Goal: Task Accomplishment & Management: Use online tool/utility

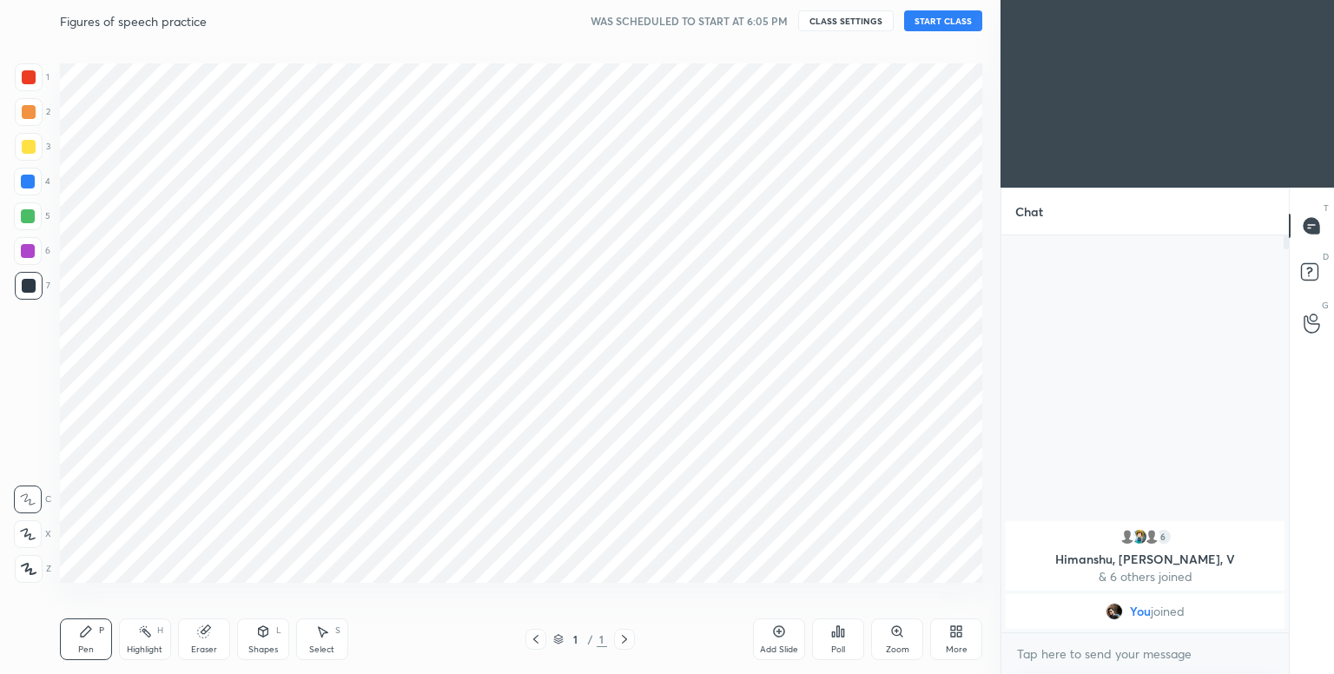
scroll to position [563, 931]
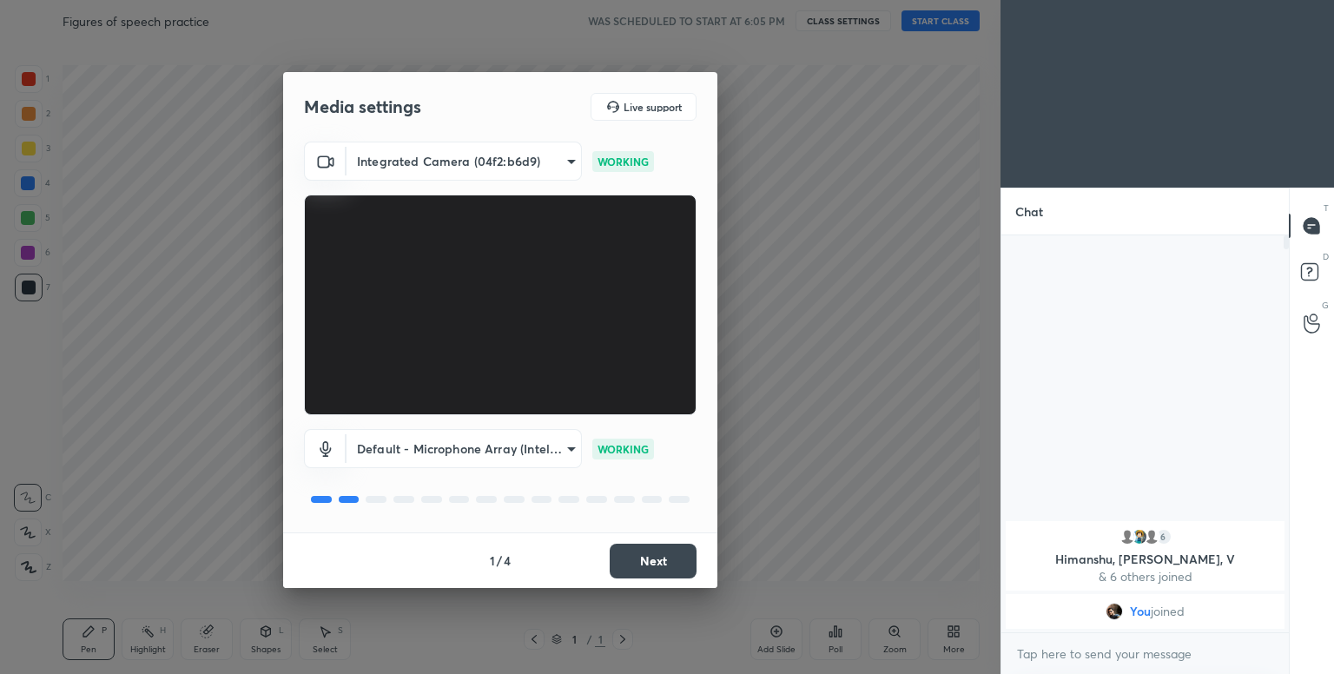
click at [653, 560] on button "Next" at bounding box center [653, 561] width 87 height 35
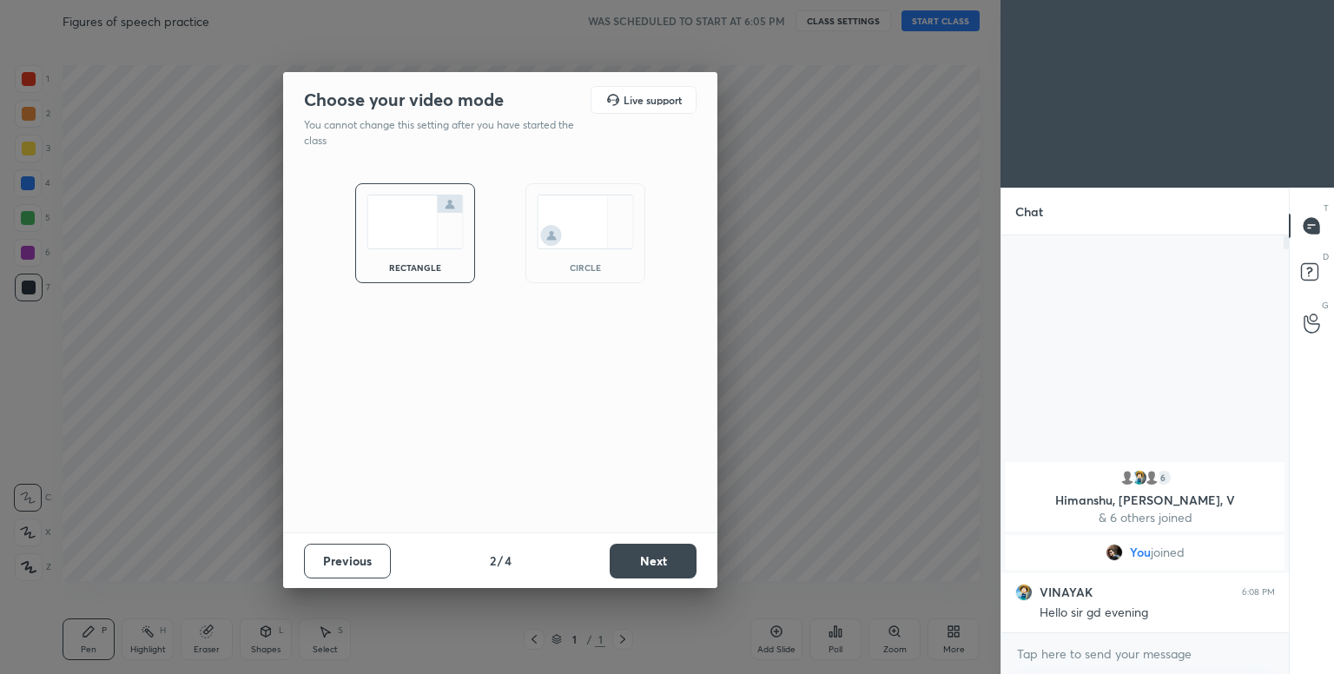
click at [583, 232] on img at bounding box center [585, 222] width 97 height 55
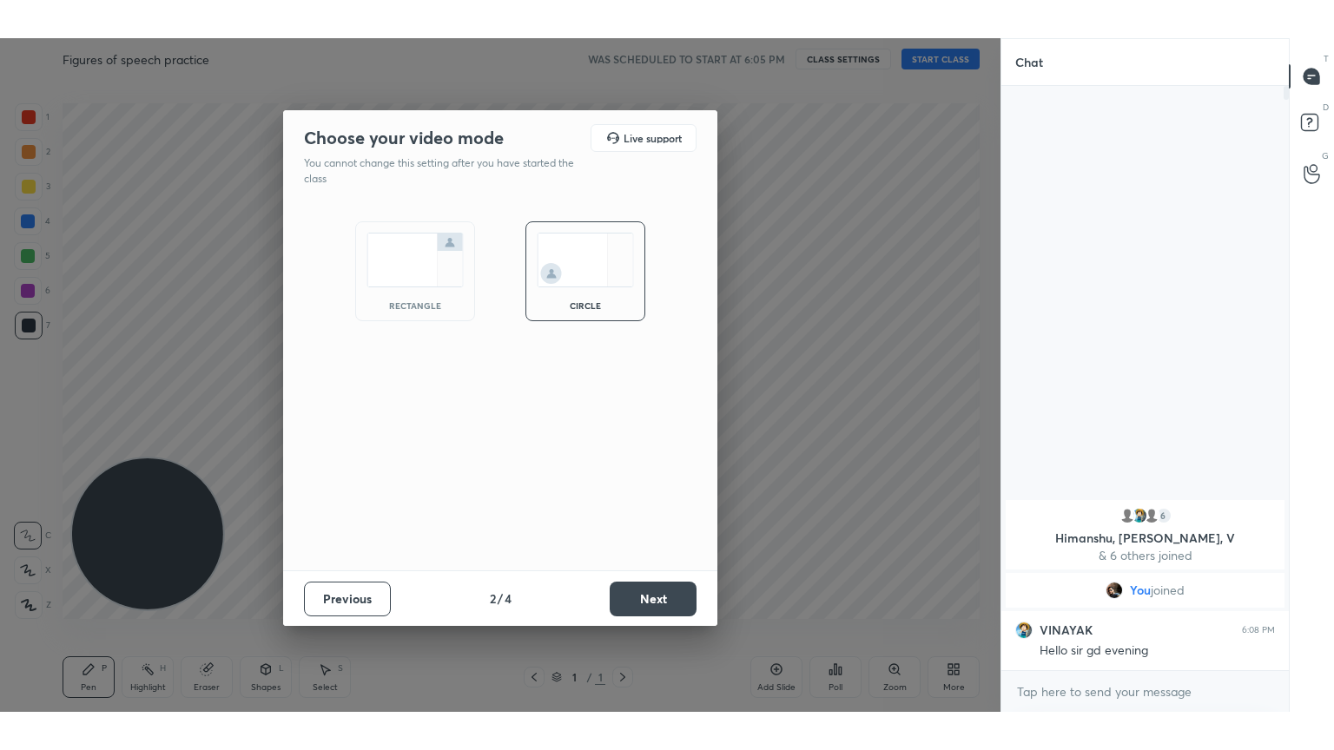
scroll to position [435, 282]
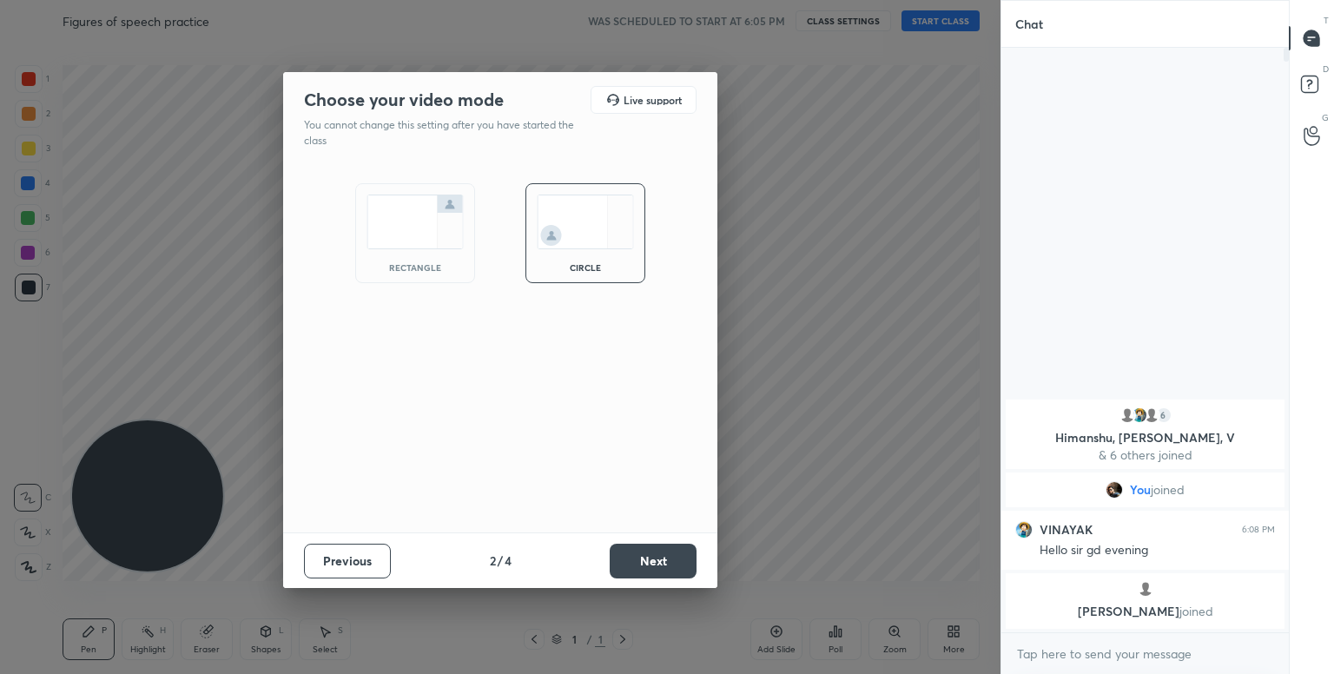
click at [631, 544] on button "Next" at bounding box center [653, 561] width 87 height 35
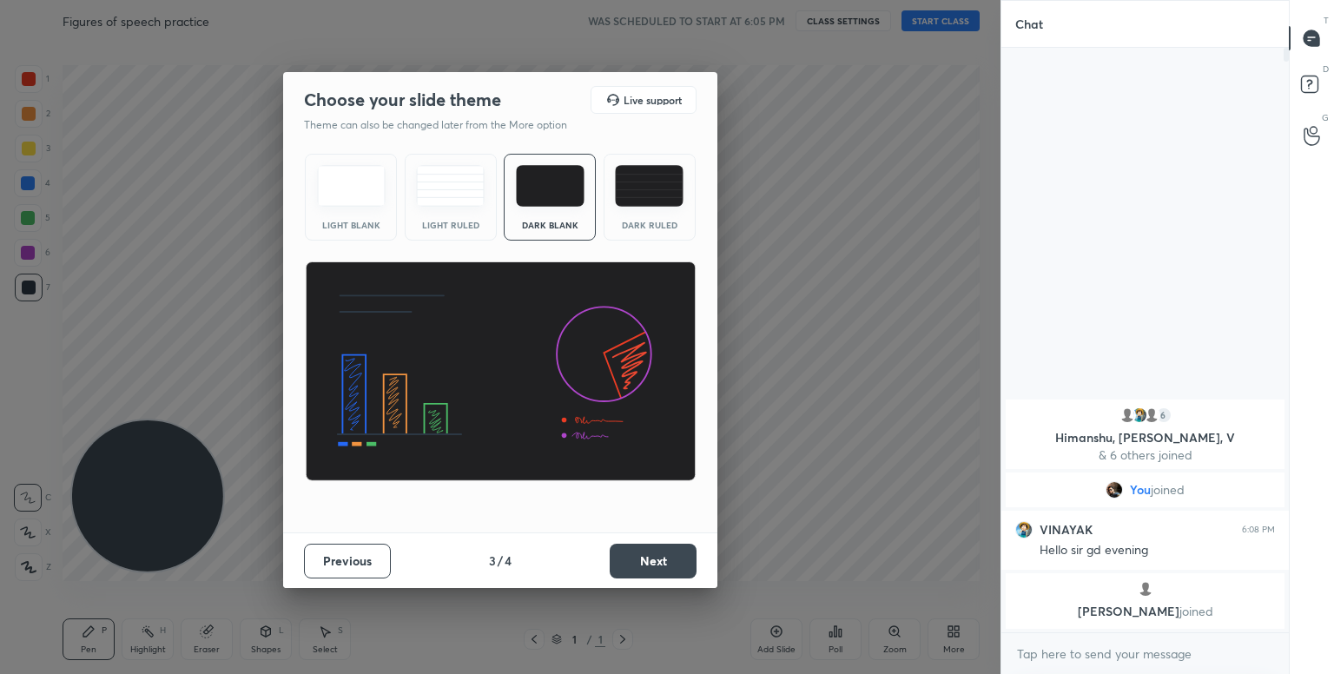
click at [648, 549] on button "Next" at bounding box center [653, 561] width 87 height 35
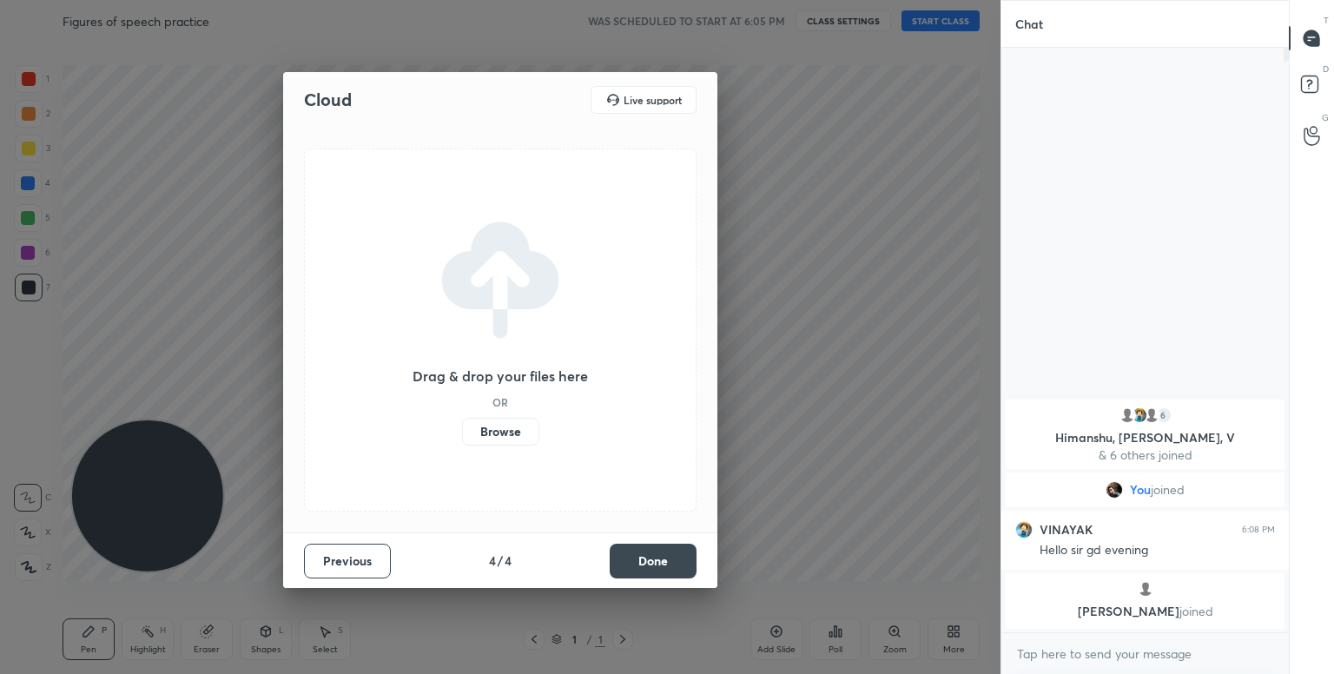
click at [648, 549] on button "Done" at bounding box center [653, 561] width 87 height 35
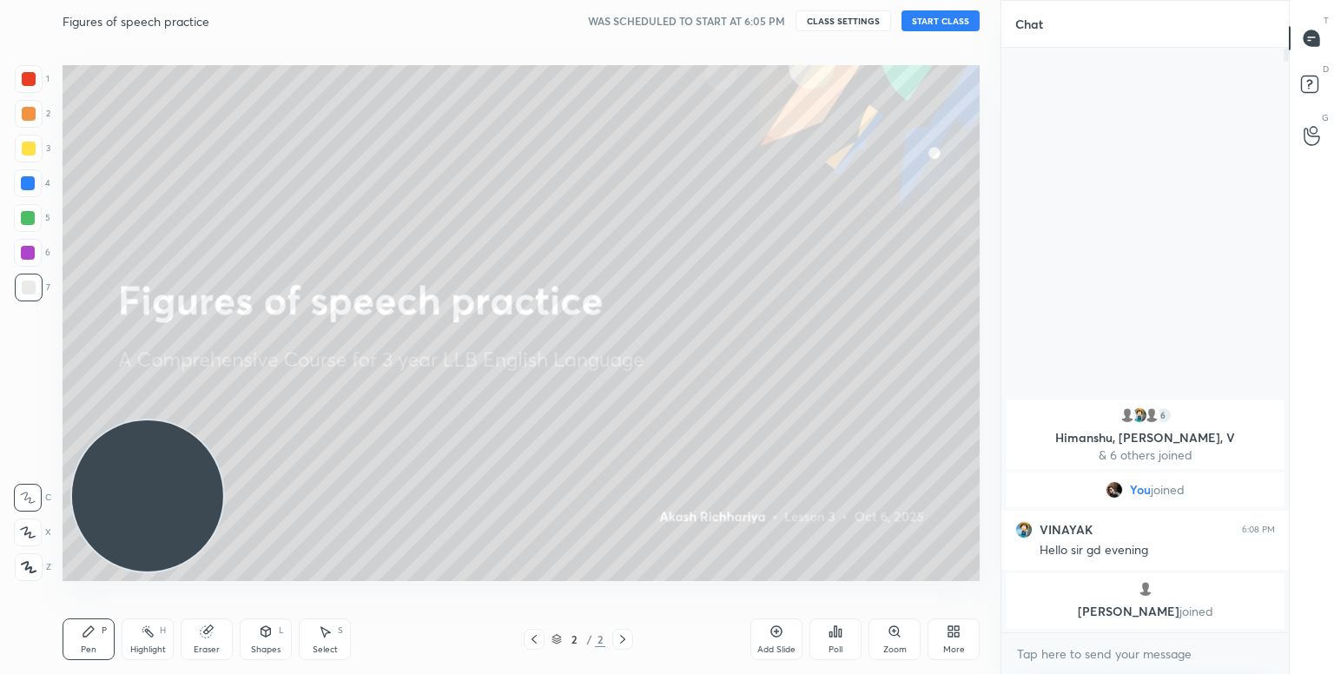
click at [910, 17] on button "START CLASS" at bounding box center [940, 20] width 78 height 21
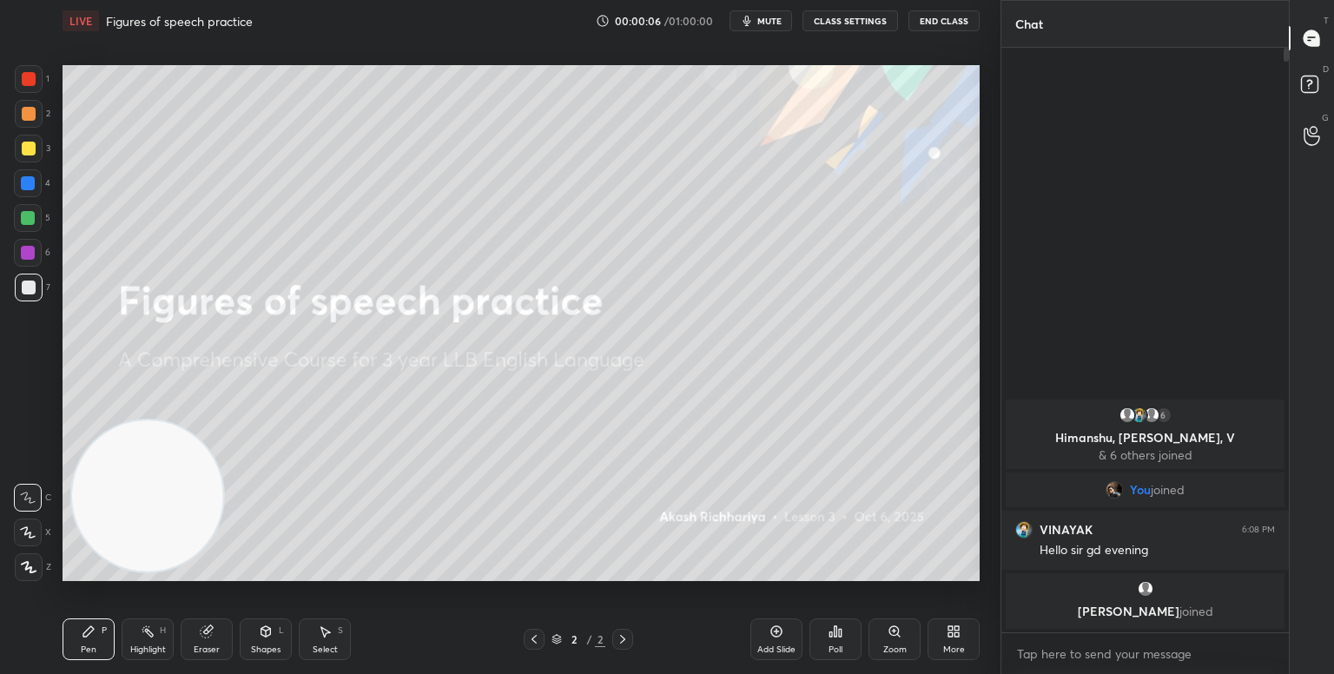
click at [956, 640] on div "More" at bounding box center [953, 639] width 52 height 42
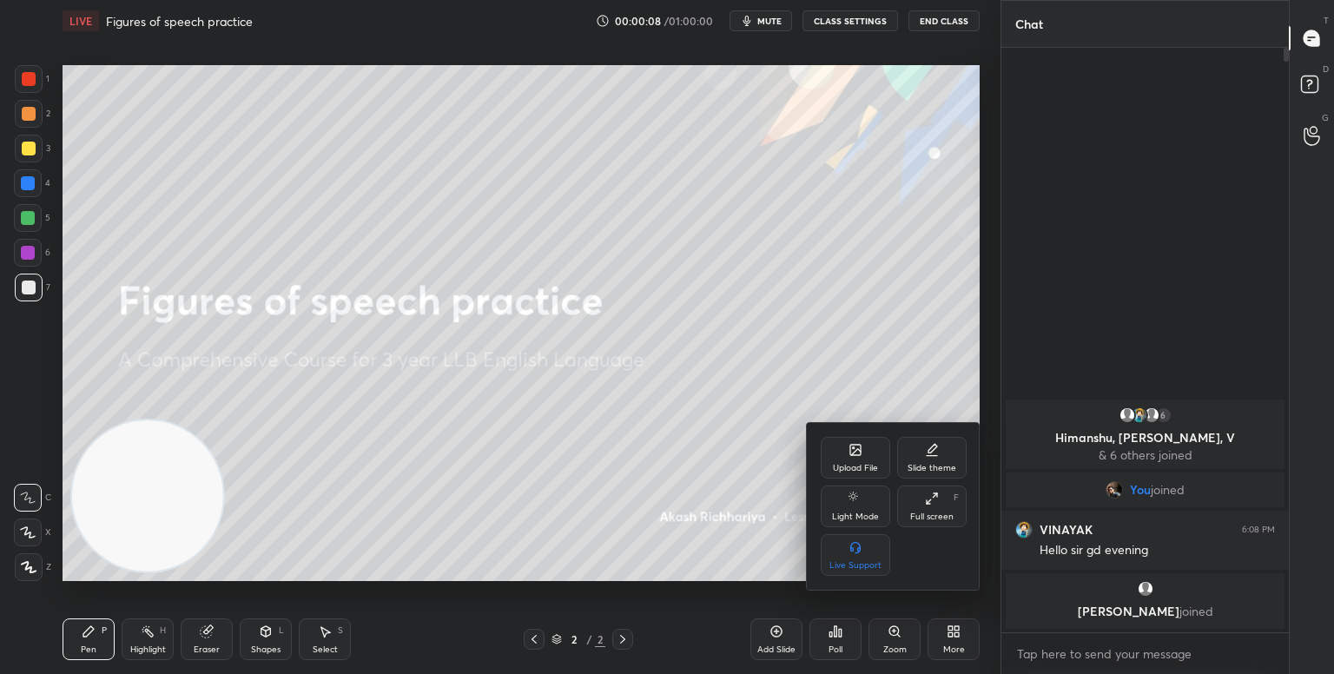
click at [864, 464] on div "Upload File" at bounding box center [855, 468] width 45 height 9
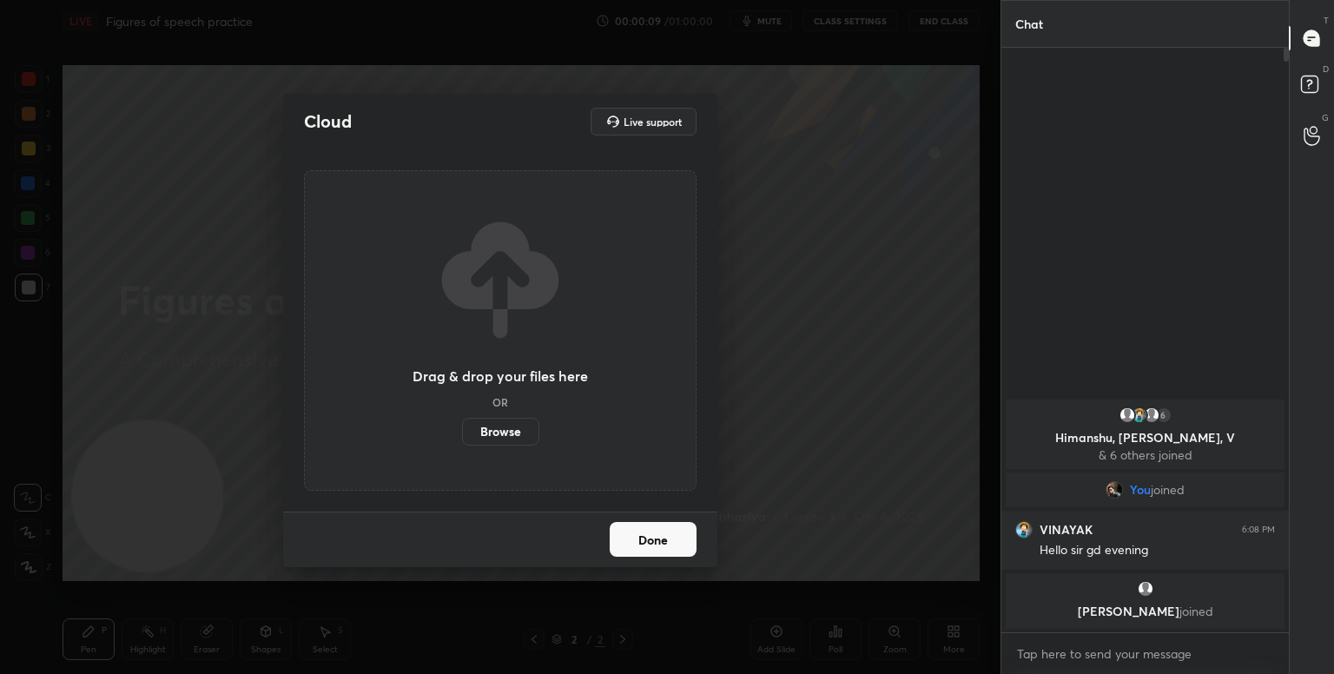
click at [518, 432] on label "Browse" at bounding box center [500, 432] width 77 height 28
click at [462, 432] on input "Browse" at bounding box center [462, 432] width 0 height 28
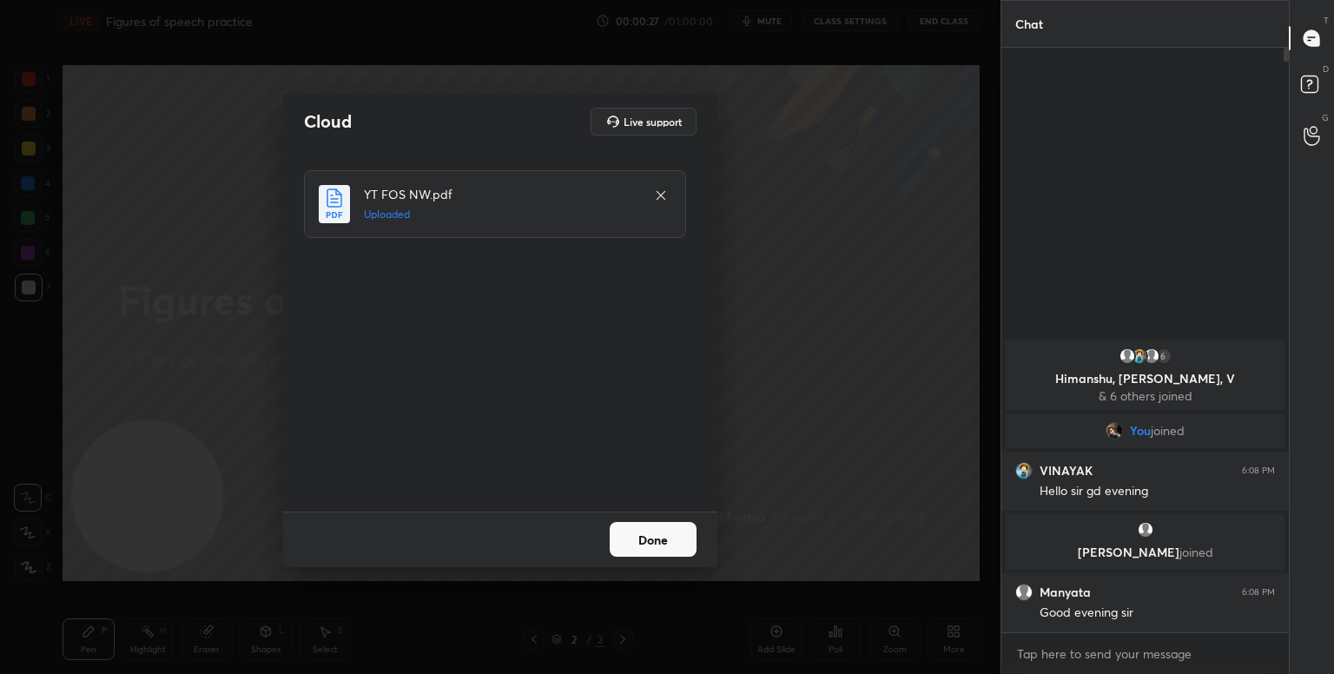
click at [678, 547] on button "Done" at bounding box center [653, 539] width 87 height 35
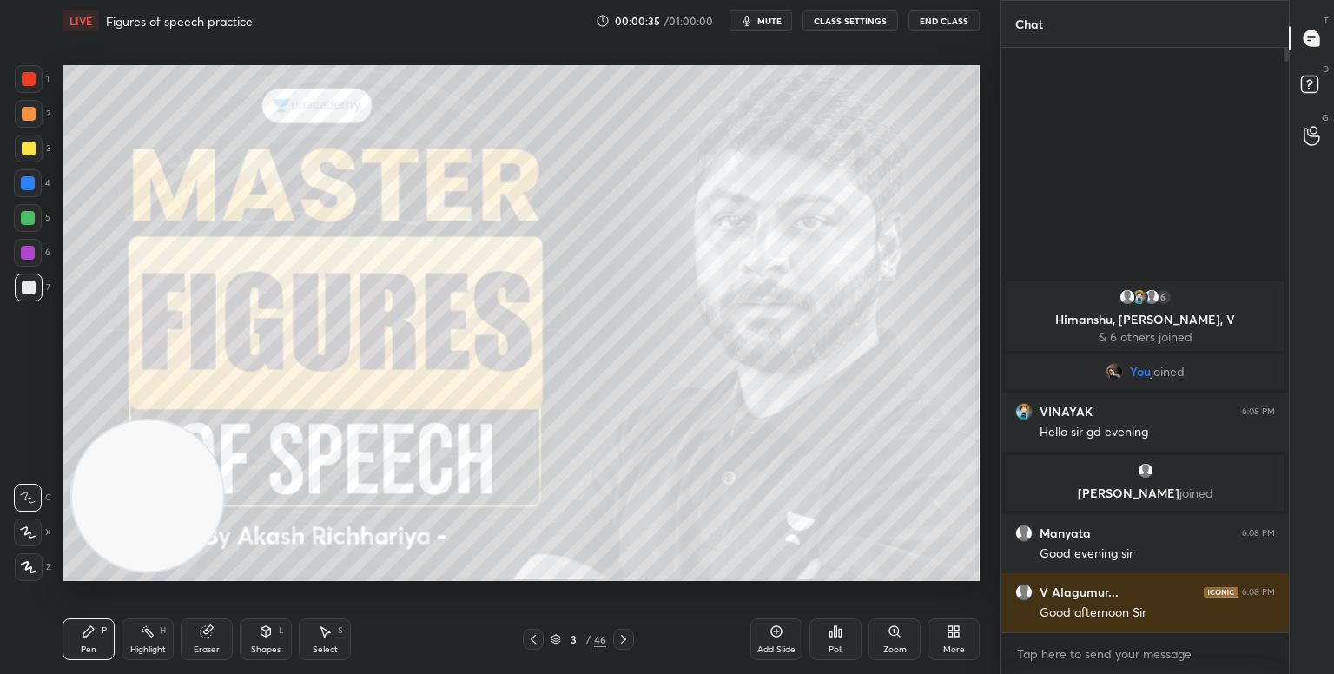
click at [951, 629] on icon at bounding box center [950, 628] width 4 height 4
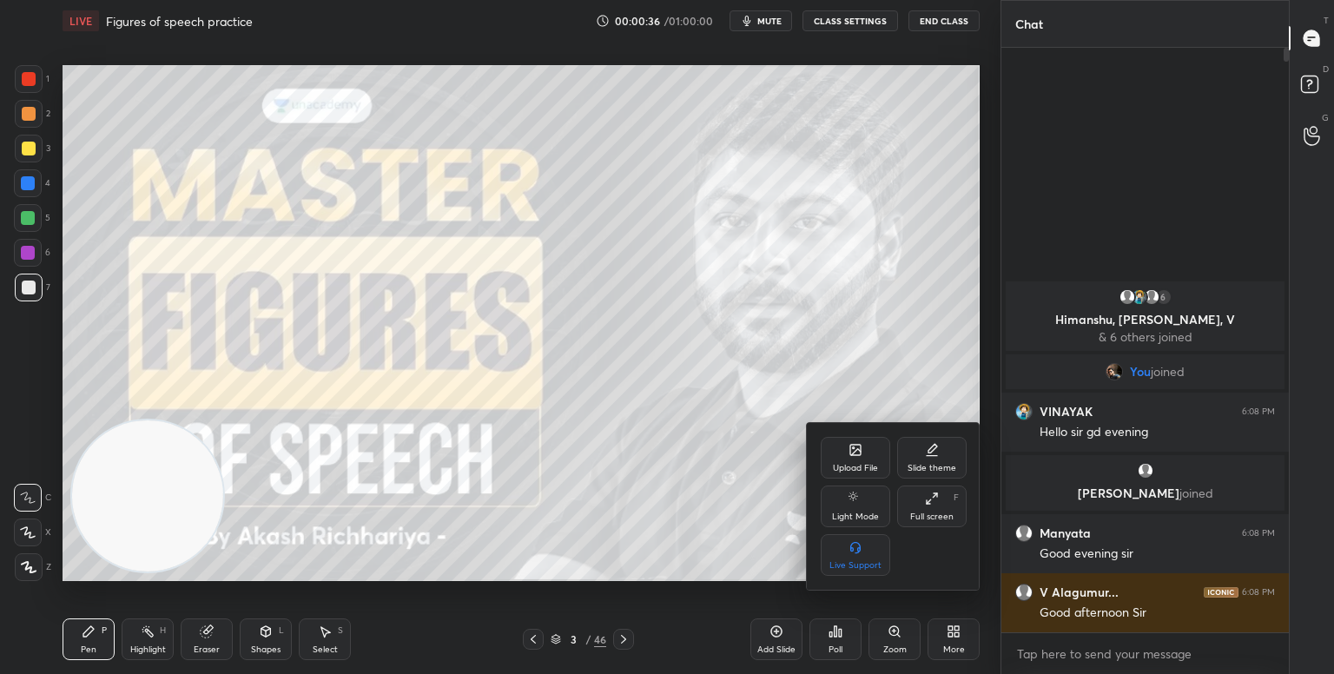
click at [933, 510] on div "Full screen F" at bounding box center [931, 506] width 69 height 42
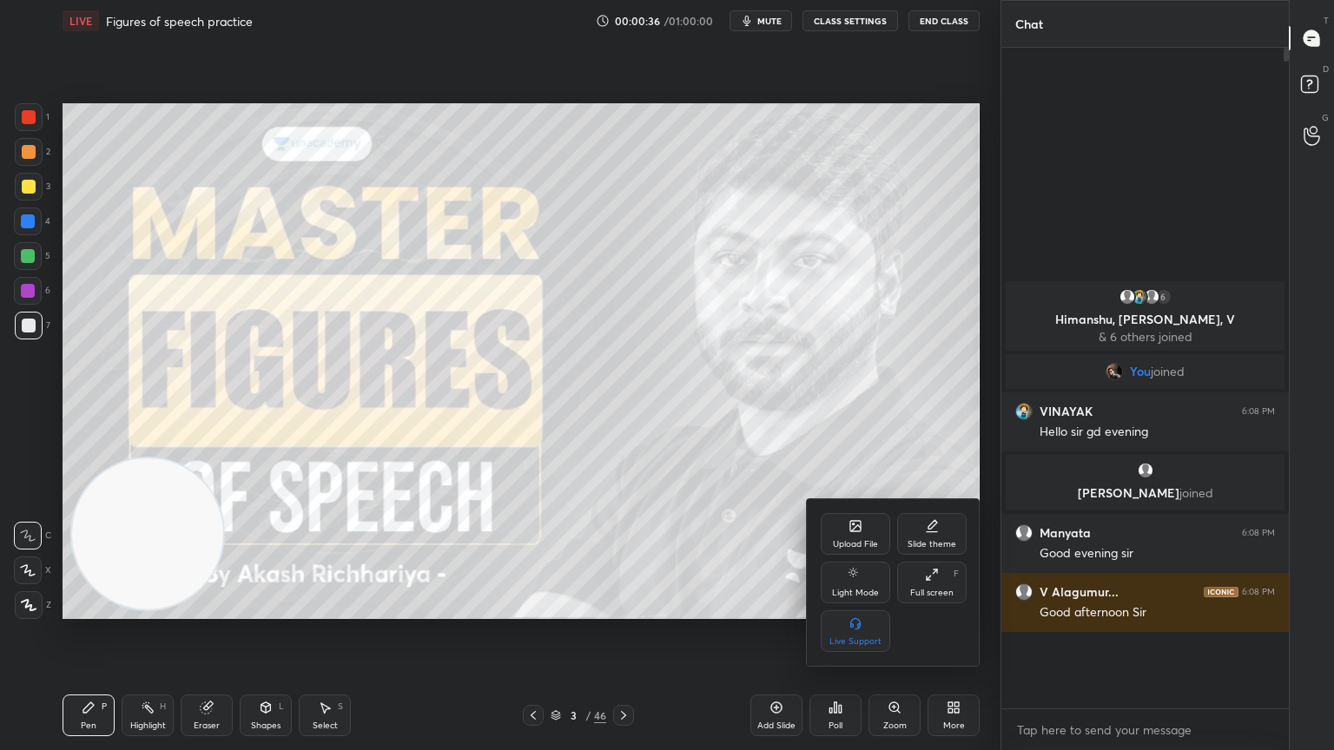
scroll to position [511, 282]
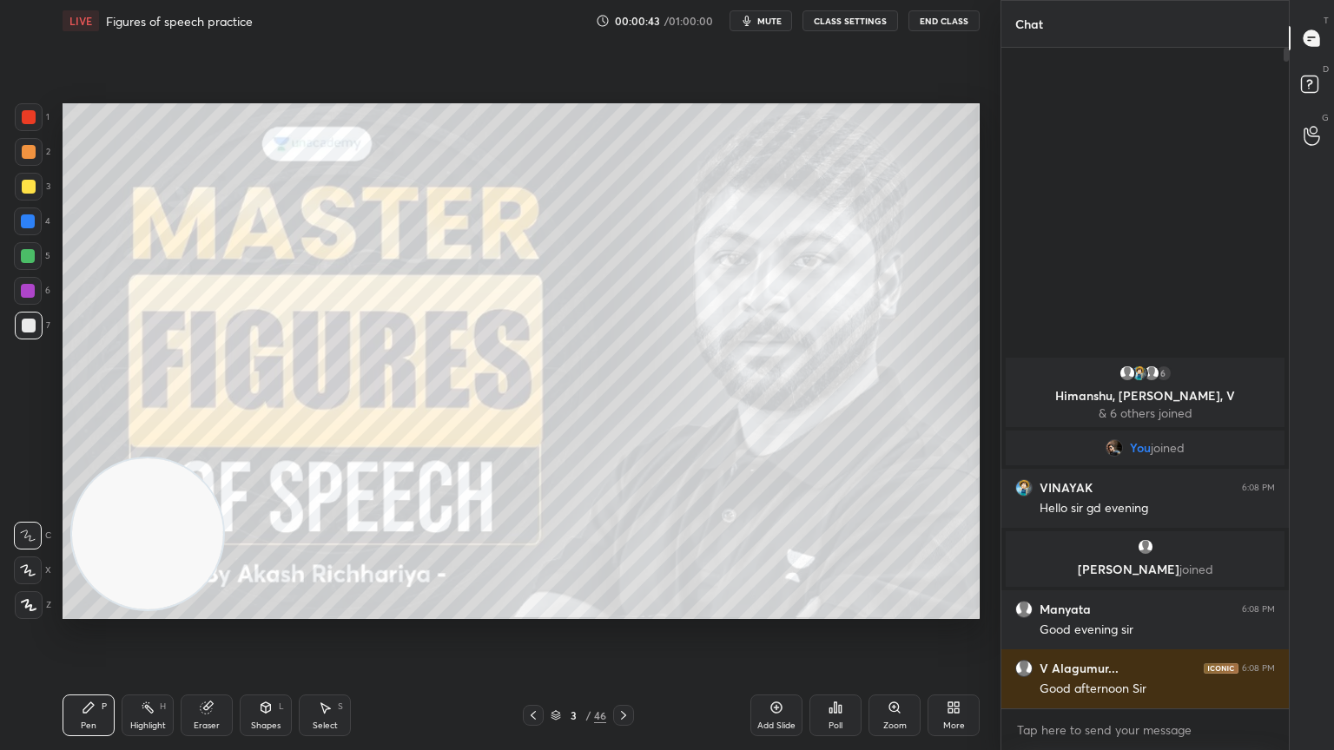
click at [27, 608] on icon at bounding box center [29, 605] width 14 height 10
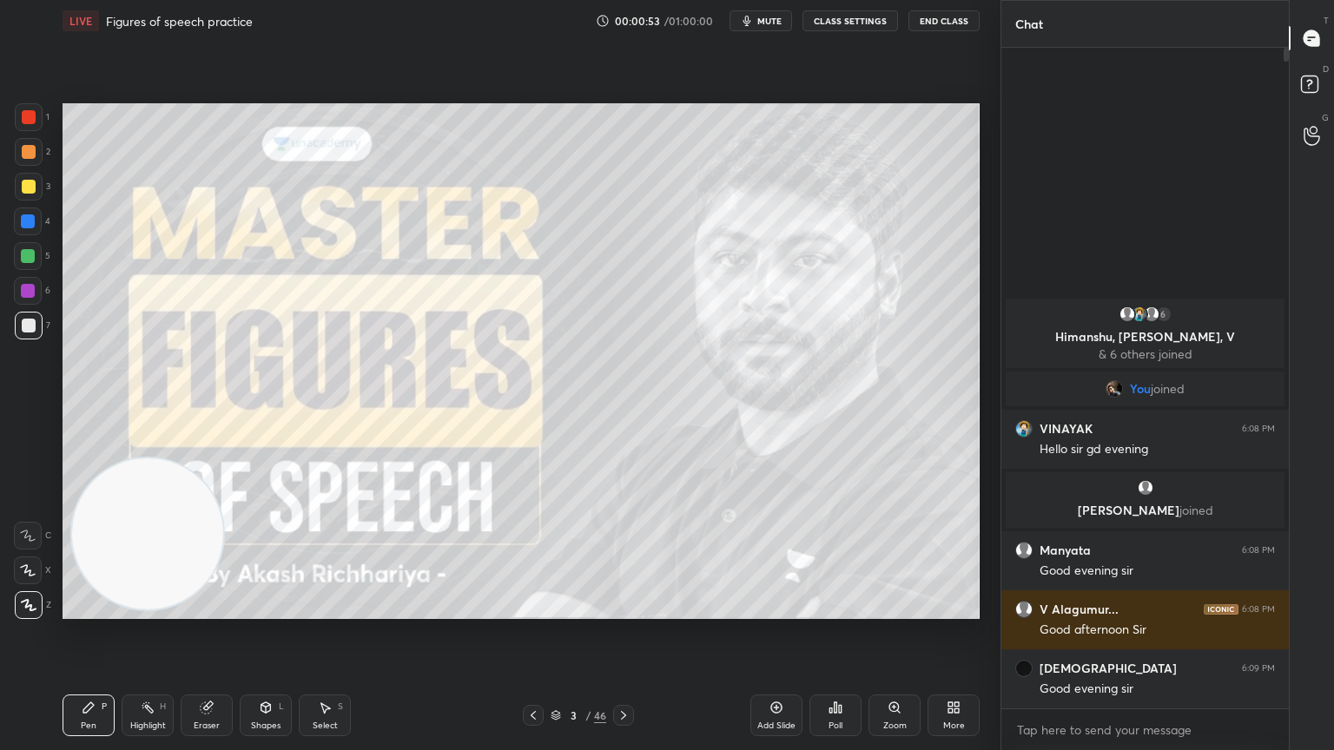
click at [764, 28] on button "mute" at bounding box center [760, 20] width 63 height 21
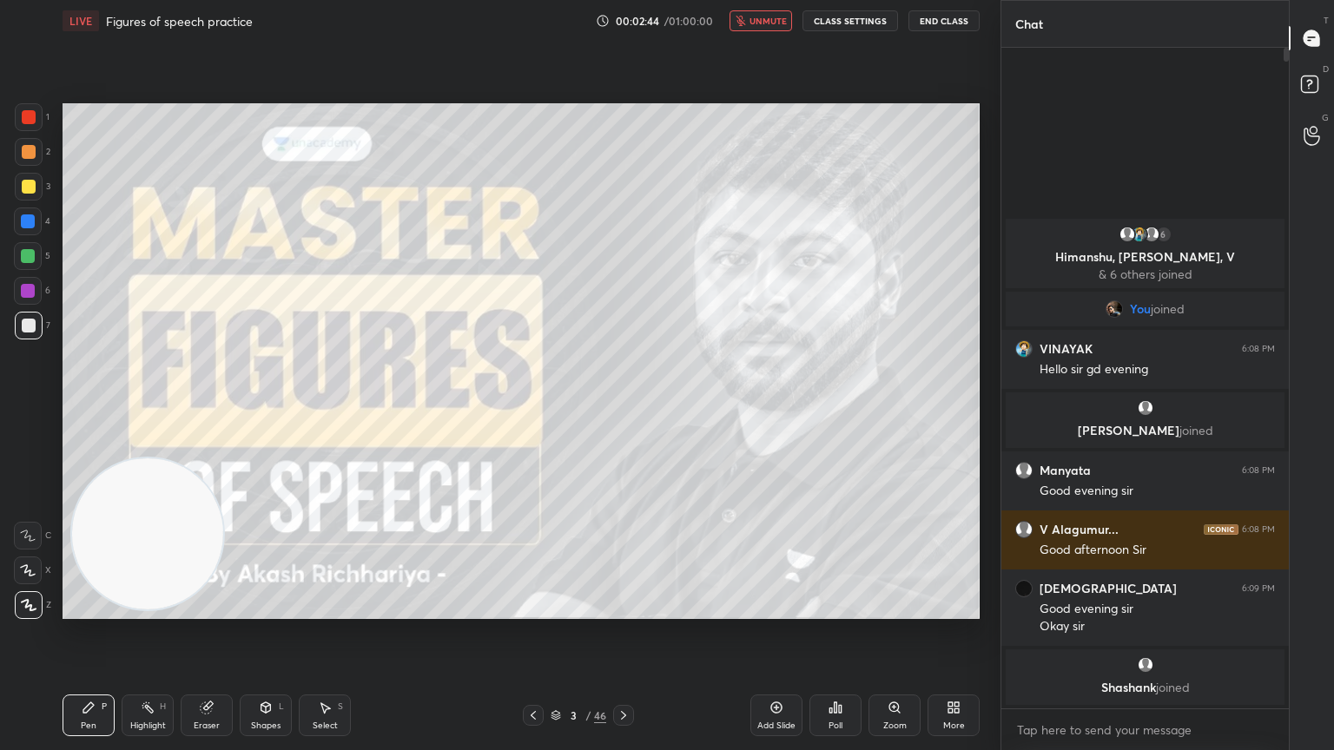
click at [748, 26] on button "unmute" at bounding box center [760, 20] width 63 height 21
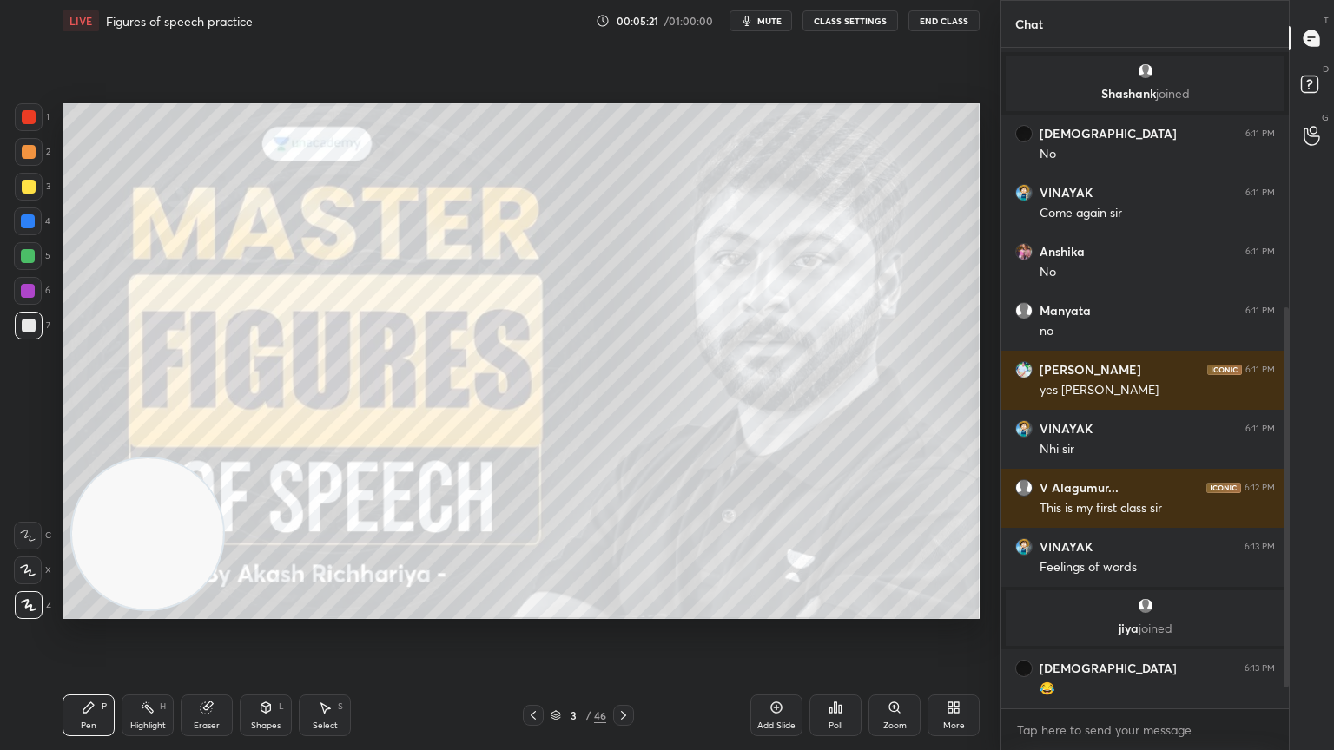
scroll to position [485, 0]
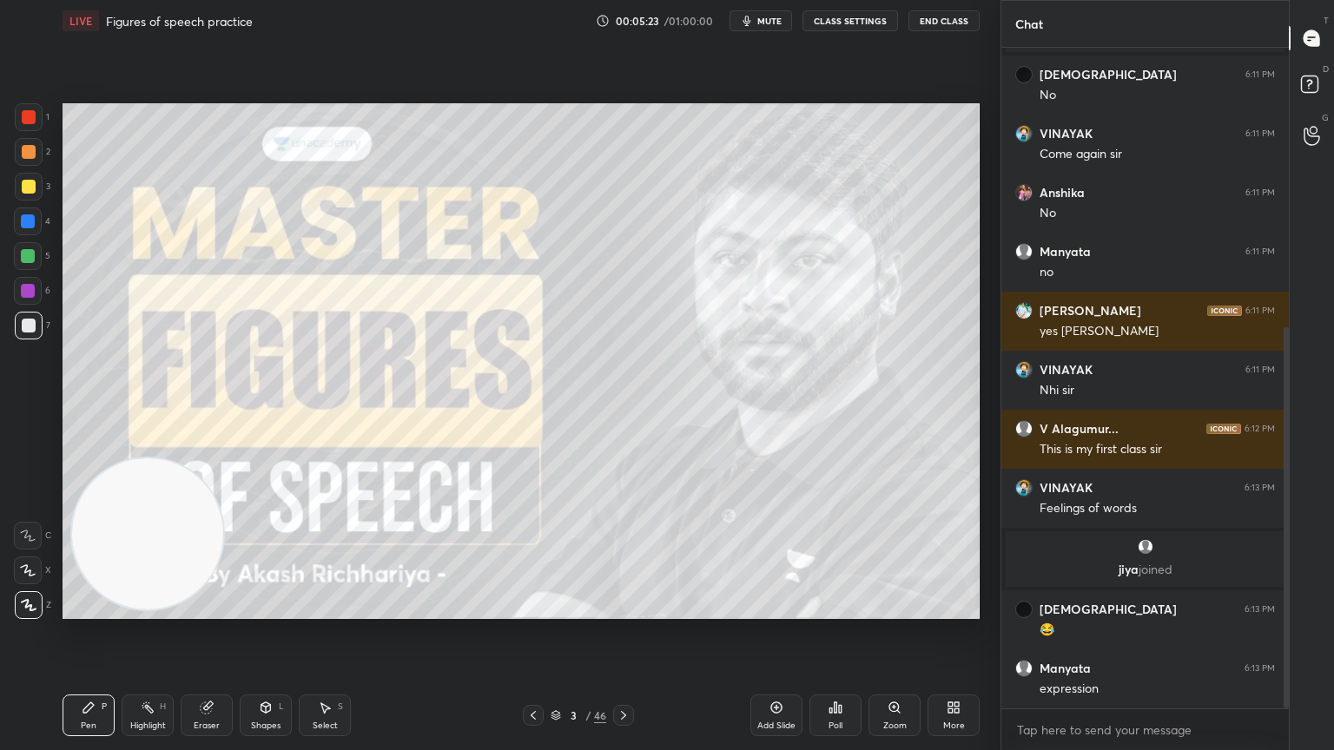
drag, startPoint x: 146, startPoint y: 569, endPoint x: 879, endPoint y: 135, distance: 851.4
click at [223, 458] on video at bounding box center [147, 533] width 151 height 151
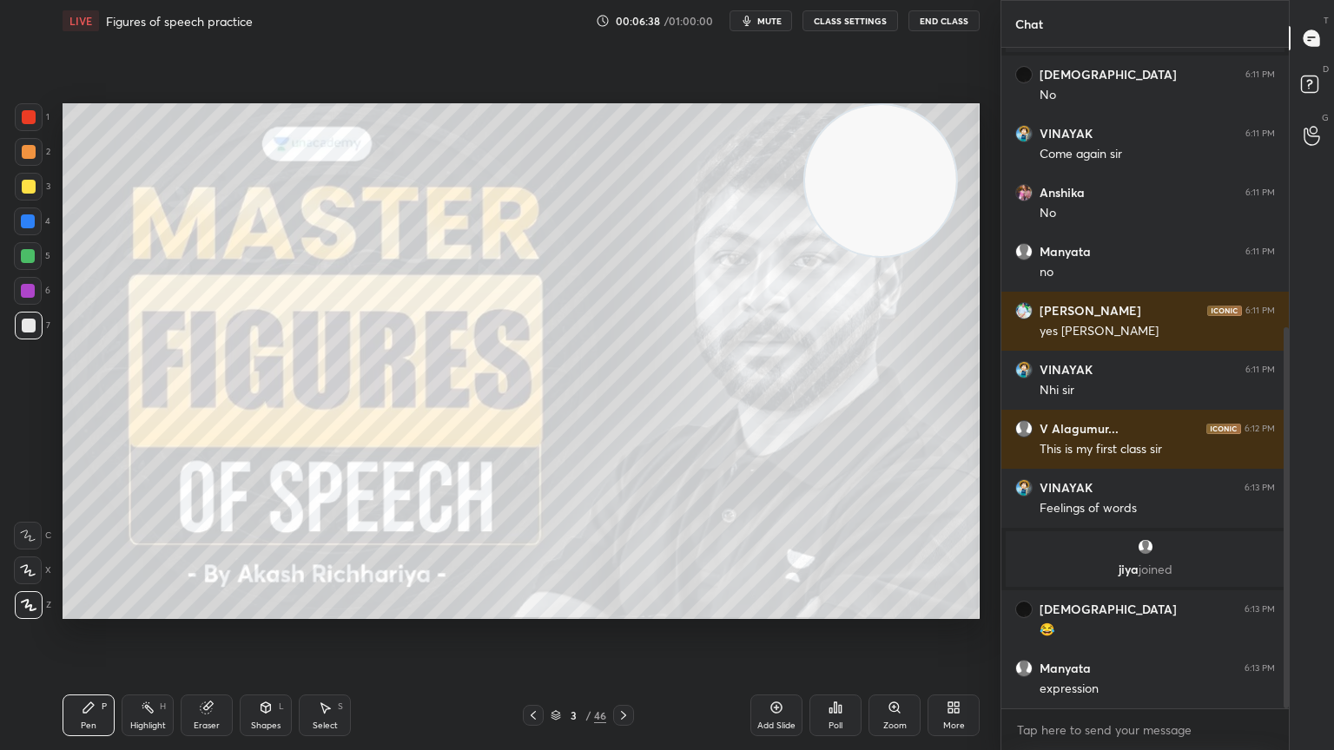
click at [188, 673] on div "Eraser" at bounding box center [207, 716] width 52 height 42
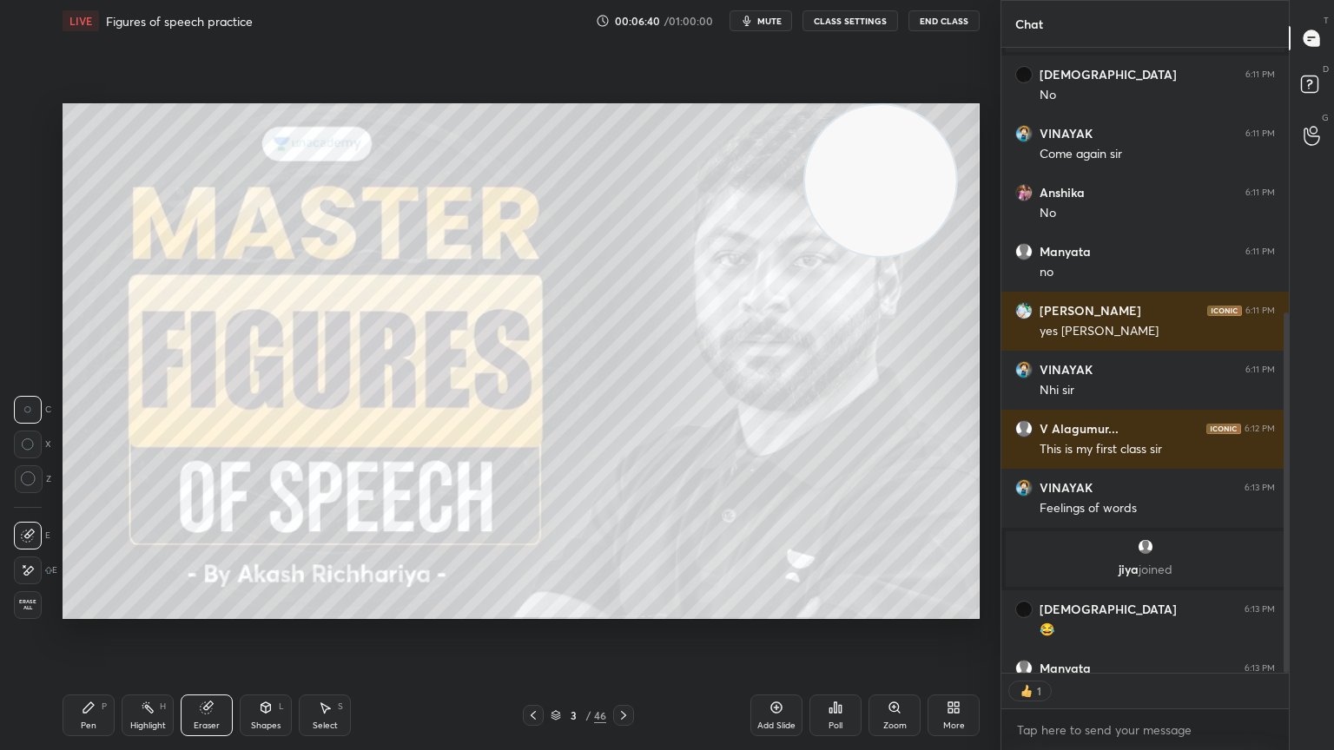
scroll to position [5, 5]
click at [31, 564] on icon at bounding box center [28, 571] width 14 height 15
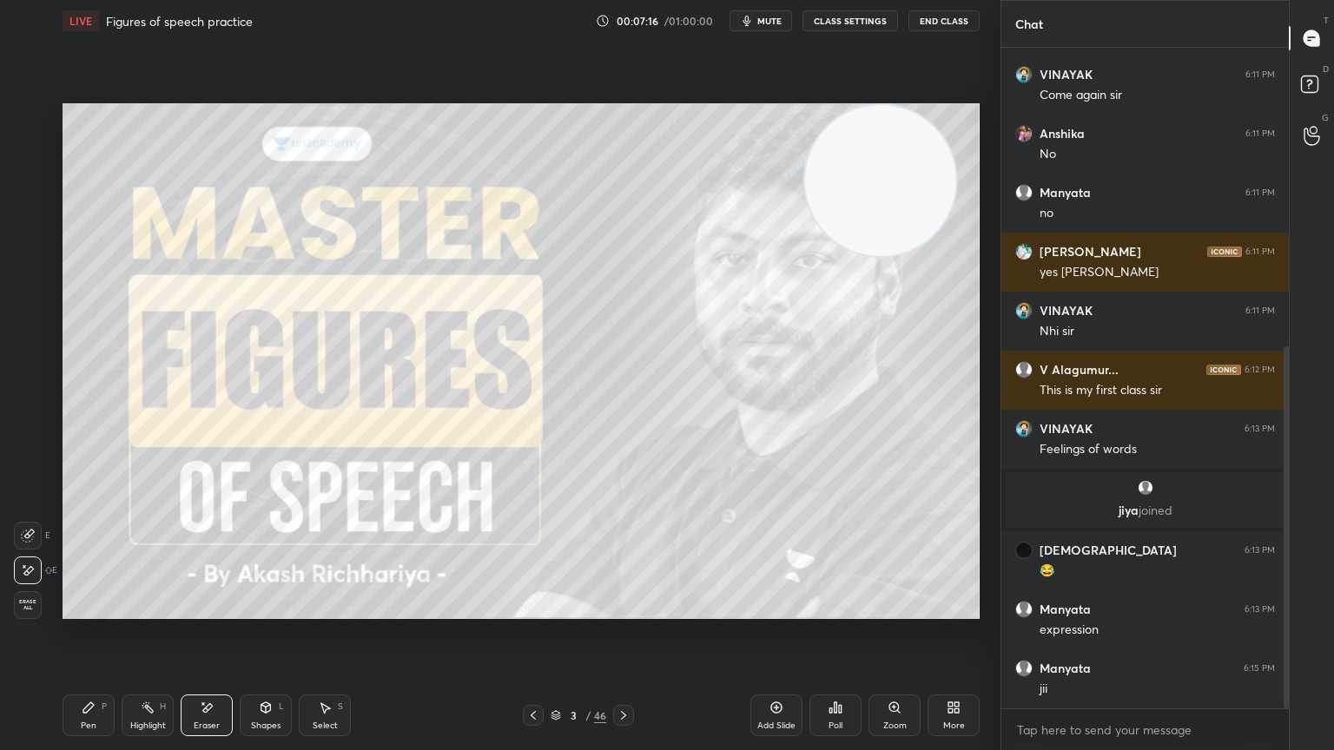
scroll to position [603, 0]
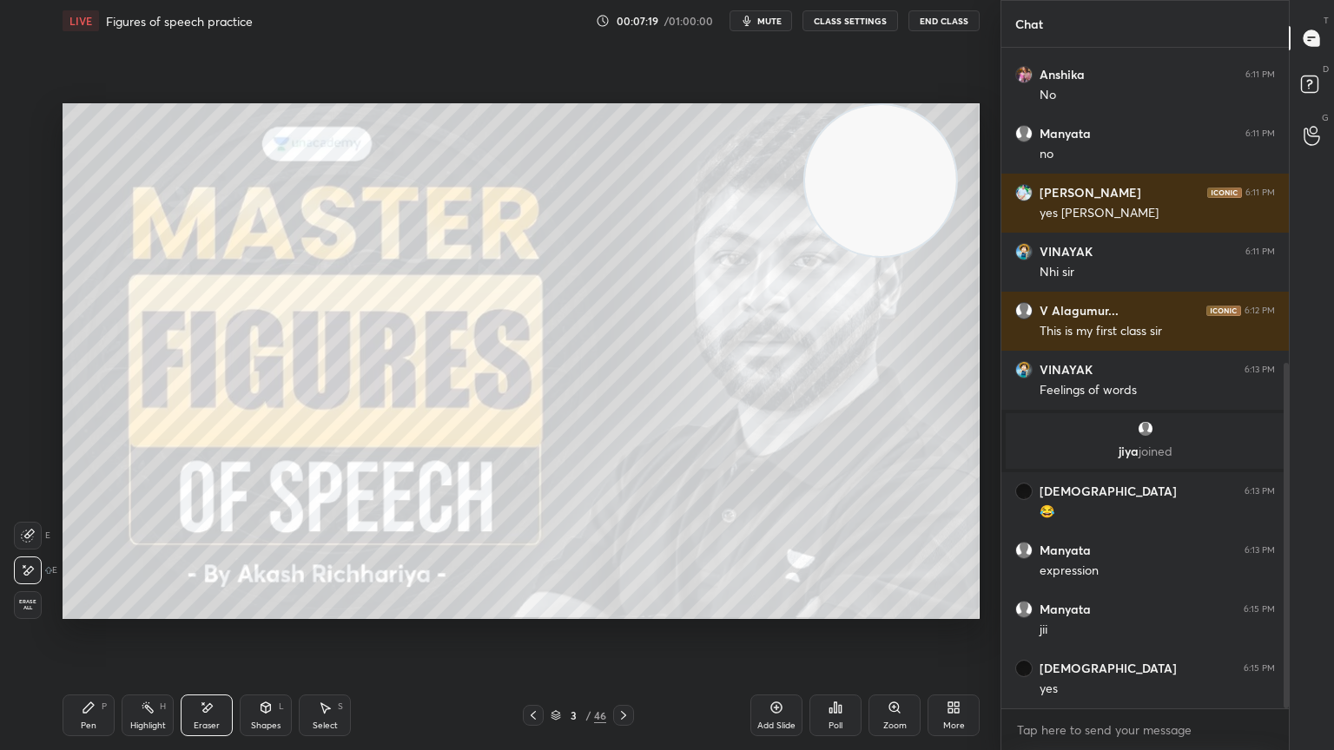
click at [624, 673] on div at bounding box center [623, 715] width 21 height 21
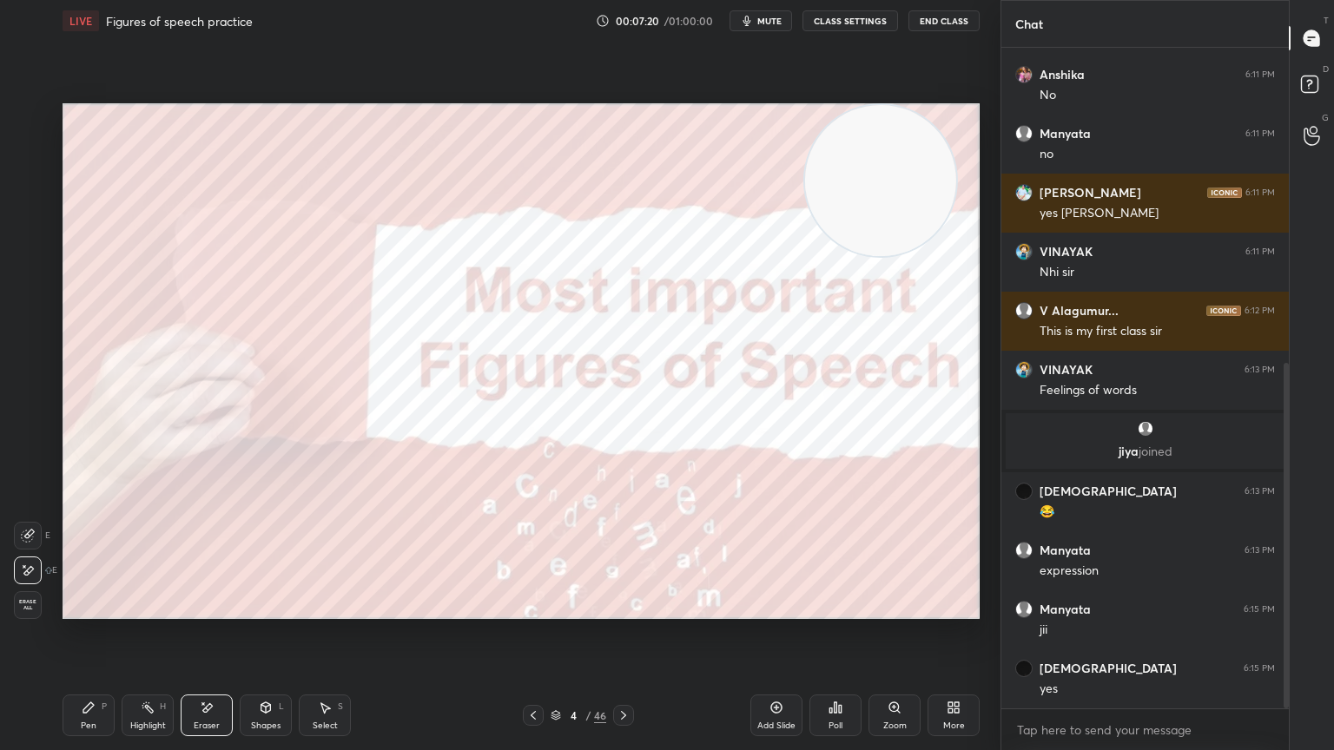
click at [629, 673] on icon at bounding box center [624, 716] width 14 height 14
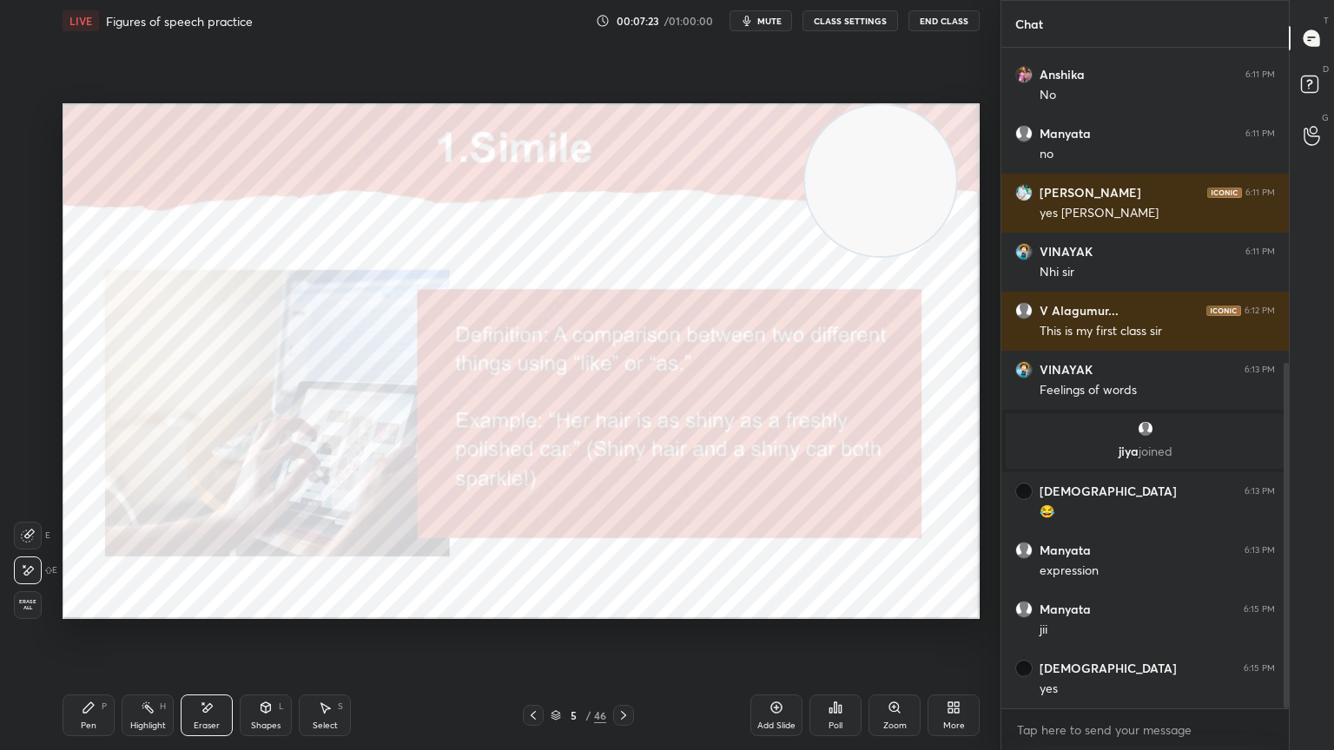
click at [102, 673] on div "P" at bounding box center [104, 706] width 5 height 9
click at [624, 673] on icon at bounding box center [624, 716] width 14 height 14
click at [631, 673] on div at bounding box center [623, 715] width 21 height 21
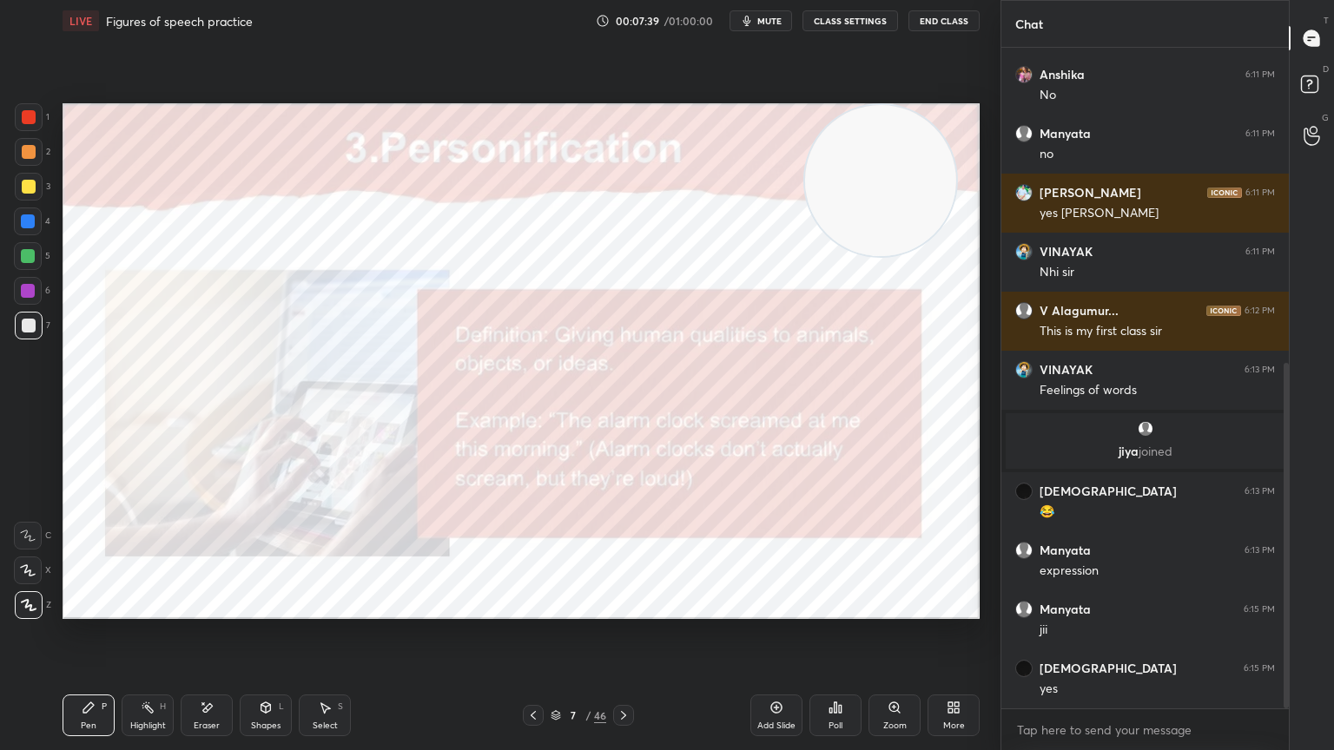
click at [628, 673] on icon at bounding box center [624, 716] width 14 height 14
click at [538, 673] on icon at bounding box center [533, 716] width 14 height 14
click at [531, 673] on icon at bounding box center [533, 716] width 14 height 14
click at [627, 673] on icon at bounding box center [624, 716] width 14 height 14
click at [222, 673] on div "Eraser" at bounding box center [207, 716] width 52 height 42
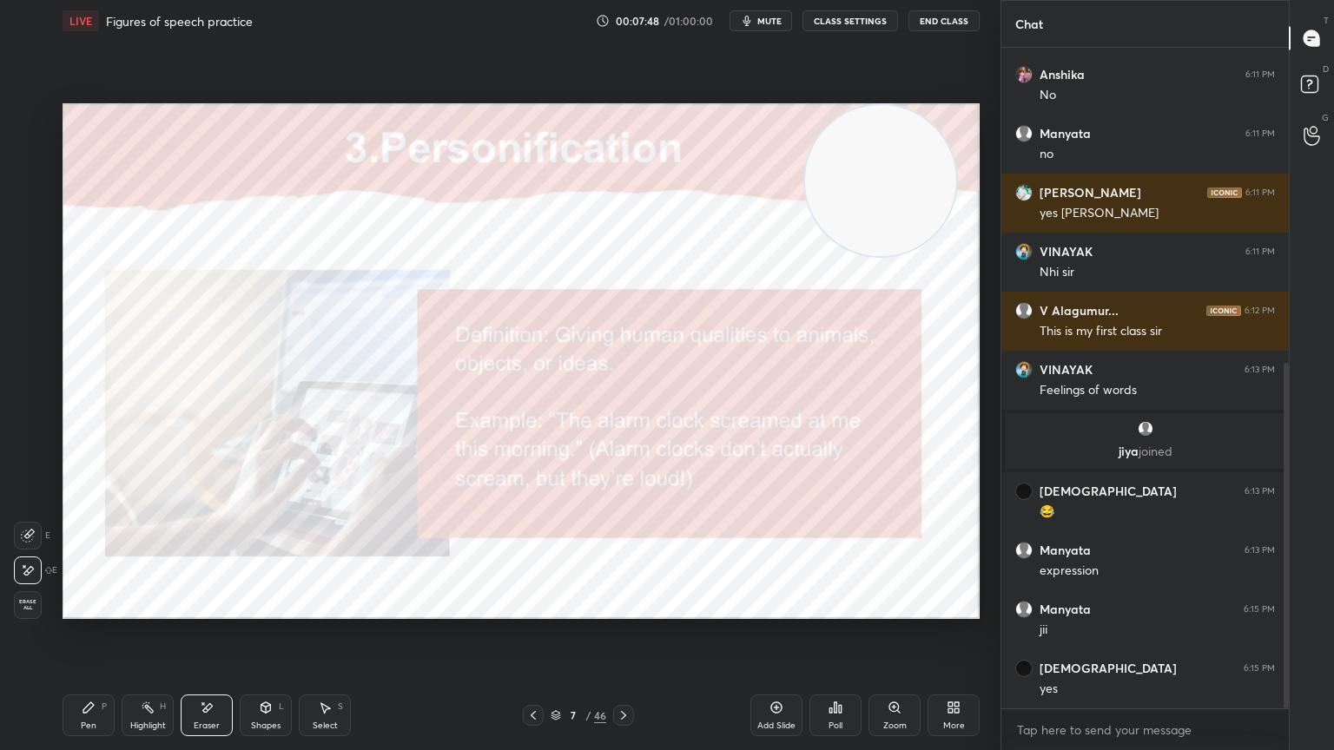
click at [537, 673] on icon at bounding box center [533, 716] width 14 height 14
click at [530, 673] on icon at bounding box center [533, 716] width 14 height 14
click at [531, 673] on icon at bounding box center [533, 716] width 14 height 14
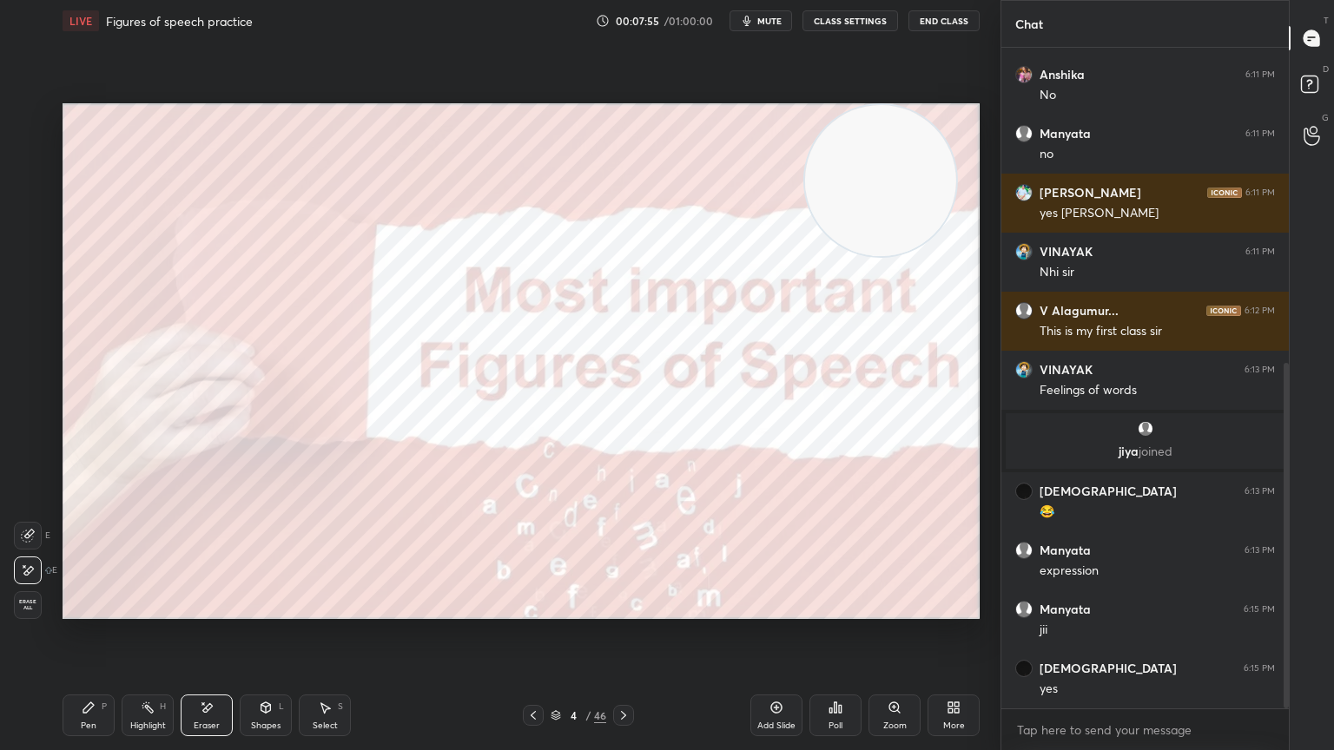
click at [778, 673] on div "Add Slide" at bounding box center [776, 716] width 52 height 42
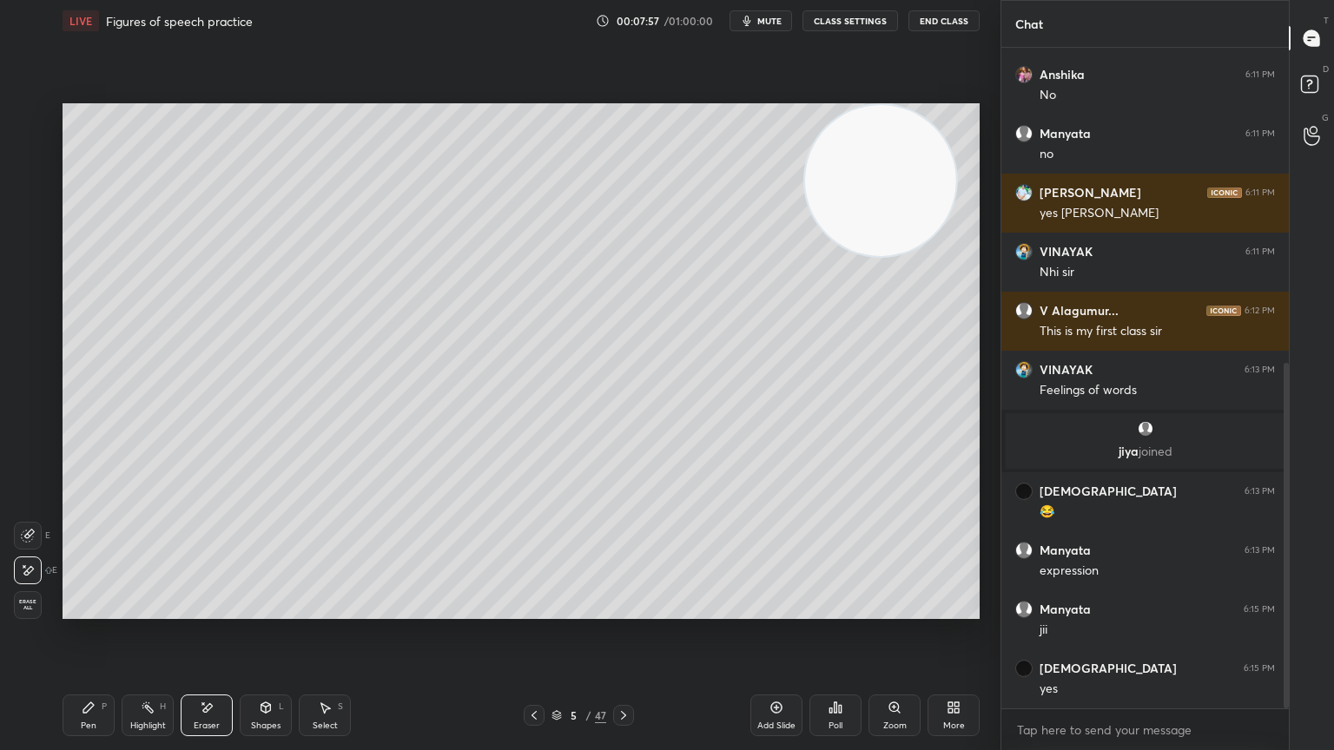
click at [101, 673] on div "Pen P" at bounding box center [89, 716] width 52 height 42
click at [22, 182] on div at bounding box center [29, 187] width 14 height 14
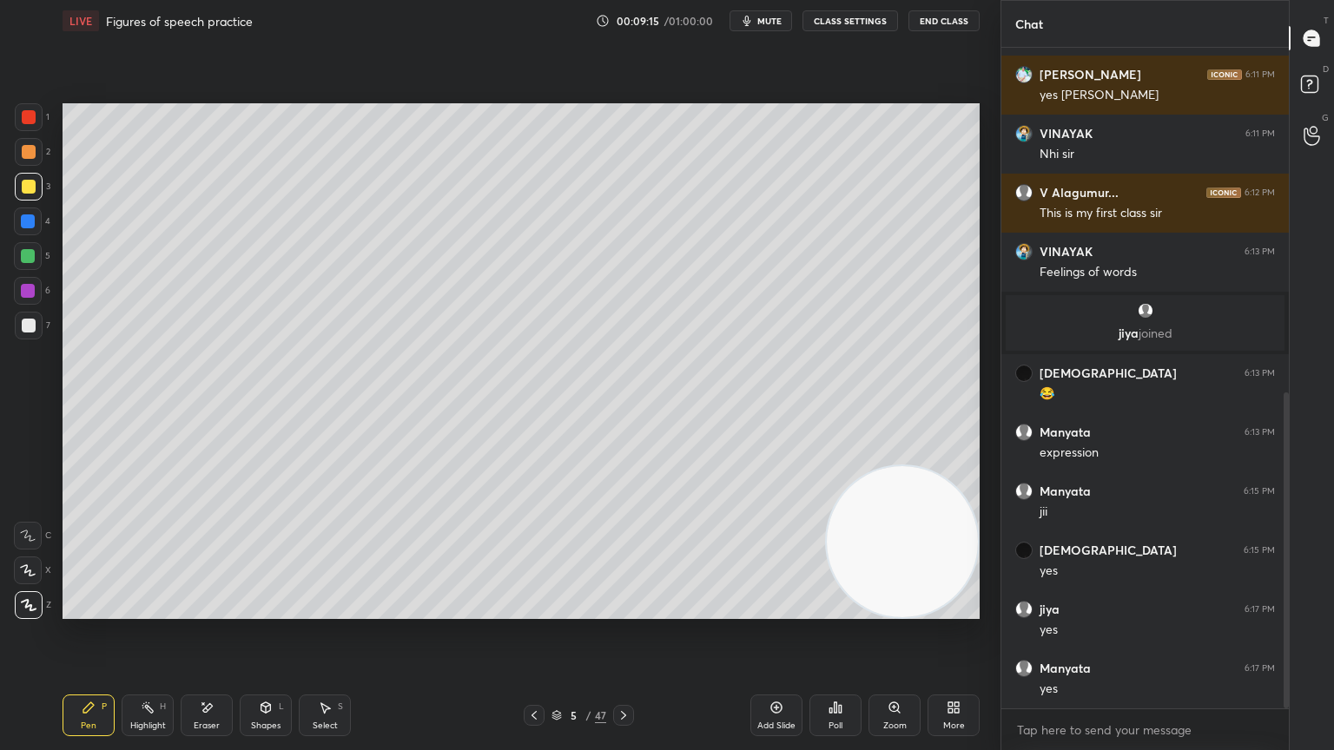
scroll to position [781, 0]
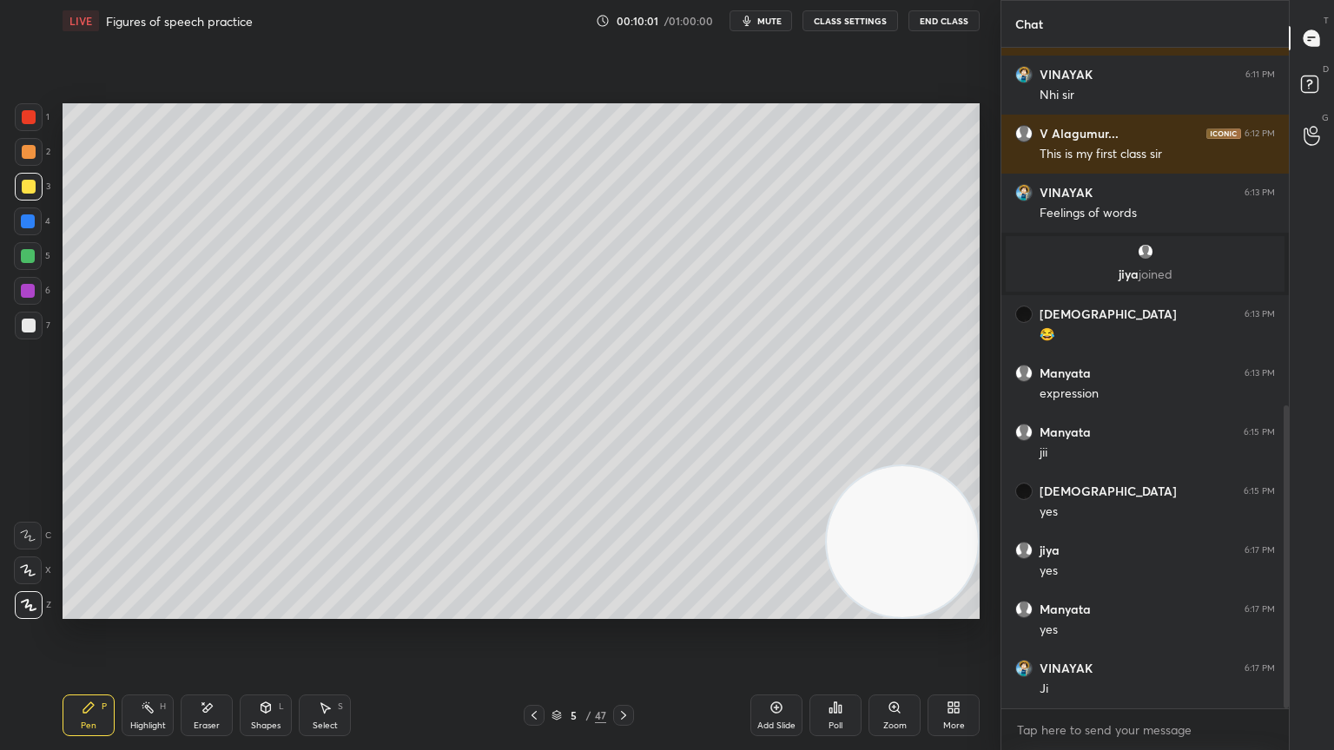
click at [768, 673] on div "Add Slide" at bounding box center [776, 716] width 52 height 42
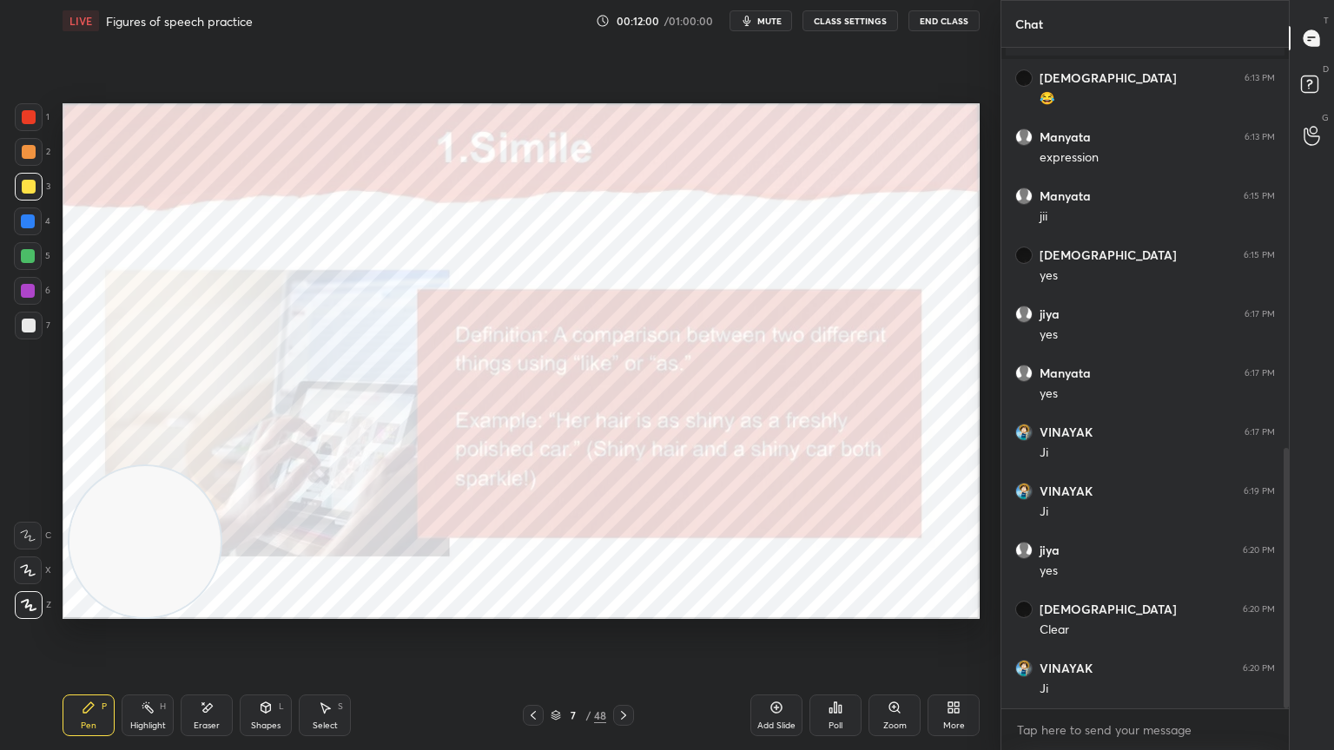
scroll to position [1076, 0]
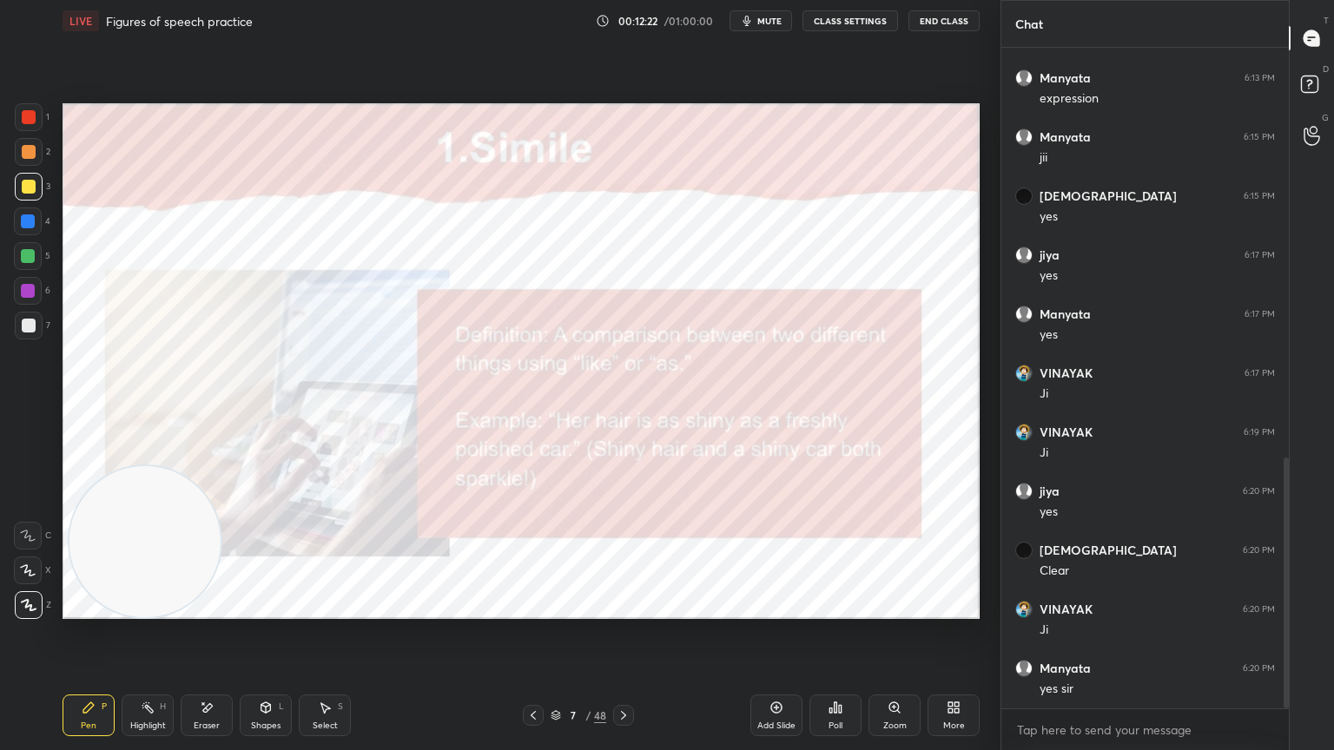
click at [625, 673] on icon at bounding box center [624, 716] width 14 height 14
click at [620, 673] on icon at bounding box center [624, 716] width 14 height 14
click at [219, 673] on div "Eraser" at bounding box center [207, 716] width 52 height 42
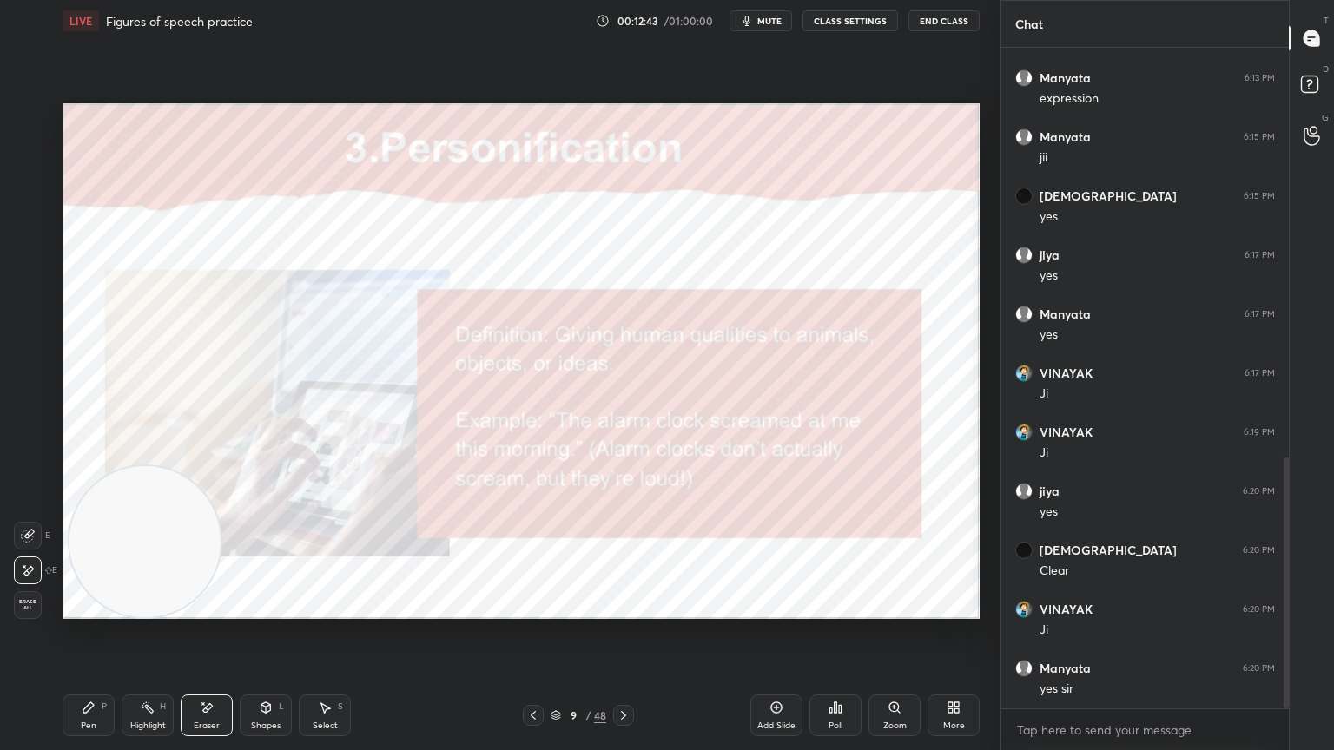
click at [97, 673] on div "Pen P" at bounding box center [89, 716] width 52 height 42
click at [531, 673] on icon at bounding box center [533, 716] width 14 height 14
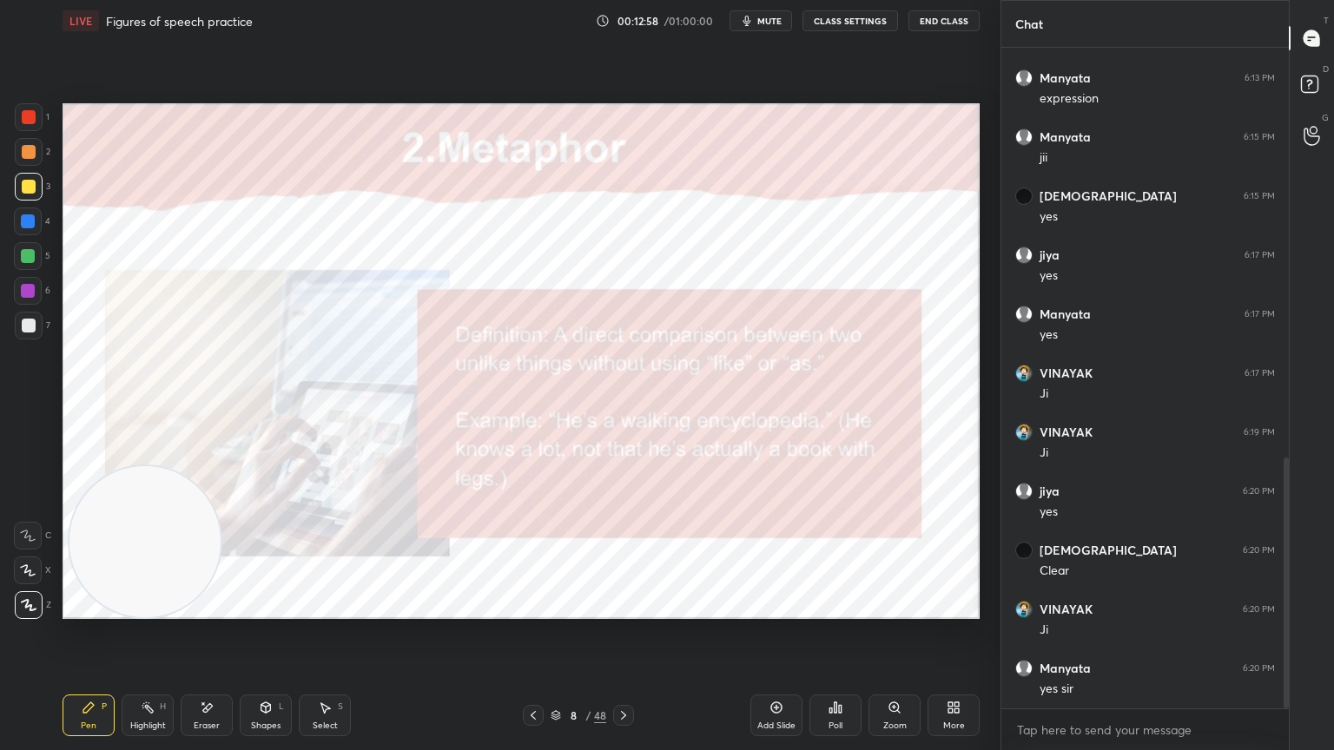
click at [529, 673] on icon at bounding box center [533, 716] width 14 height 14
click at [624, 673] on icon at bounding box center [624, 716] width 14 height 14
click at [626, 673] on icon at bounding box center [624, 716] width 14 height 14
click at [627, 673] on icon at bounding box center [624, 716] width 14 height 14
click at [633, 673] on div at bounding box center [623, 715] width 21 height 21
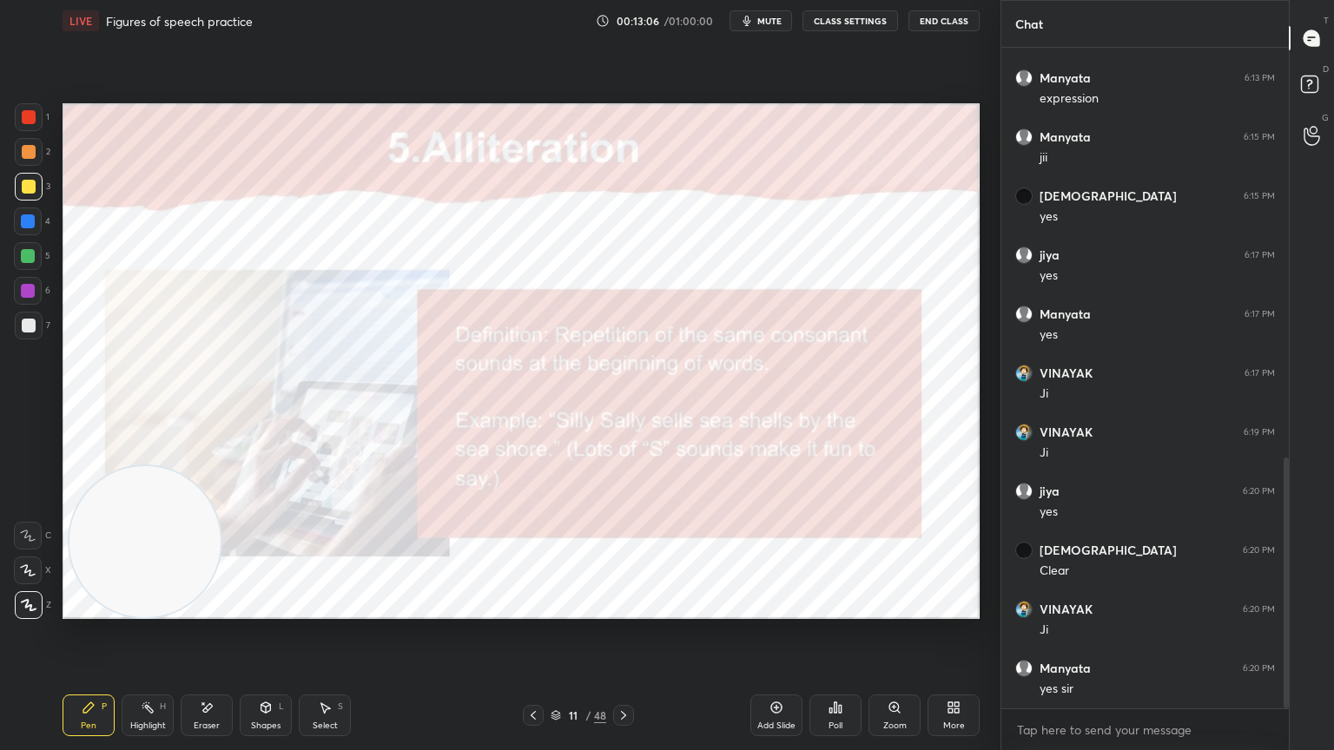
click at [621, 673] on icon at bounding box center [624, 716] width 14 height 14
click at [623, 673] on icon at bounding box center [624, 716] width 14 height 14
click at [622, 673] on icon at bounding box center [624, 716] width 14 height 14
click at [623, 673] on icon at bounding box center [623, 715] width 5 height 9
click at [624, 673] on icon at bounding box center [624, 716] width 14 height 14
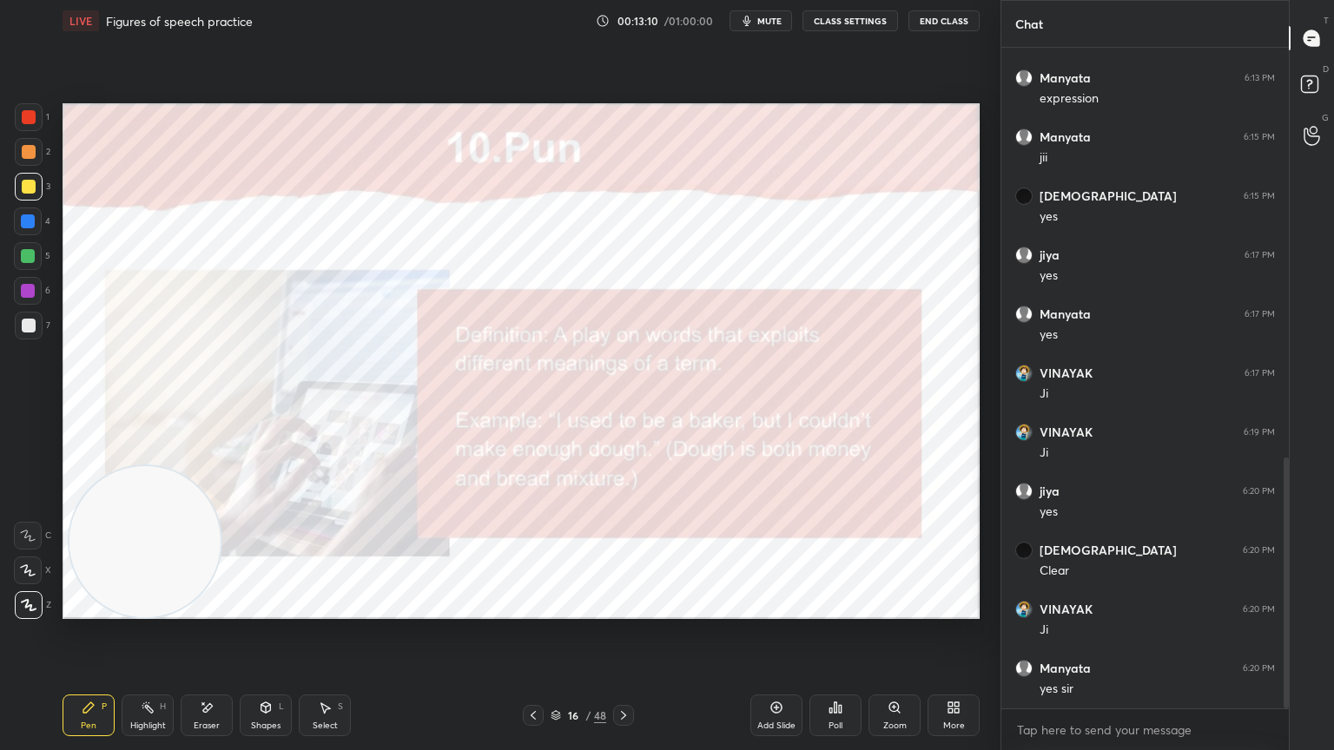
click at [622, 673] on icon at bounding box center [624, 716] width 14 height 14
click at [620, 673] on icon at bounding box center [624, 716] width 14 height 14
click at [622, 673] on icon at bounding box center [624, 716] width 14 height 14
click at [620, 673] on icon at bounding box center [624, 716] width 14 height 14
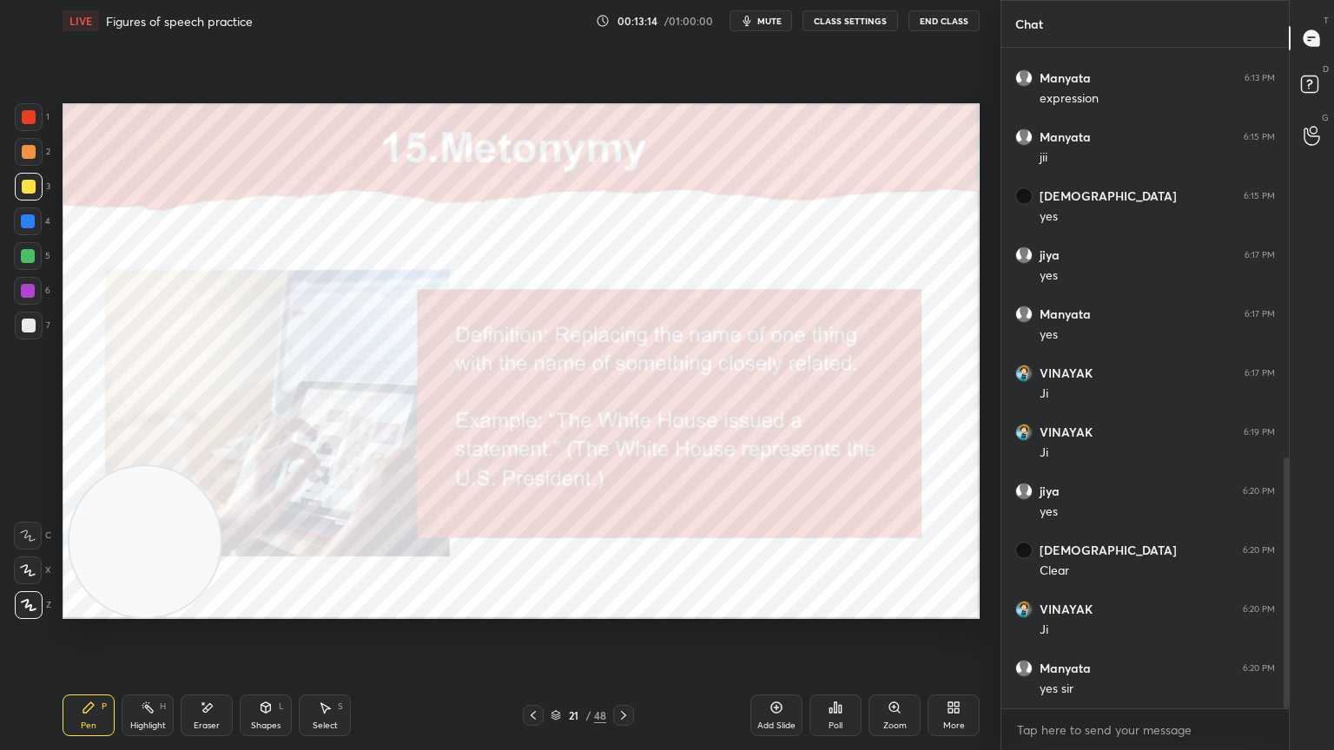
click at [624, 673] on icon at bounding box center [624, 716] width 14 height 14
click at [623, 673] on icon at bounding box center [623, 715] width 5 height 9
click at [623, 673] on icon at bounding box center [624, 716] width 14 height 14
click at [625, 673] on icon at bounding box center [624, 716] width 14 height 14
click at [624, 673] on icon at bounding box center [623, 715] width 5 height 9
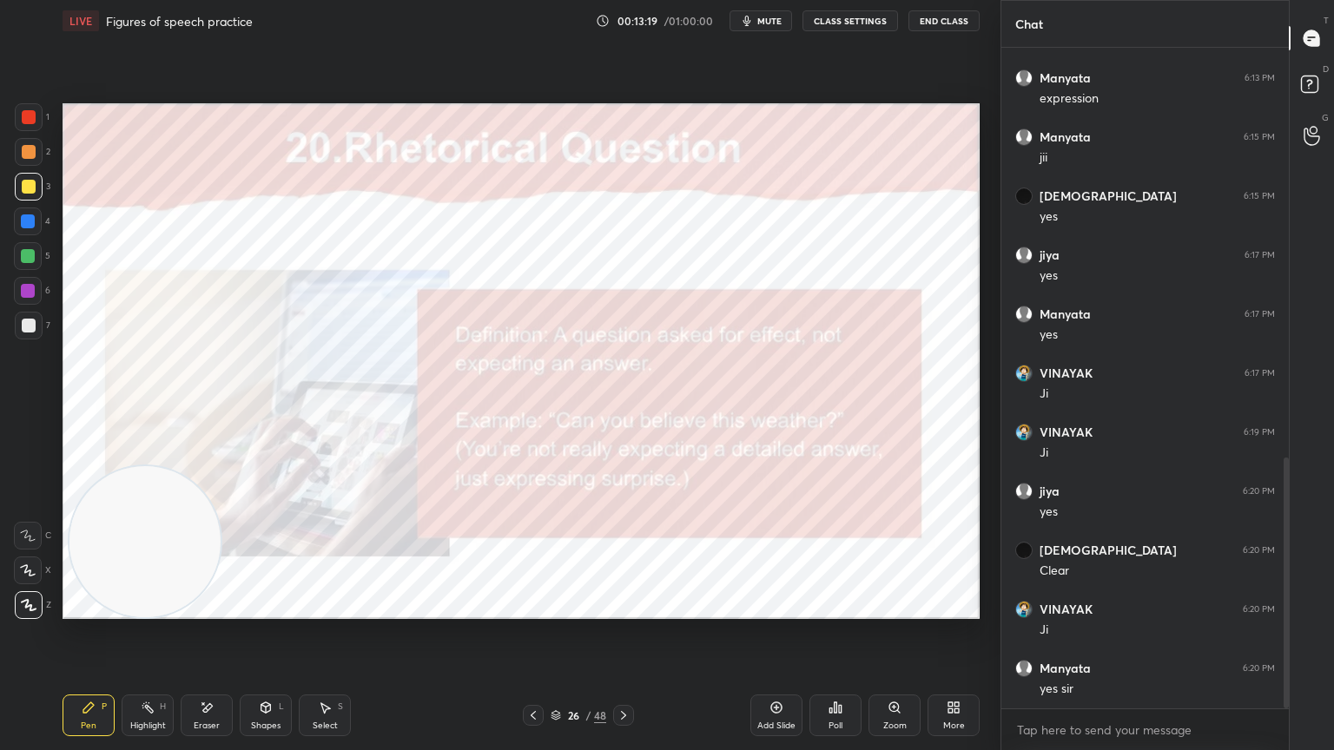
click at [627, 673] on icon at bounding box center [624, 716] width 14 height 14
click at [625, 673] on icon at bounding box center [623, 715] width 5 height 9
click at [623, 673] on icon at bounding box center [624, 716] width 14 height 14
click at [622, 673] on icon at bounding box center [624, 716] width 14 height 14
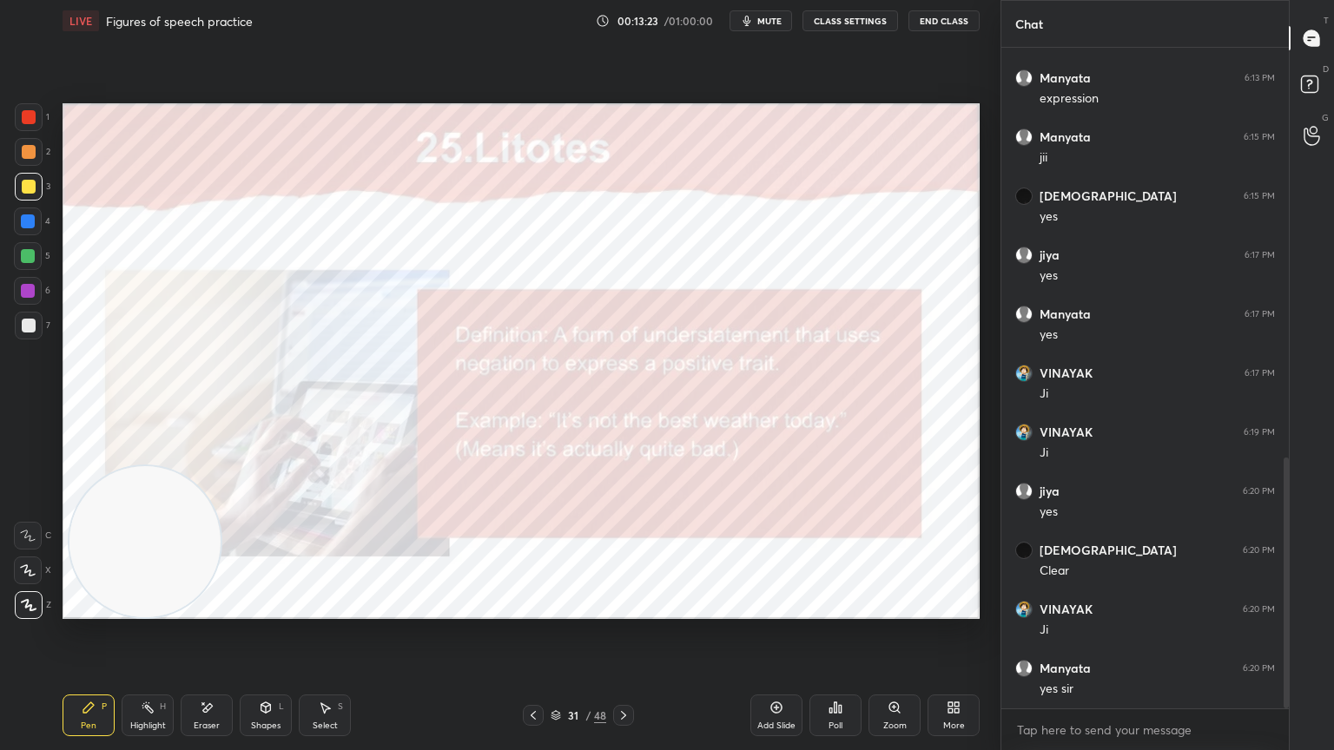
click at [620, 673] on icon at bounding box center [624, 716] width 14 height 14
click at [622, 673] on icon at bounding box center [624, 716] width 14 height 14
click at [617, 673] on icon at bounding box center [624, 716] width 14 height 14
click at [526, 673] on icon at bounding box center [533, 716] width 14 height 14
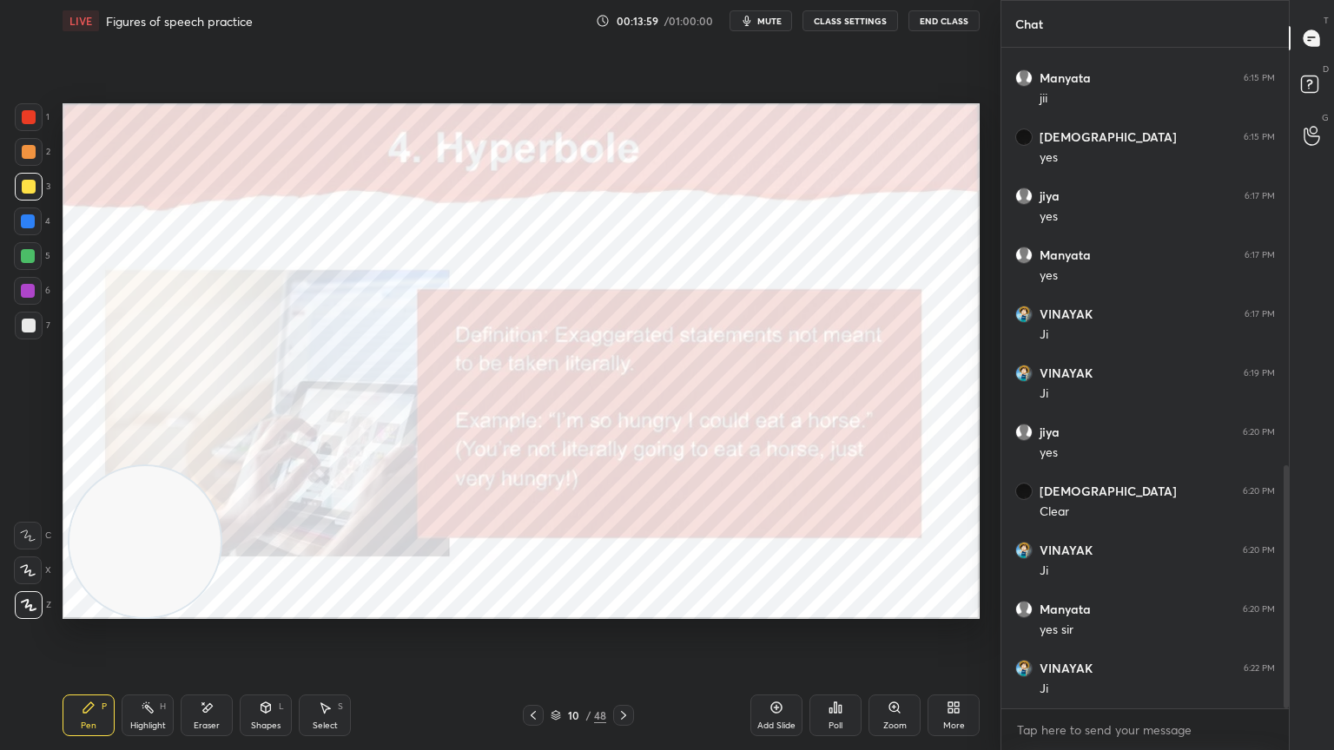
click at [215, 673] on div "Eraser" at bounding box center [207, 716] width 52 height 42
click at [84, 673] on icon at bounding box center [88, 707] width 10 height 10
click at [135, 673] on div "Pen P Highlight H Eraser Shapes L Select S 10 / 48 Add Slide Poll Zoom More" at bounding box center [521, 715] width 917 height 69
click at [192, 673] on div "Eraser" at bounding box center [207, 716] width 52 height 42
click at [87, 673] on div "Pen P" at bounding box center [89, 716] width 52 height 42
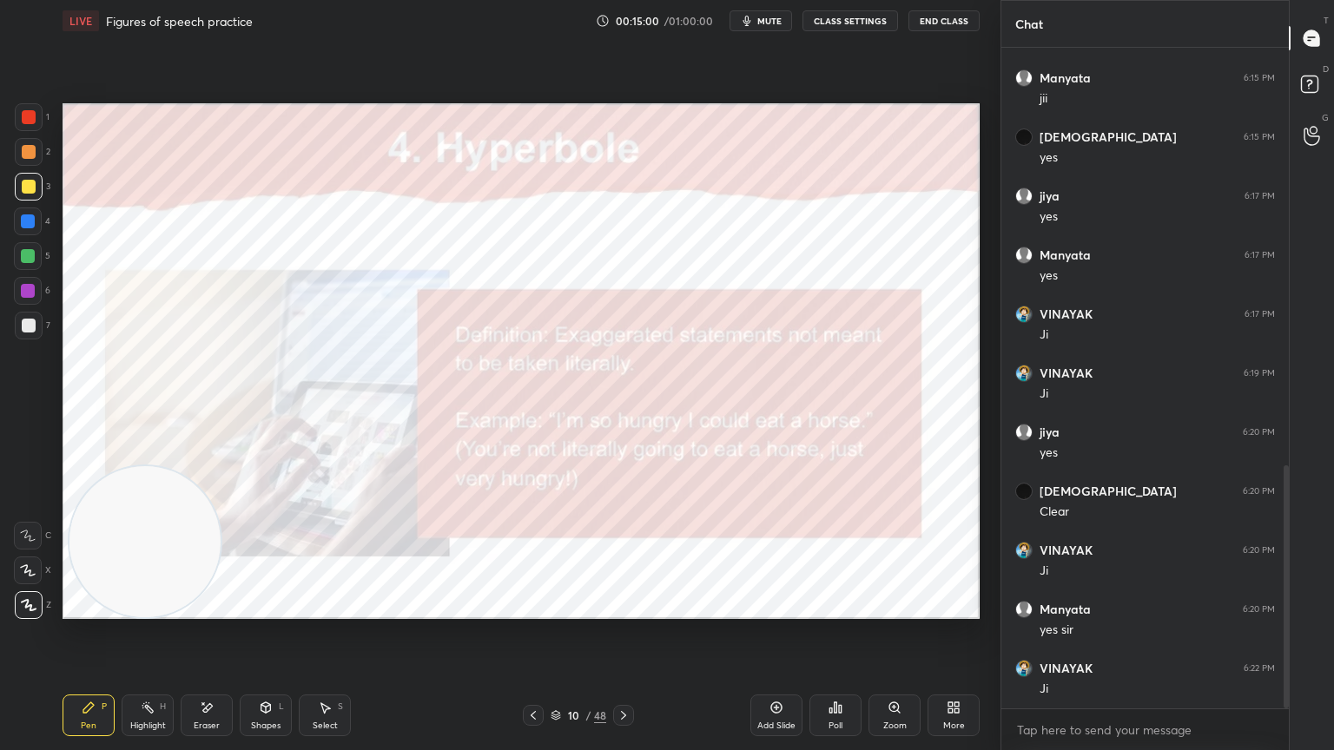
click at [628, 673] on icon at bounding box center [624, 716] width 14 height 14
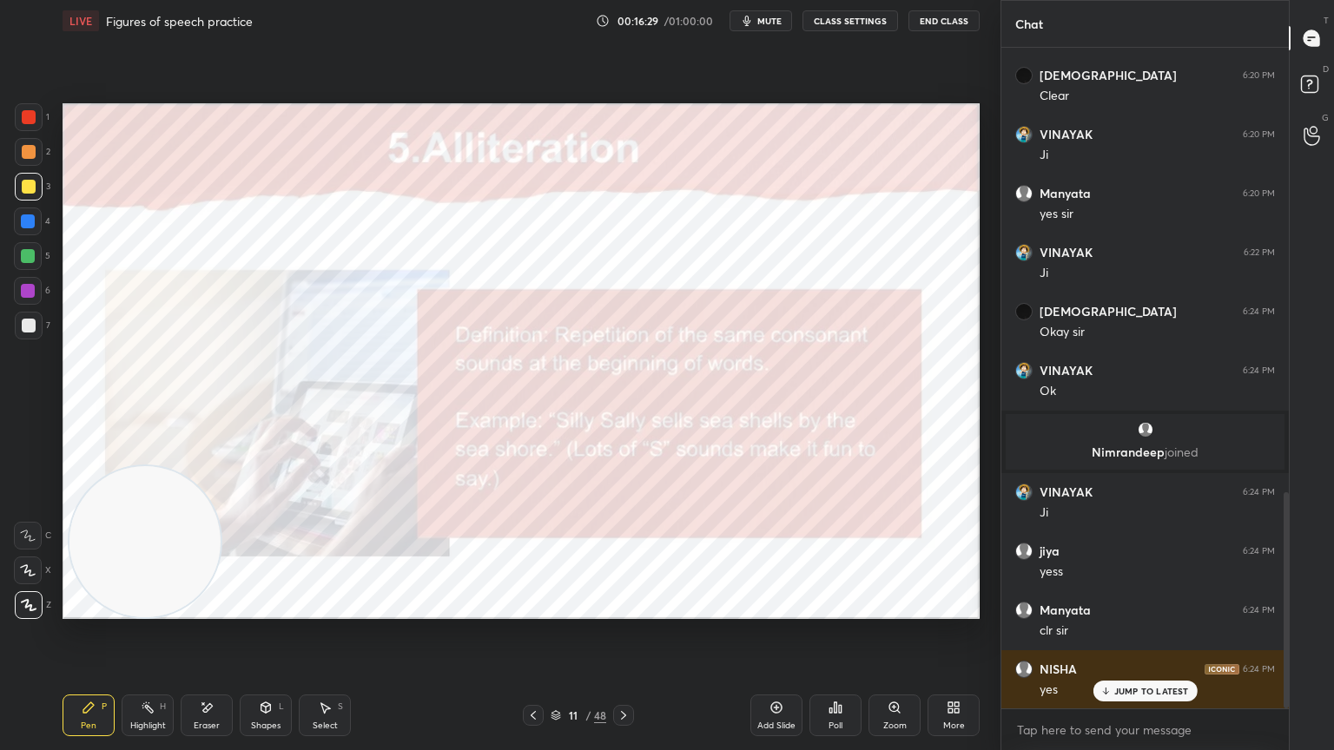
scroll to position [1417, 0]
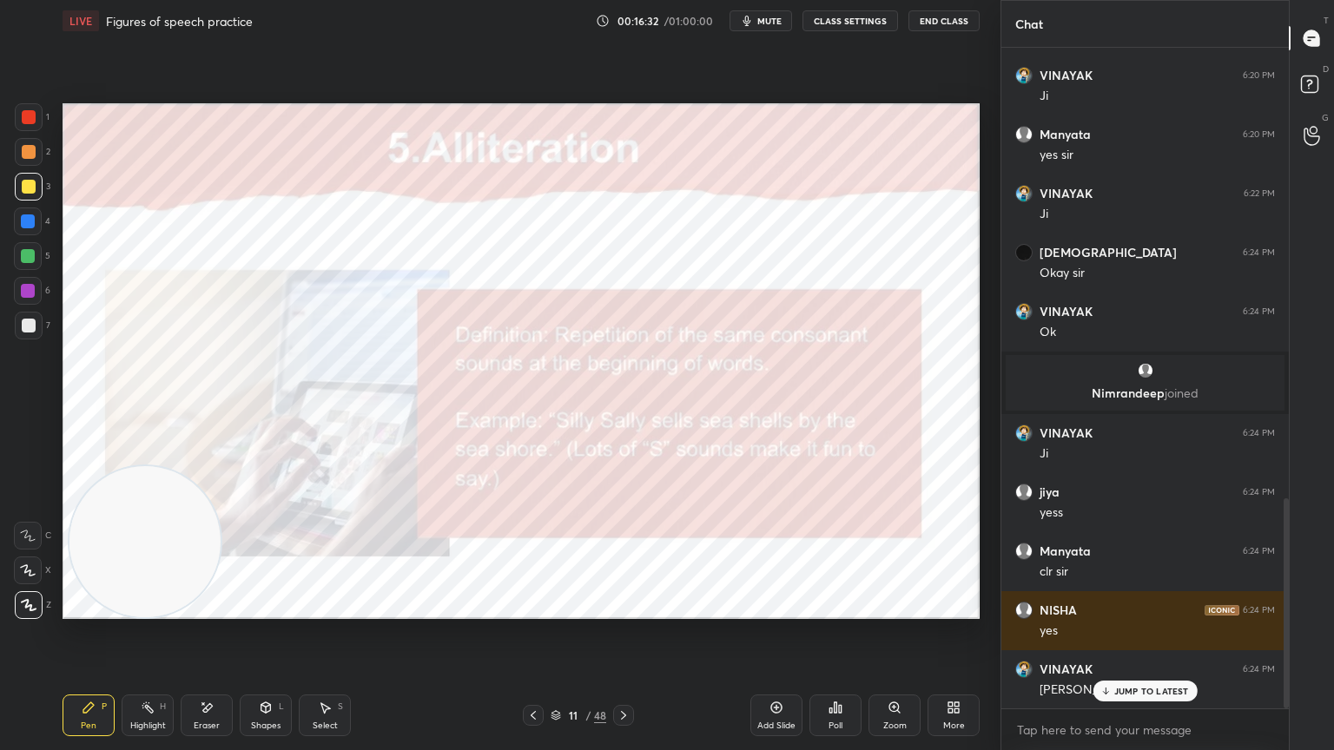
click at [688, 673] on div "11 / 48" at bounding box center [578, 715] width 344 height 21
click at [1160, 673] on div "JUMP TO LATEST" at bounding box center [1144, 691] width 104 height 21
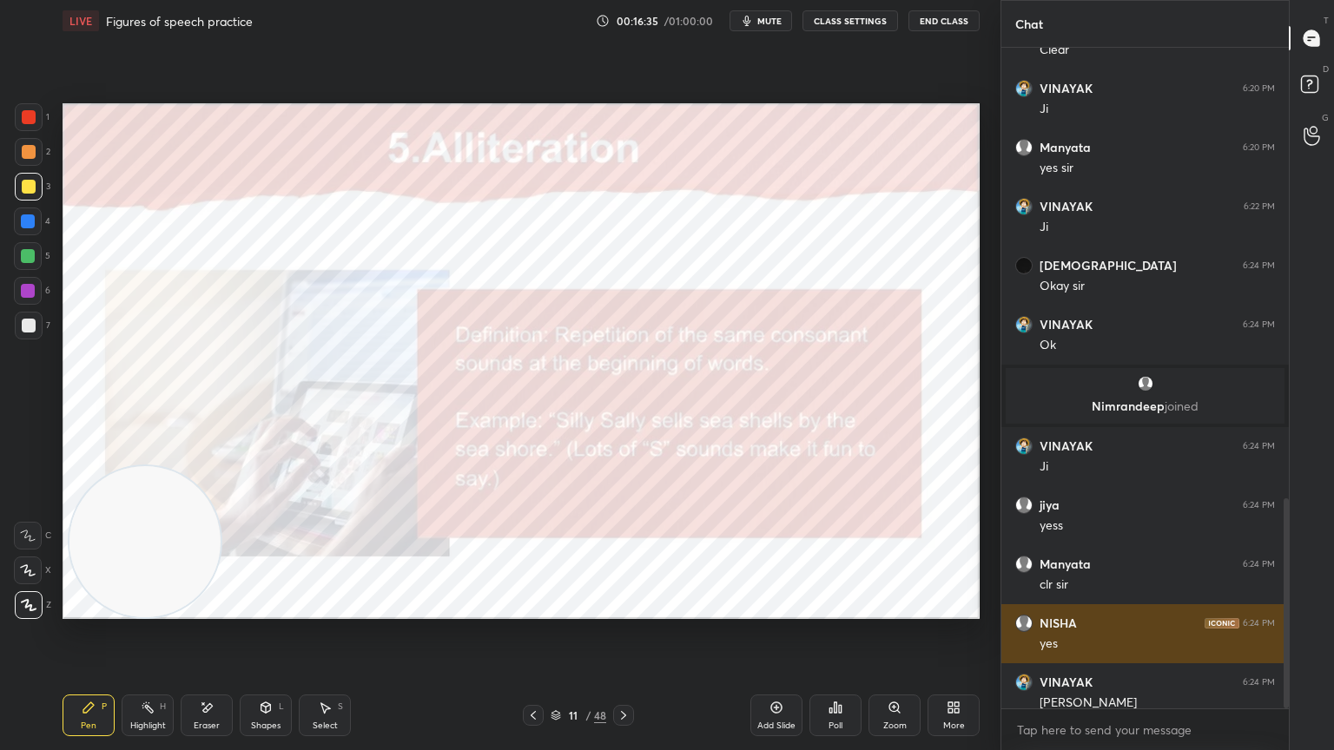
scroll to position [1418, 0]
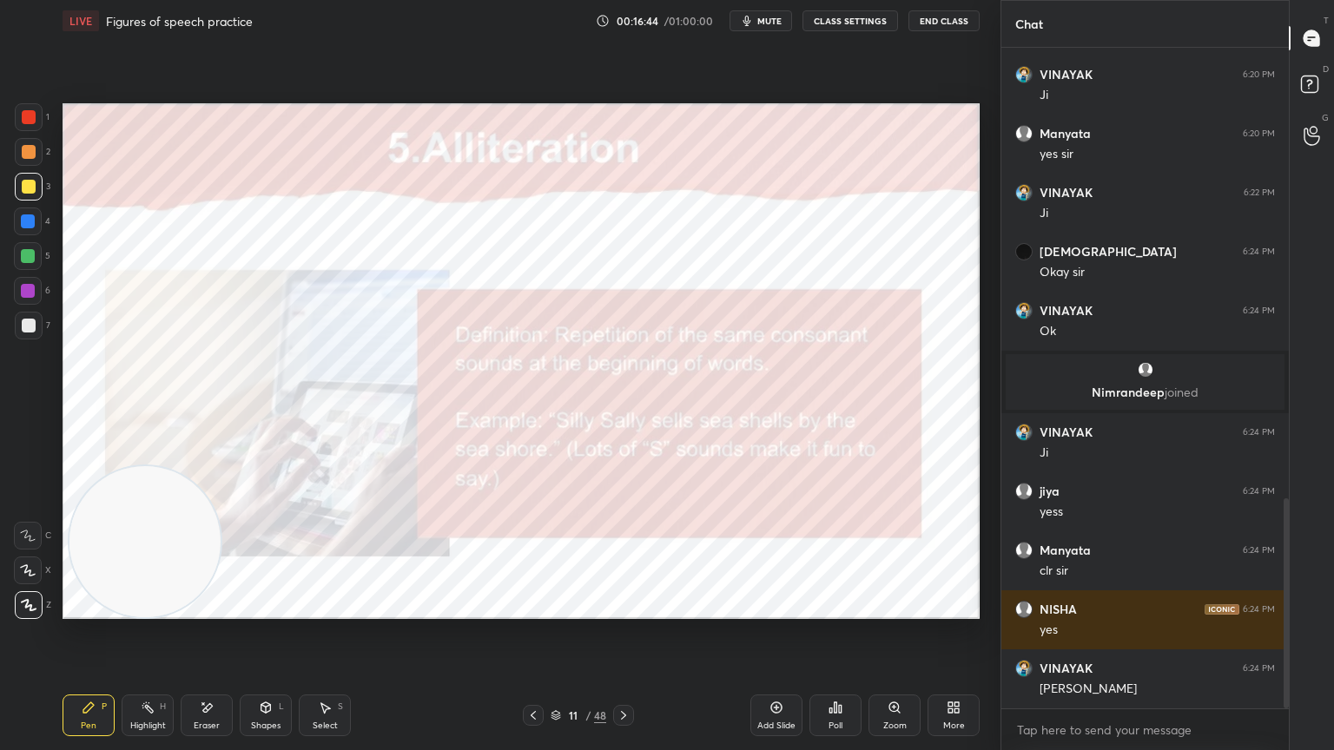
click at [624, 673] on icon at bounding box center [624, 716] width 14 height 14
click at [531, 673] on icon at bounding box center [533, 716] width 14 height 14
click at [622, 673] on icon at bounding box center [624, 716] width 14 height 14
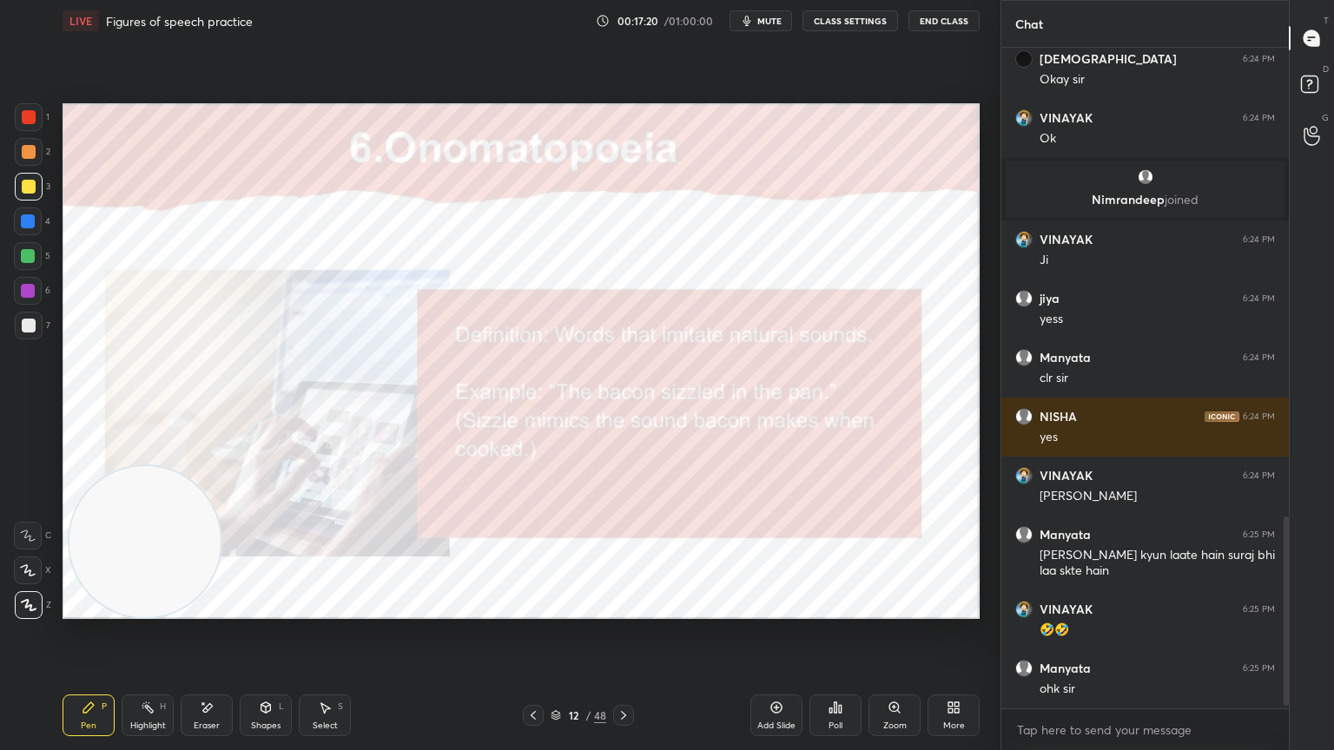
scroll to position [5, 5]
click at [626, 673] on icon at bounding box center [624, 716] width 14 height 14
click at [625, 673] on icon at bounding box center [624, 716] width 14 height 14
click at [618, 673] on icon at bounding box center [624, 716] width 14 height 14
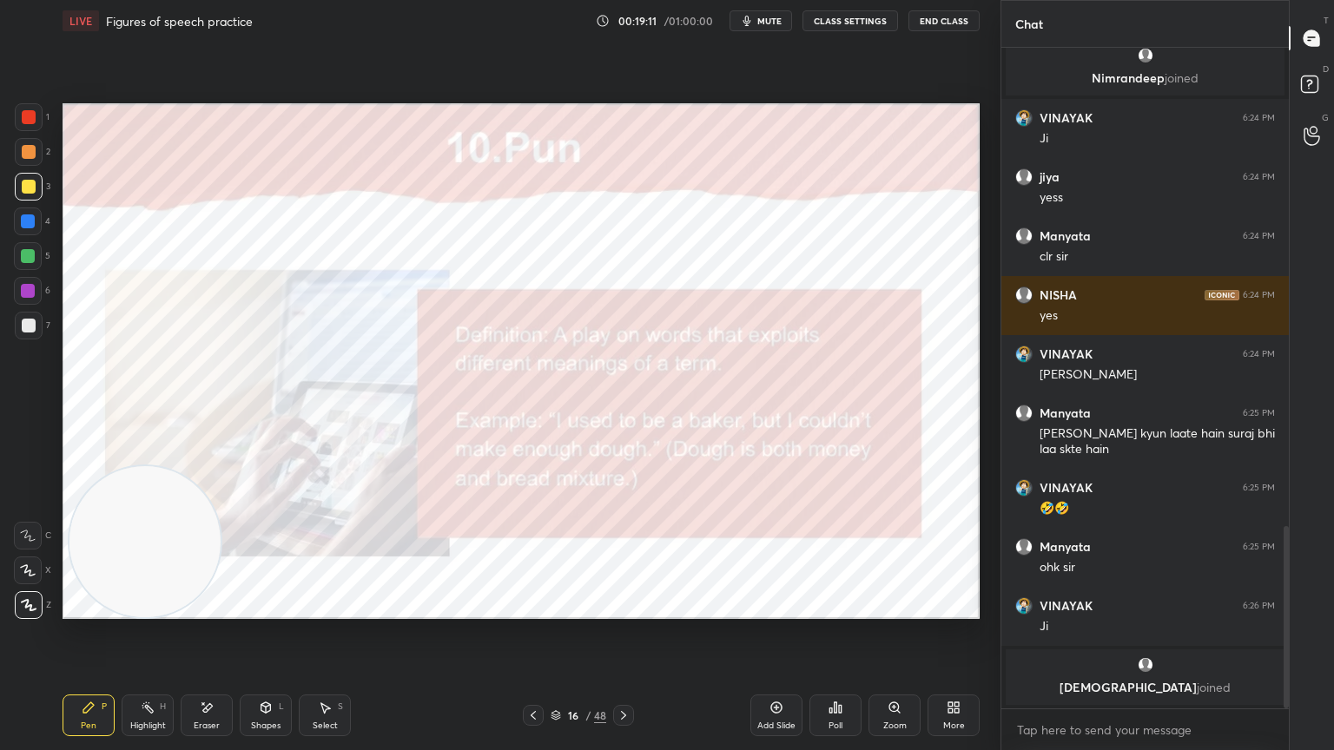
scroll to position [43, 0]
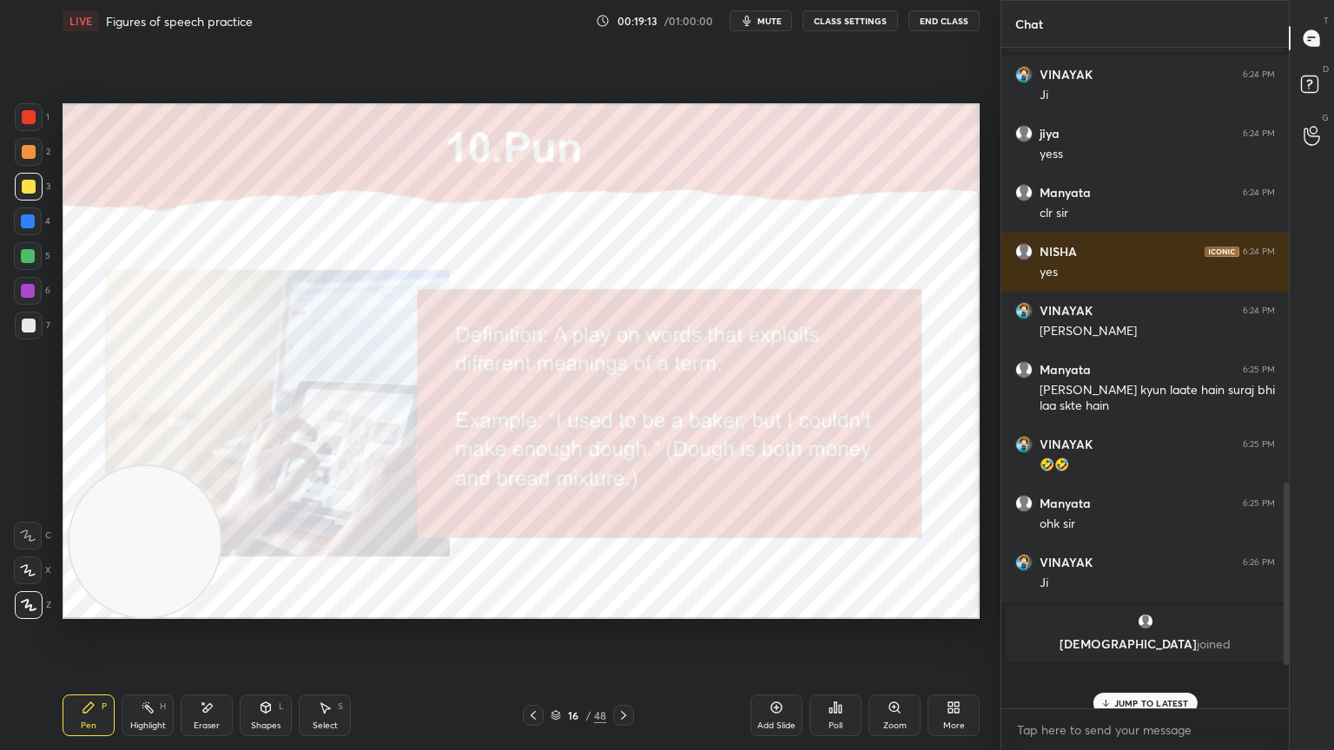
click at [1143, 673] on p "JUMP TO LATEST" at bounding box center [1151, 703] width 75 height 10
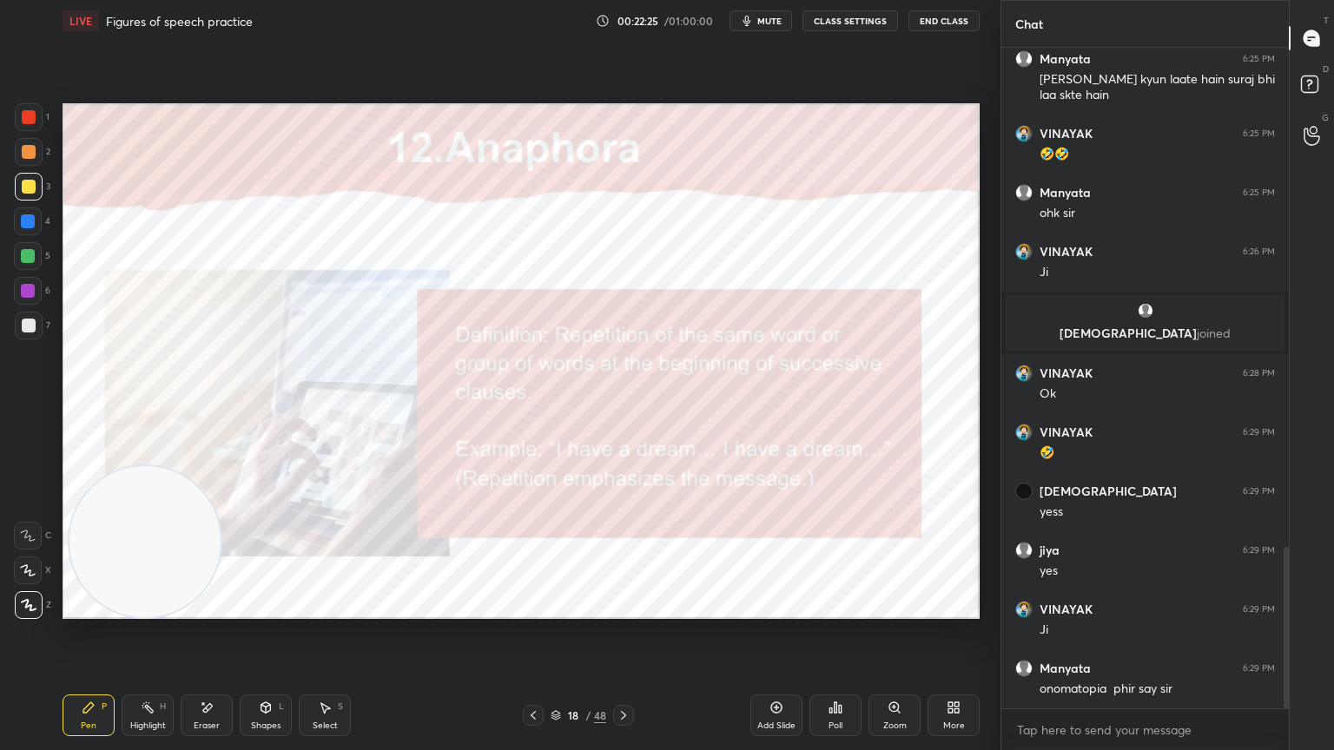
scroll to position [2048, 0]
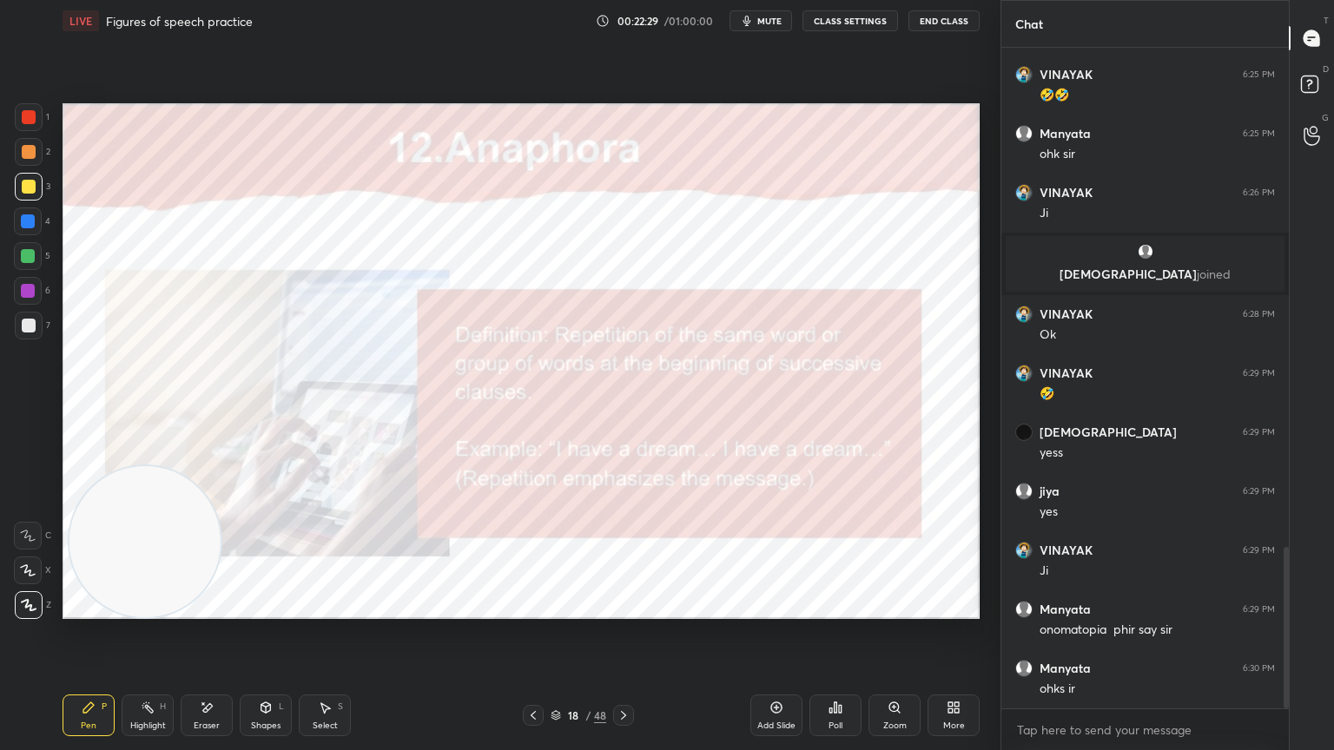
click at [558, 663] on div "Setting up your live class Poll for secs No correct answer Start poll" at bounding box center [521, 361] width 931 height 639
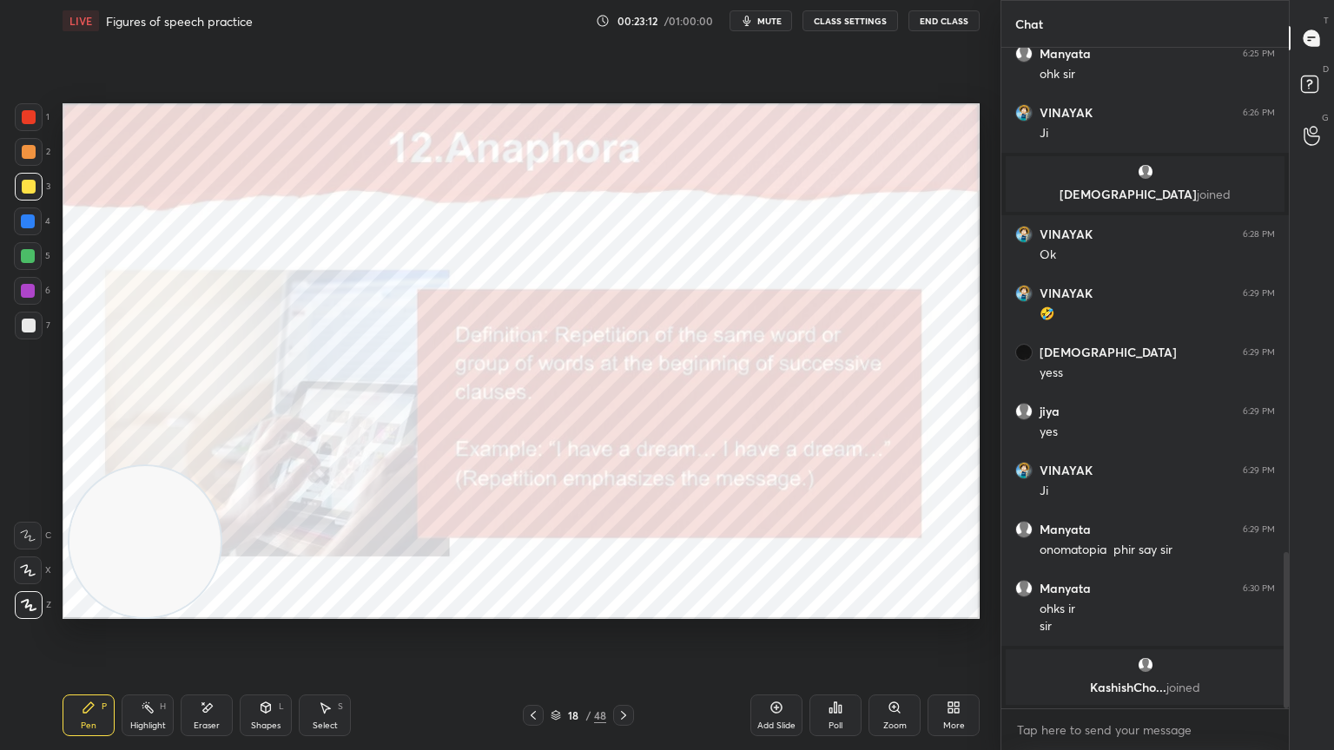
scroll to position [2015, 0]
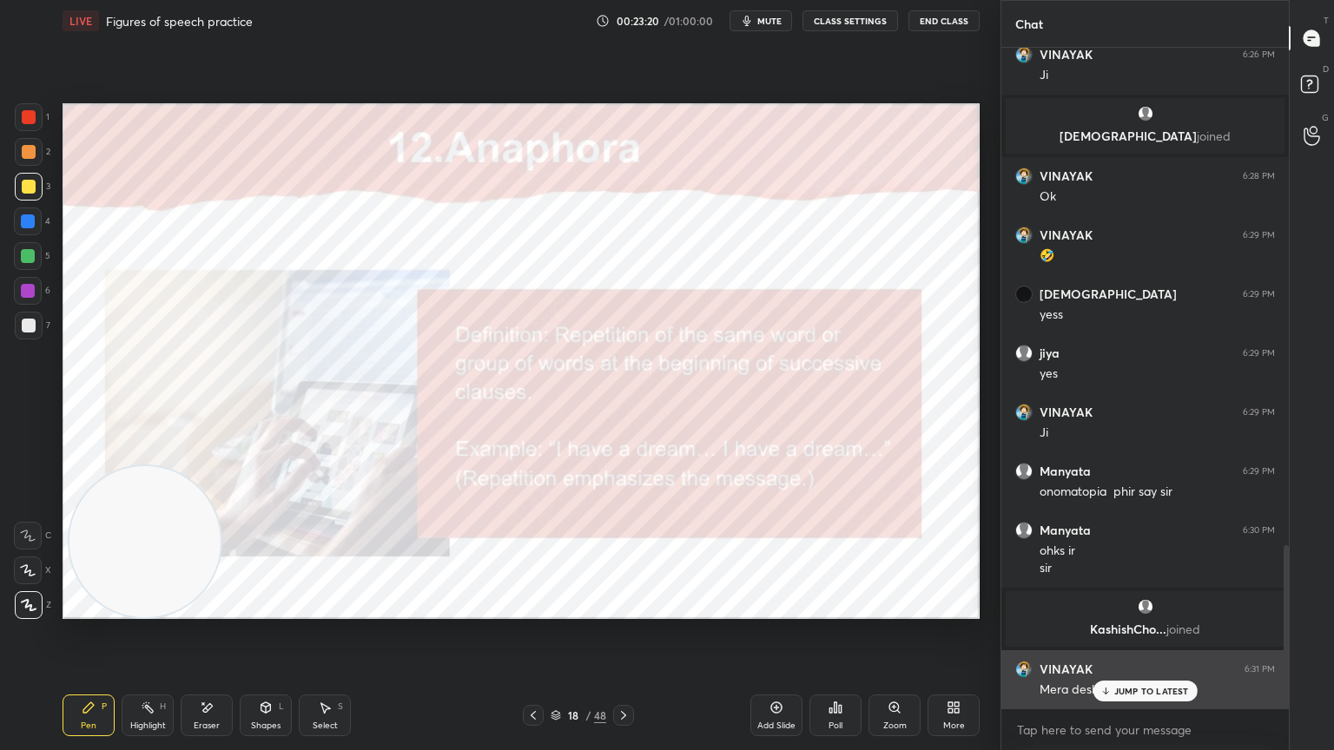
click at [1171, 673] on p "JUMP TO LATEST" at bounding box center [1151, 691] width 75 height 10
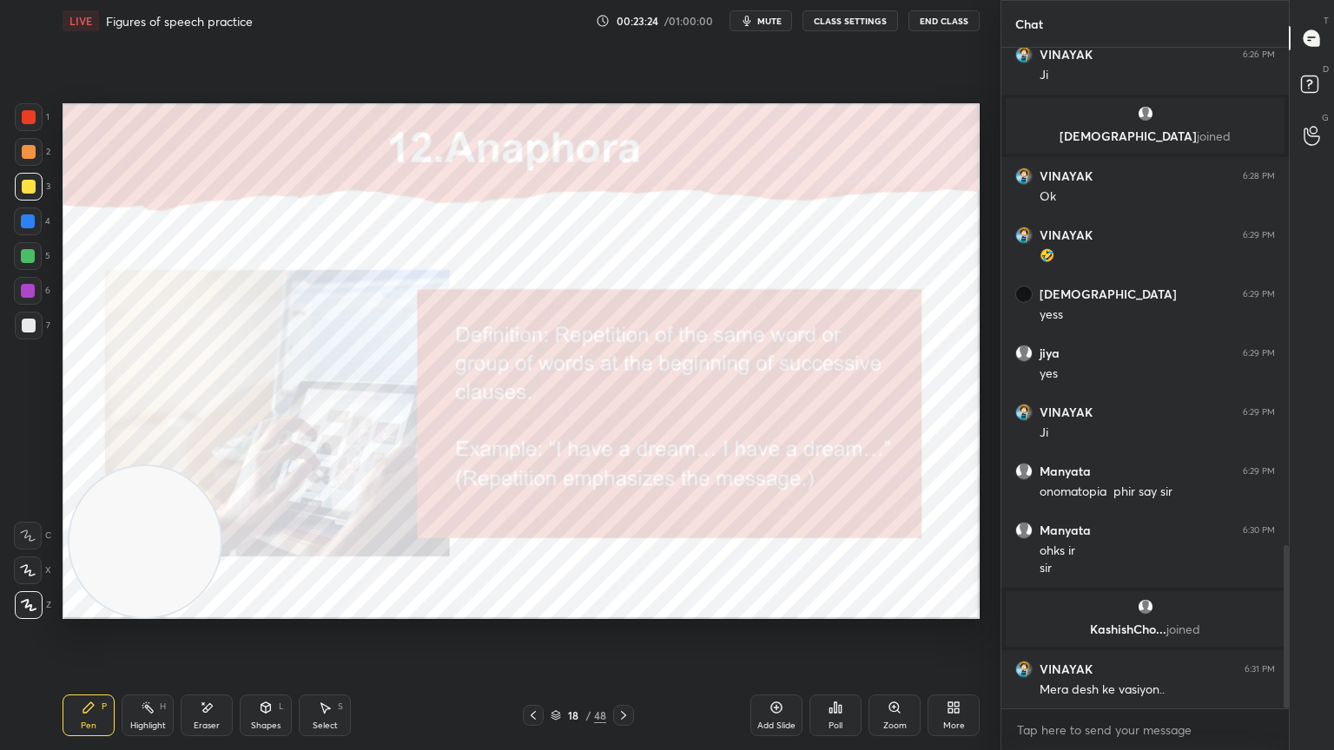
click at [625, 673] on icon at bounding box center [624, 716] width 14 height 14
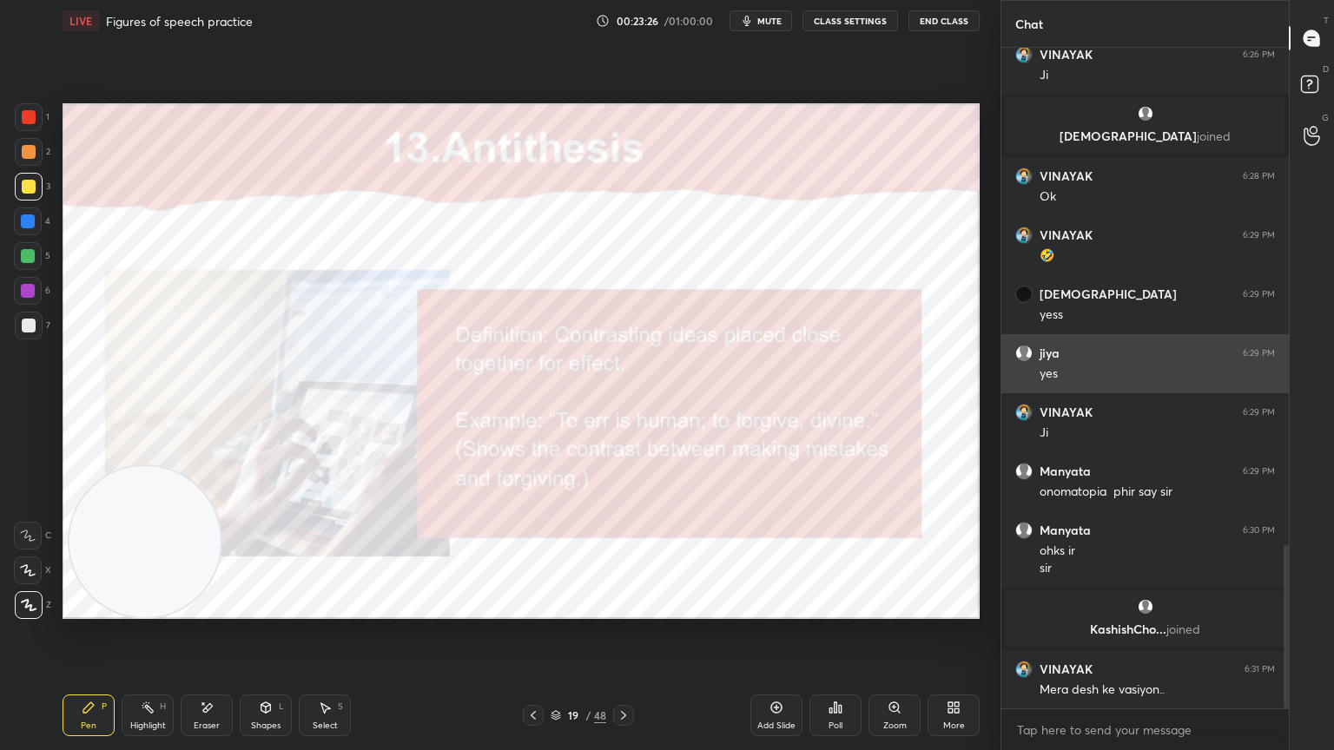
click at [544, 673] on div "19 / 48" at bounding box center [578, 715] width 111 height 21
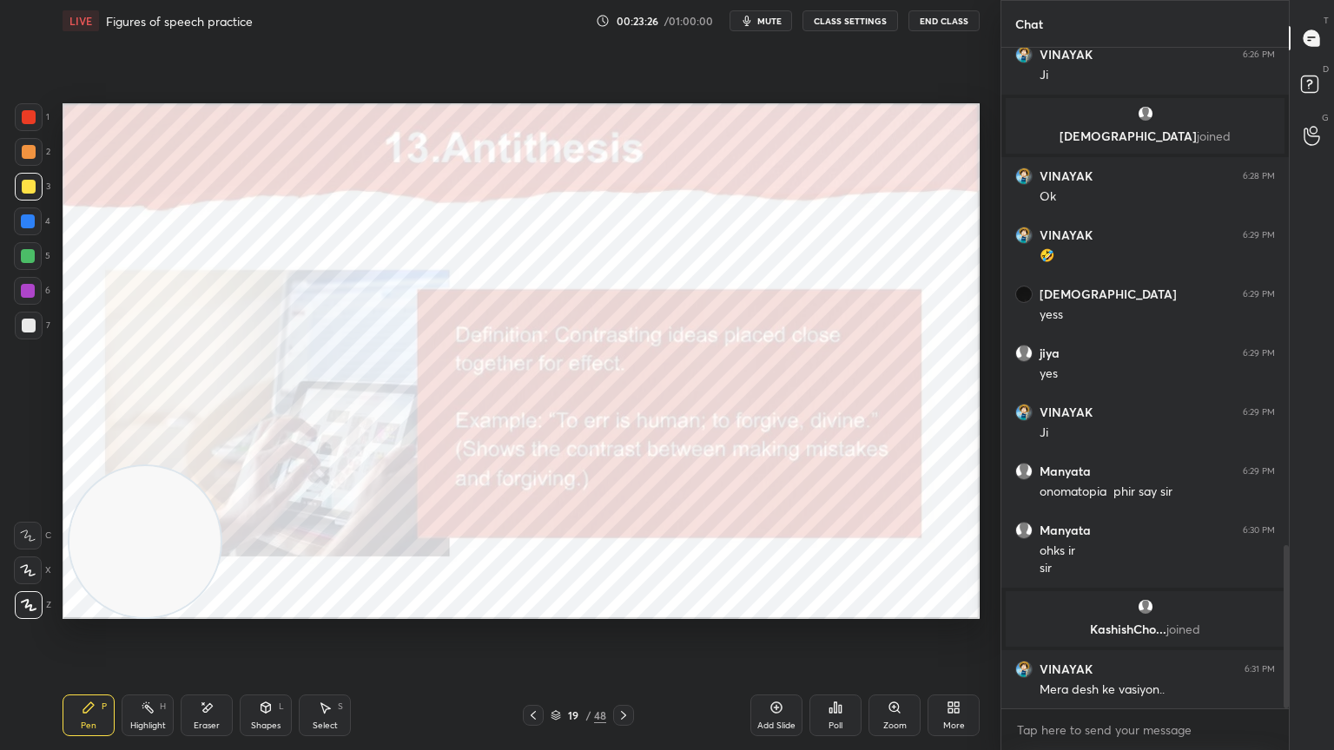
click at [535, 673] on icon at bounding box center [533, 716] width 14 height 14
click at [614, 673] on div at bounding box center [623, 715] width 21 height 21
click at [623, 673] on div at bounding box center [623, 715] width 21 height 21
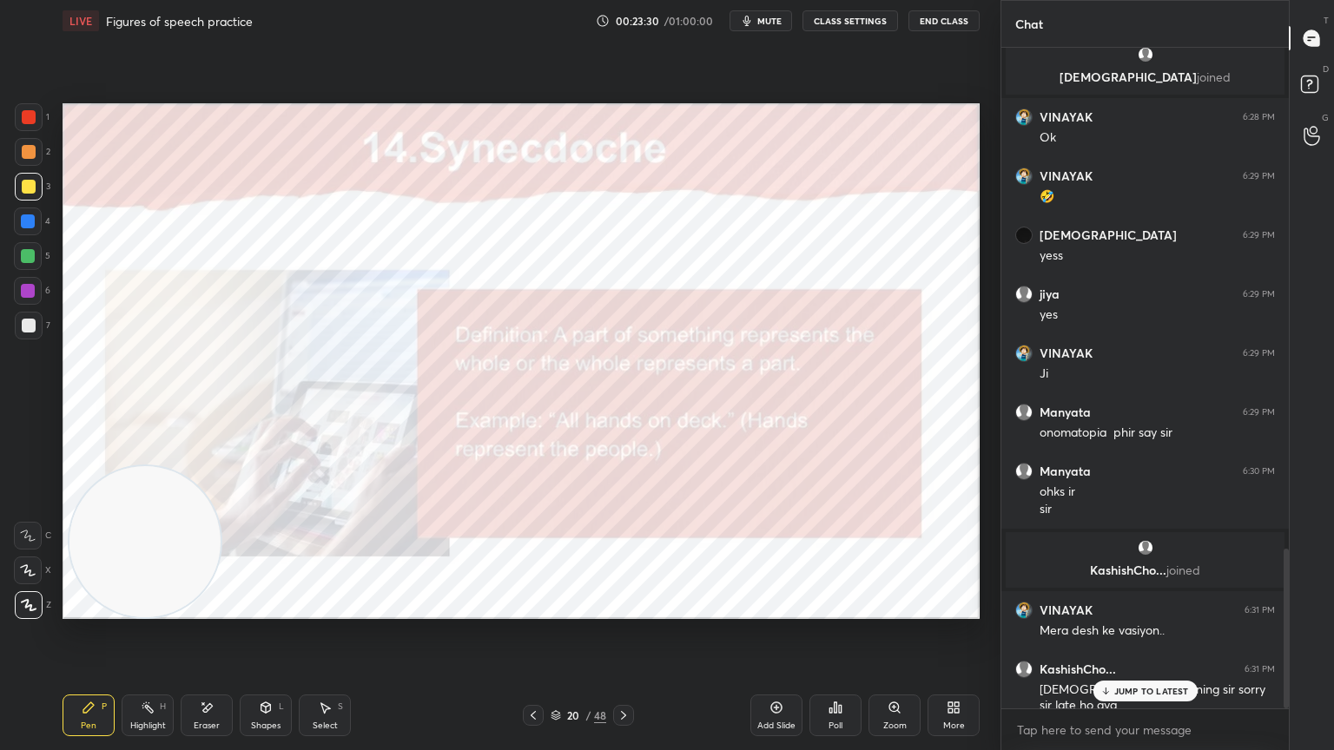
click at [531, 673] on icon at bounding box center [533, 716] width 14 height 14
click at [1155, 673] on p "JUMP TO LATEST" at bounding box center [1151, 691] width 75 height 10
click at [533, 673] on icon at bounding box center [533, 716] width 14 height 14
click at [216, 673] on div "Eraser" at bounding box center [207, 716] width 52 height 42
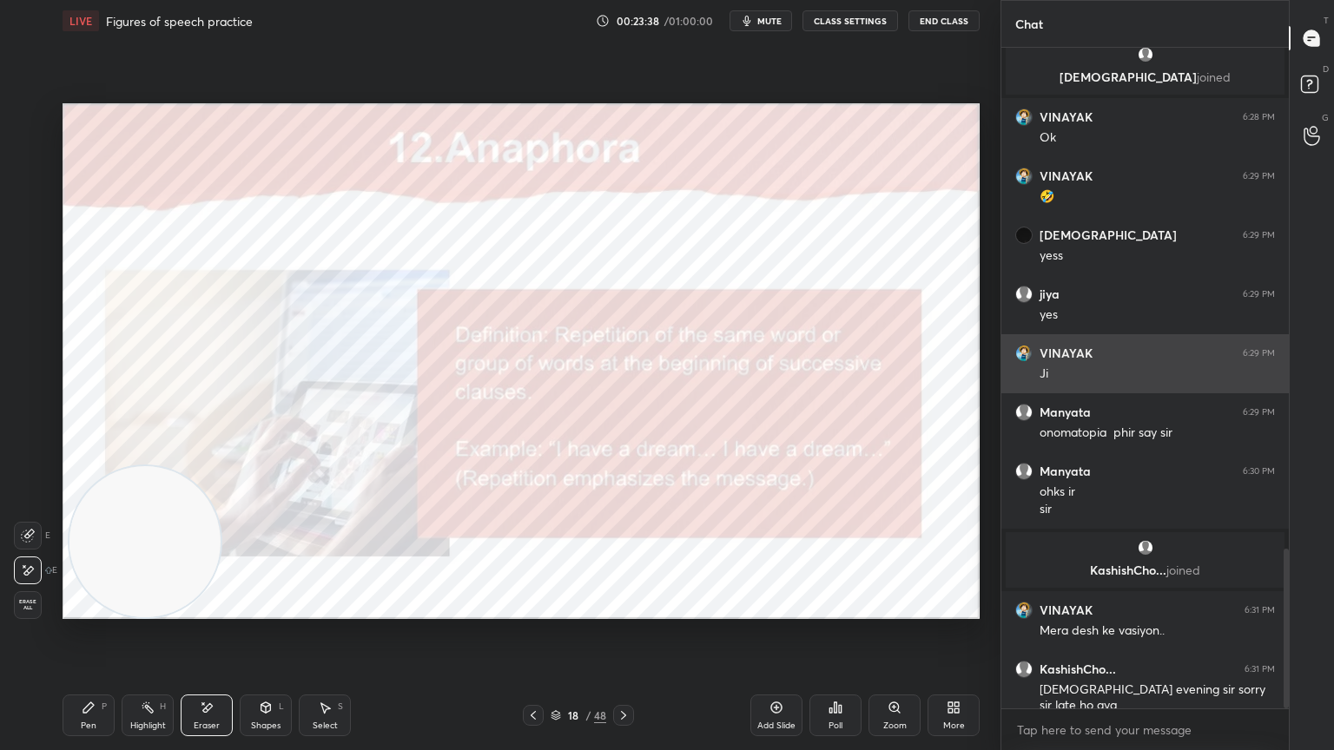
click at [623, 673] on icon at bounding box center [624, 716] width 14 height 14
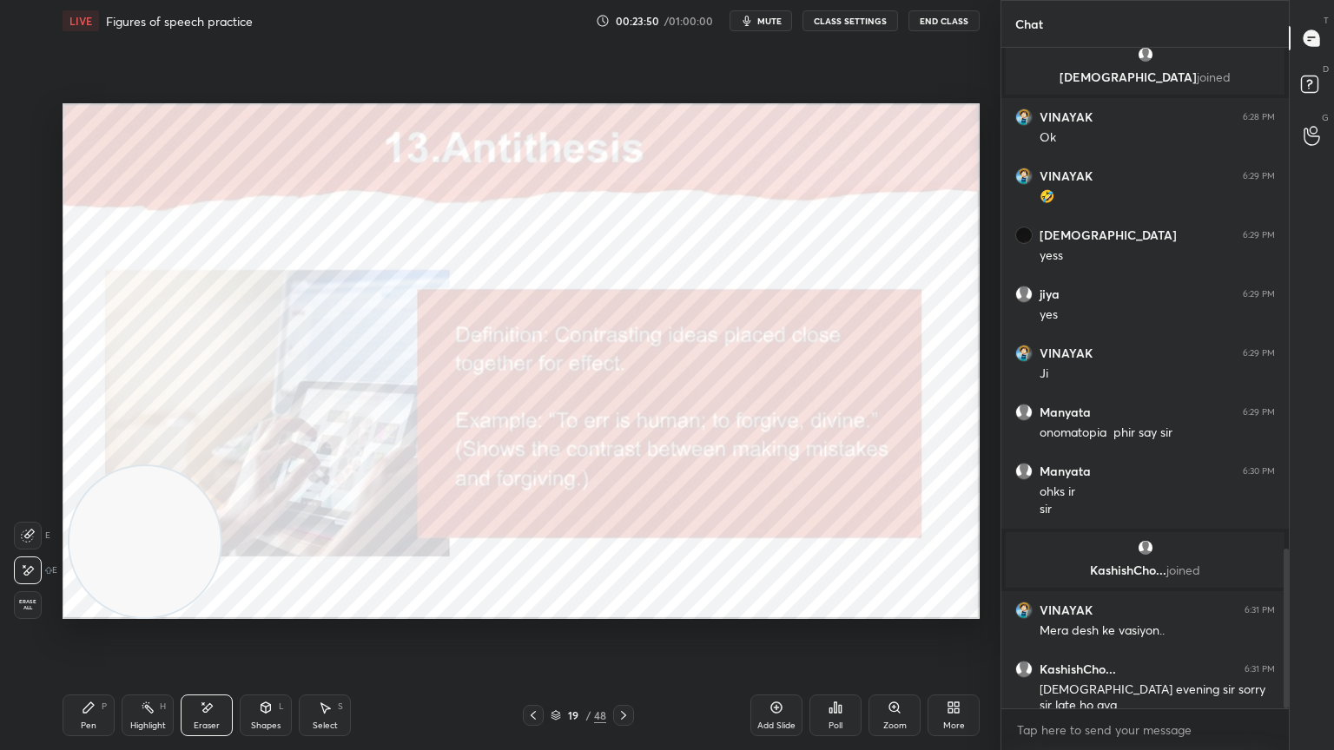
click at [95, 673] on icon at bounding box center [89, 708] width 14 height 14
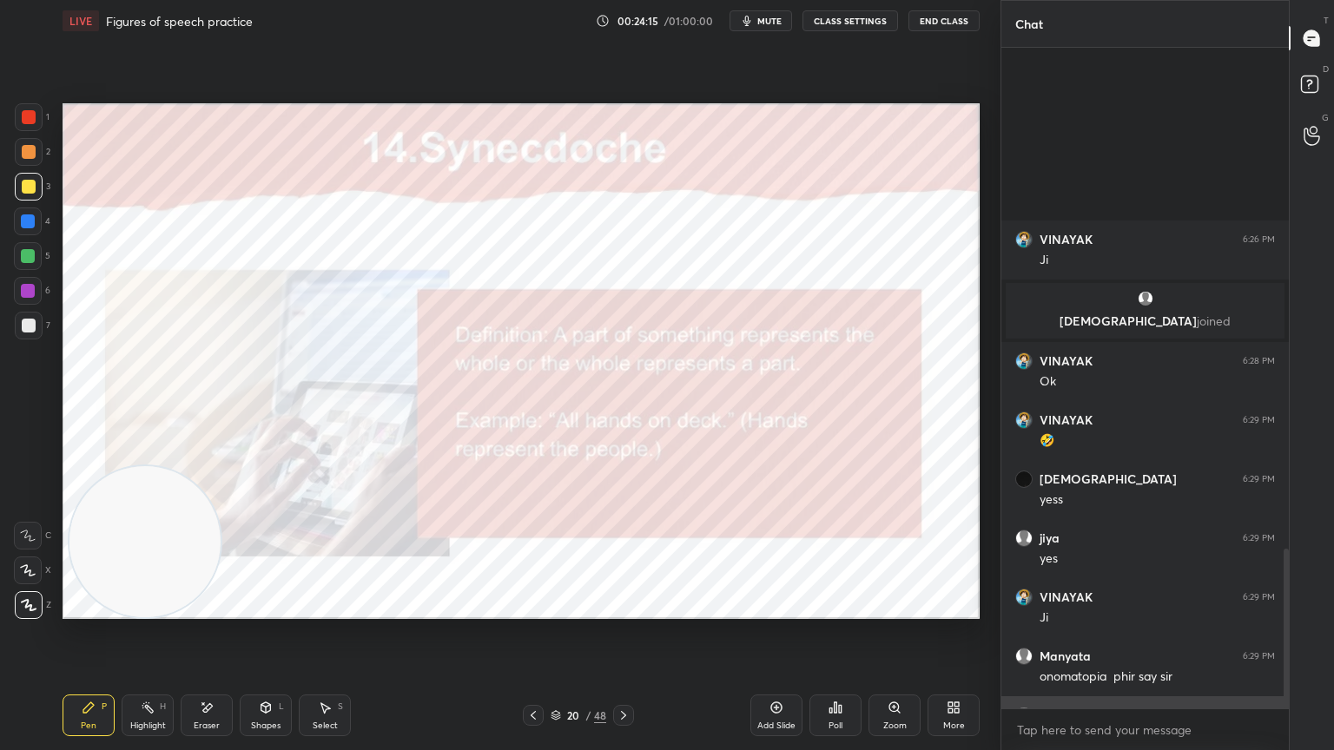
scroll to position [2074, 0]
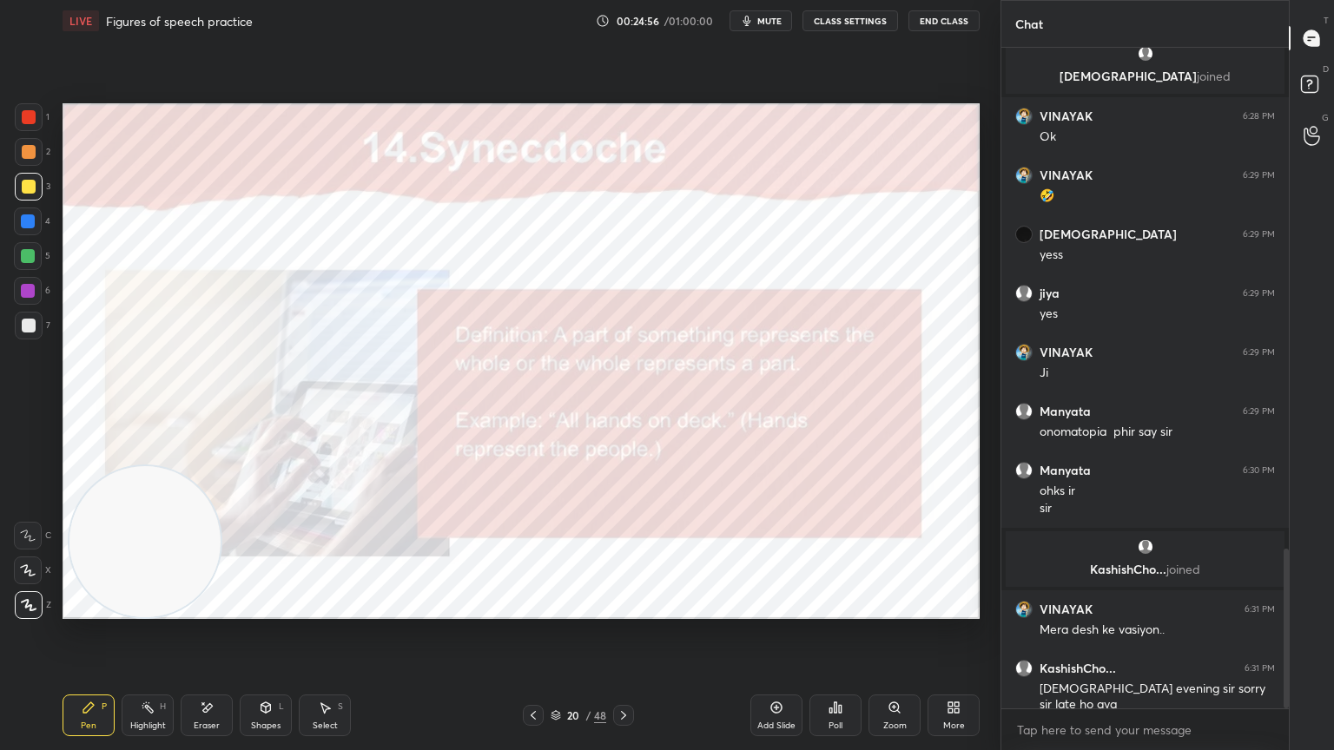
click at [626, 673] on icon at bounding box center [624, 716] width 14 height 14
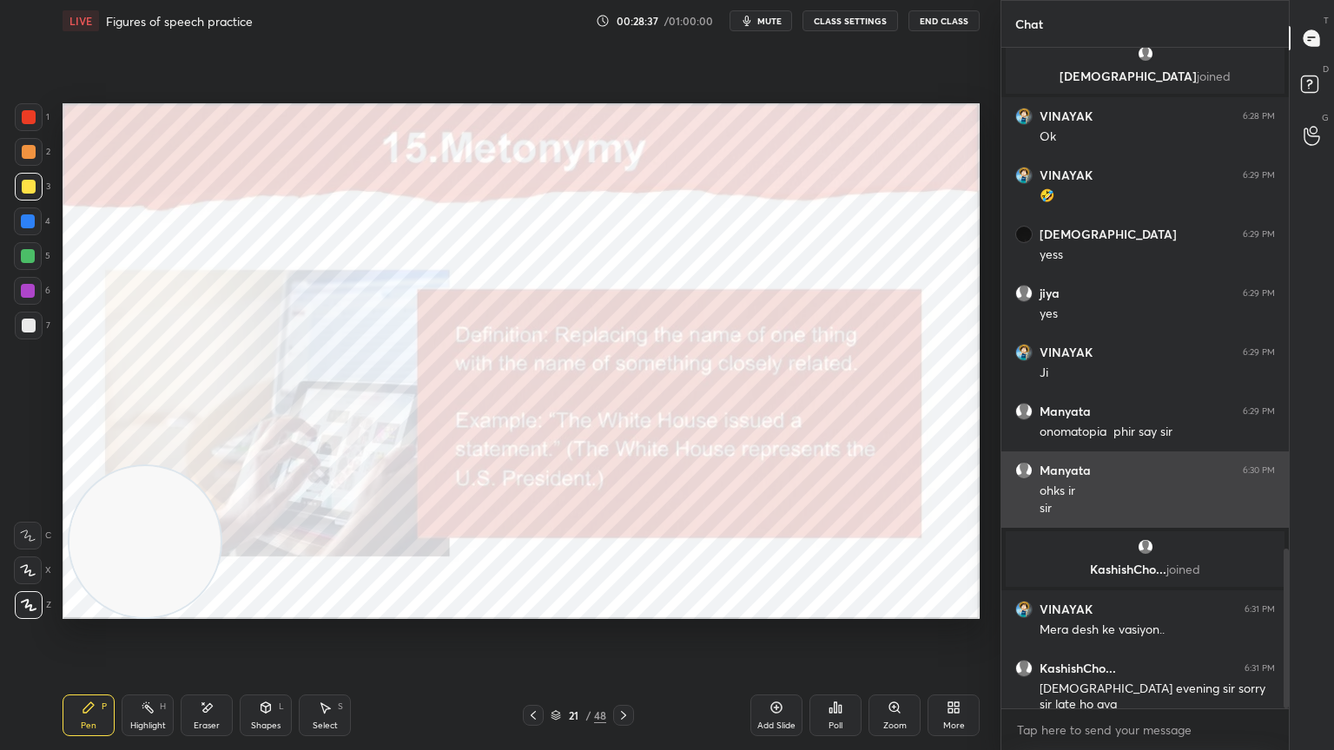
scroll to position [2133, 0]
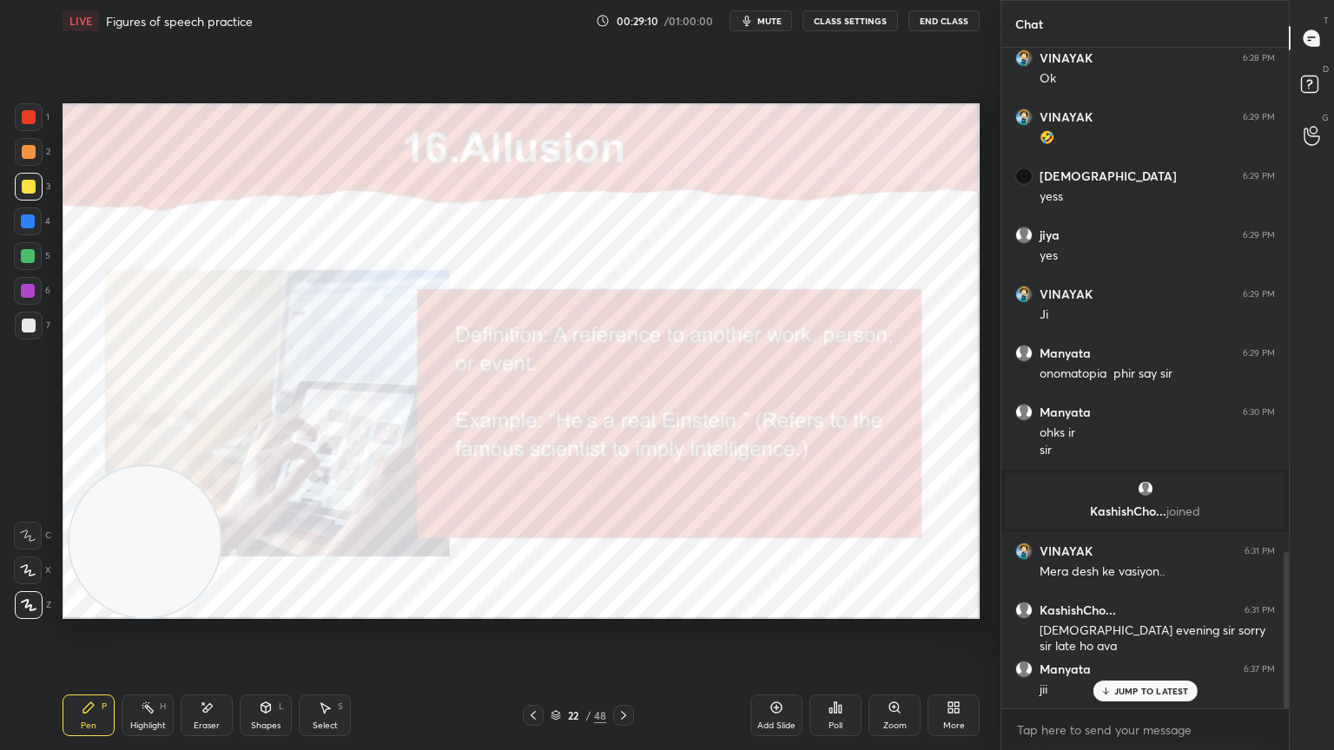
click at [625, 673] on div at bounding box center [623, 715] width 21 height 21
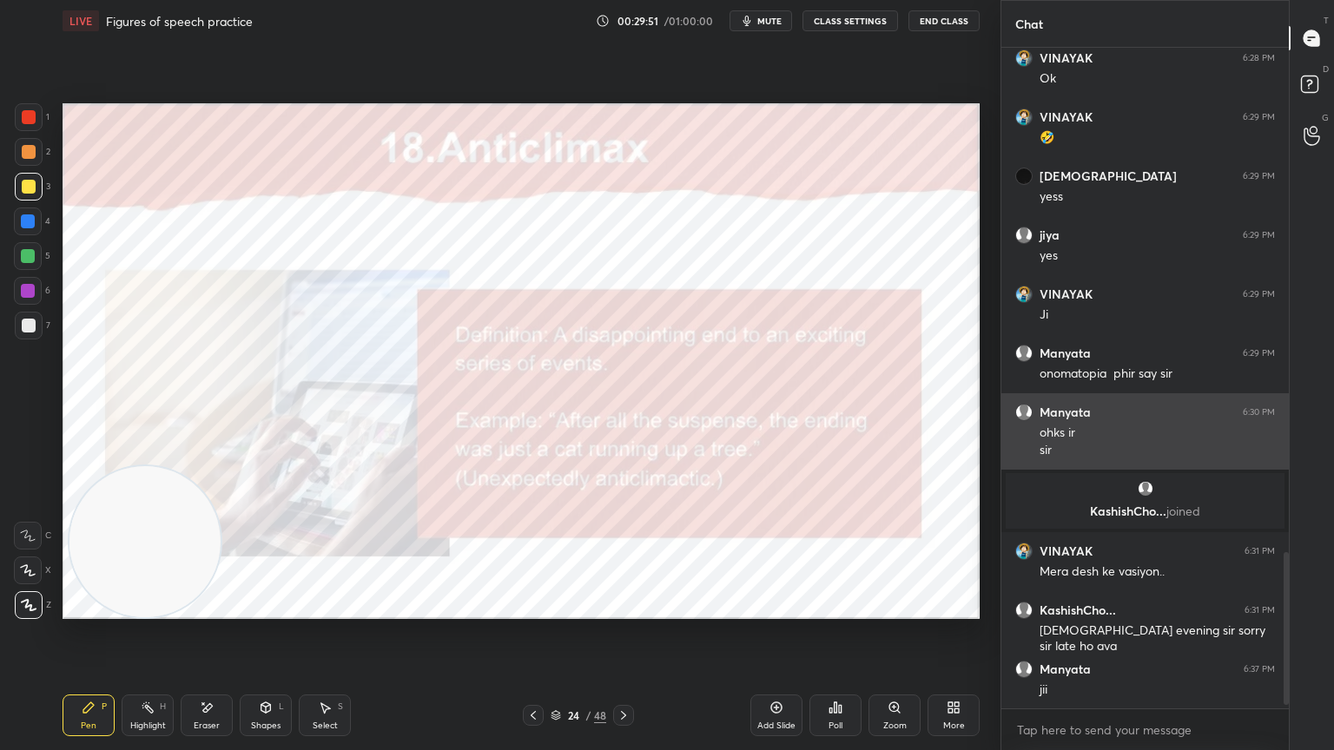
scroll to position [2192, 0]
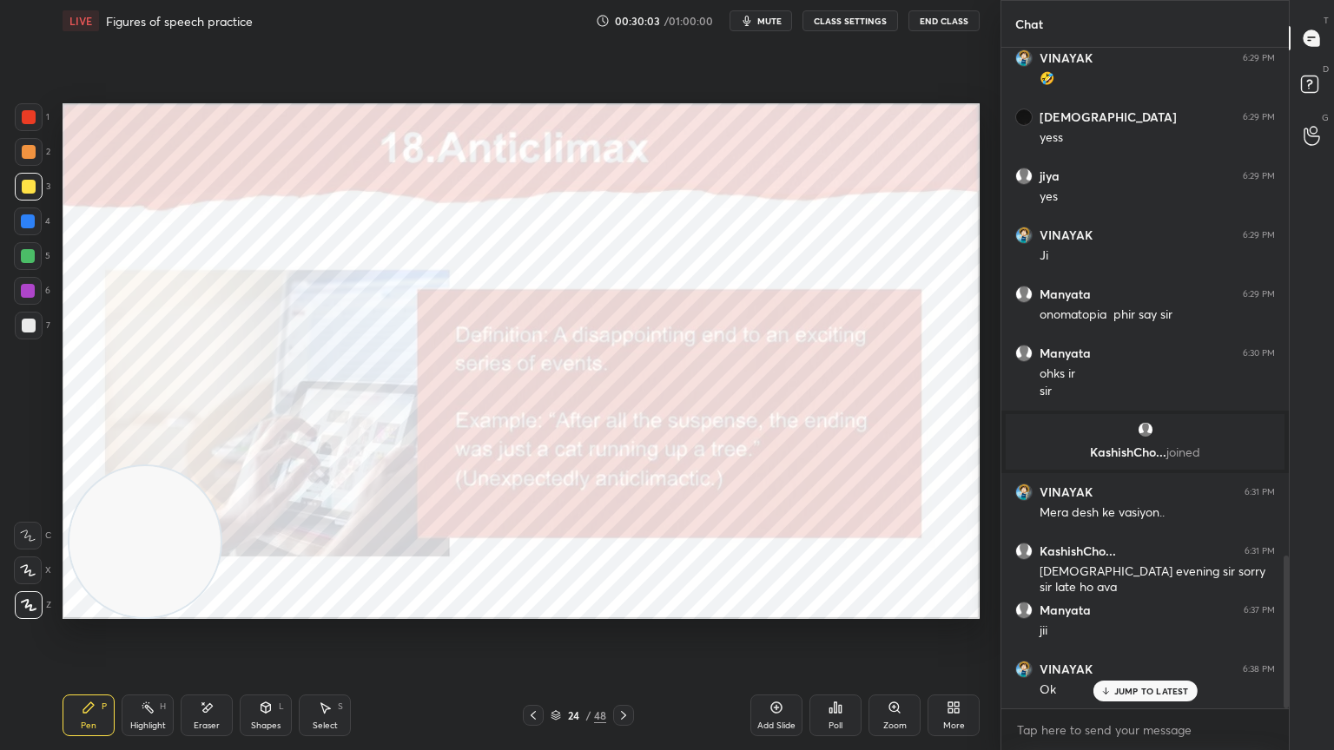
click at [623, 673] on div at bounding box center [623, 715] width 21 height 21
click at [623, 673] on icon at bounding box center [624, 716] width 14 height 14
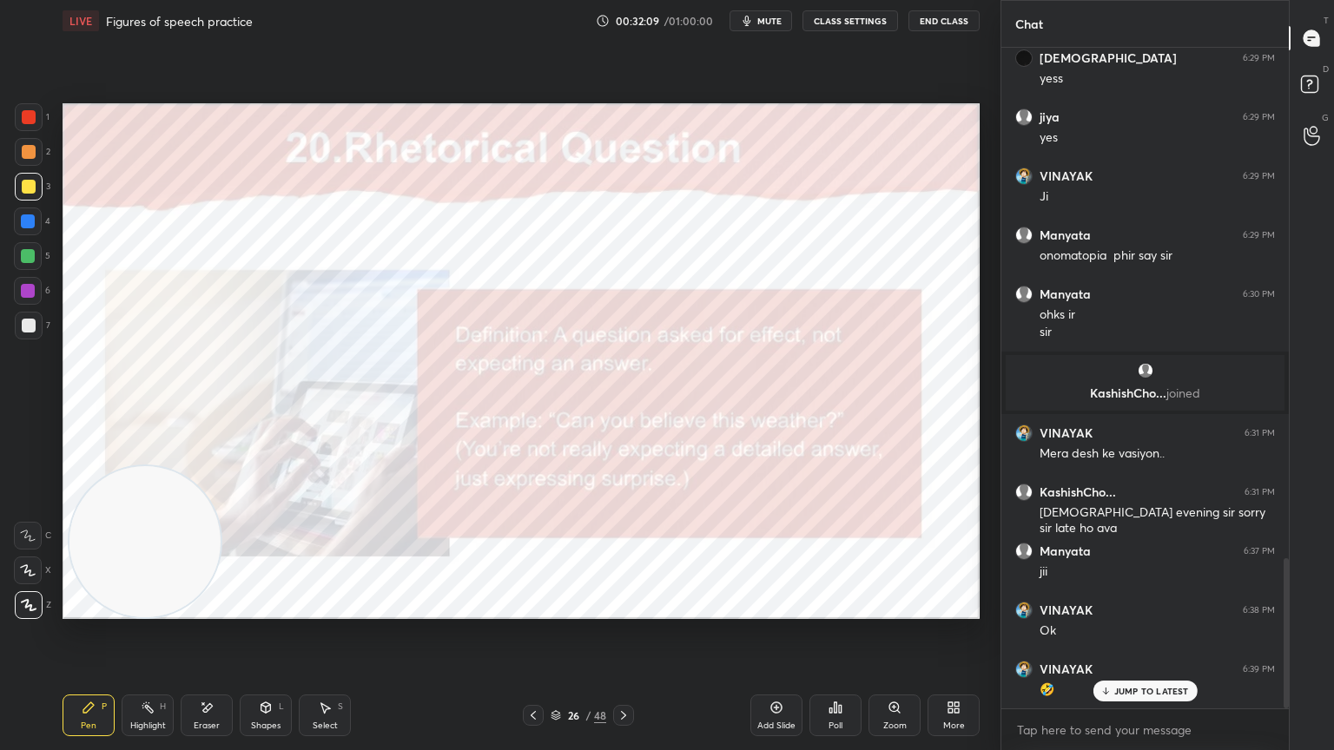
click at [613, 673] on div at bounding box center [623, 715] width 21 height 21
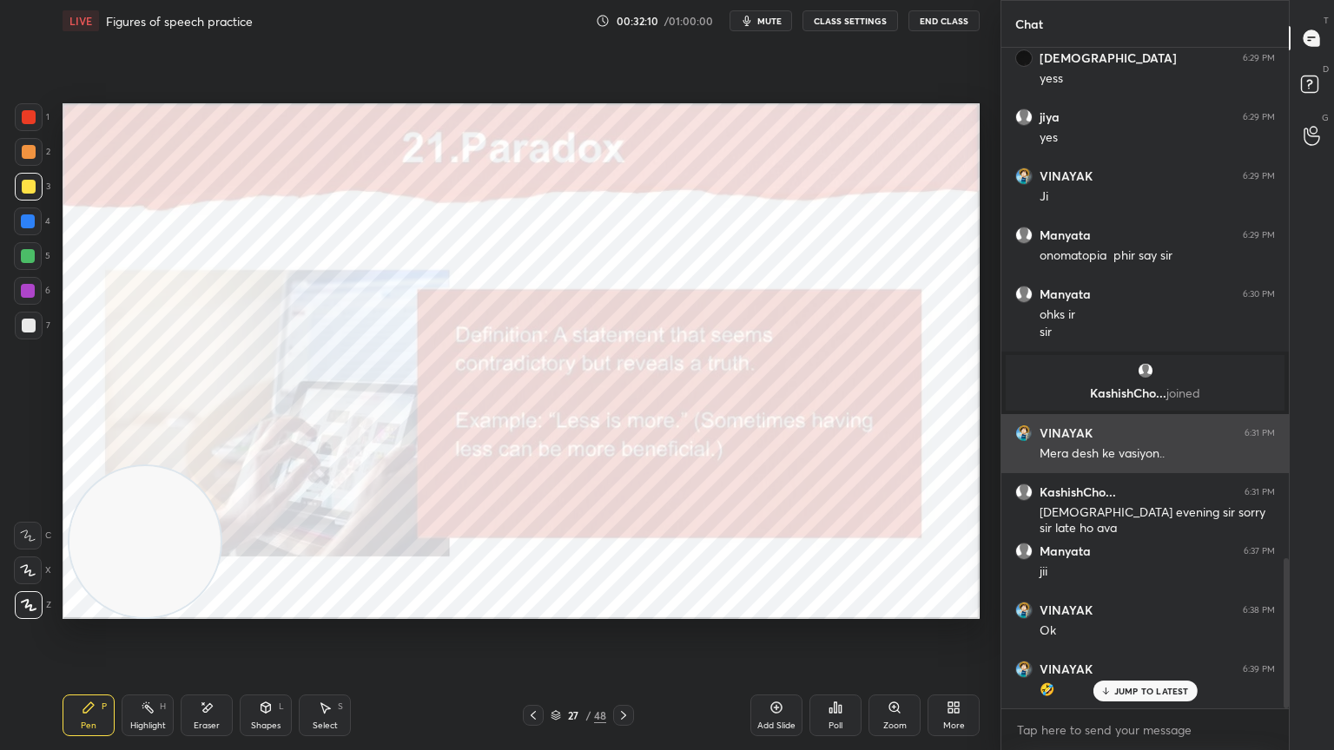
click at [945, 27] on button "End Class" at bounding box center [943, 20] width 71 height 21
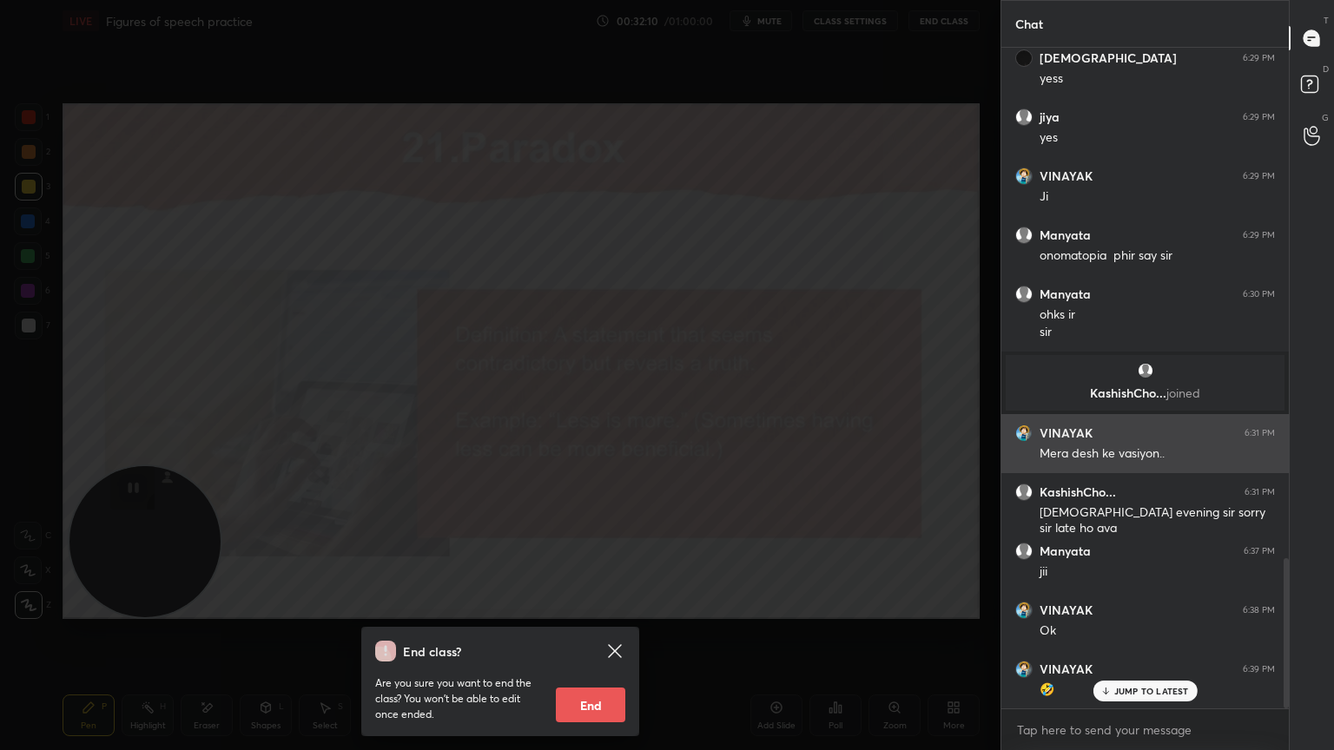
click at [959, 12] on div "End class? Are you sure you want to end the class? You won’t be able to edit on…" at bounding box center [500, 375] width 1000 height 750
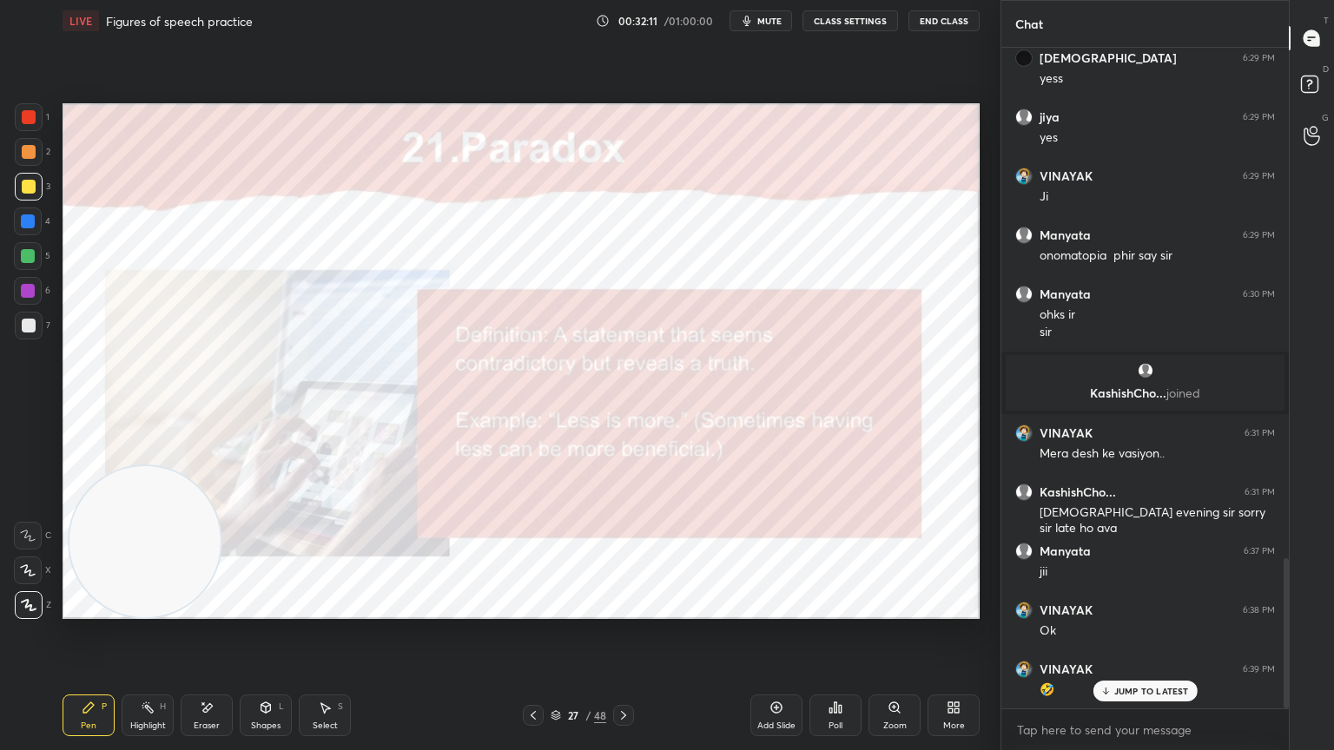
click at [955, 23] on button "End Class" at bounding box center [943, 20] width 71 height 21
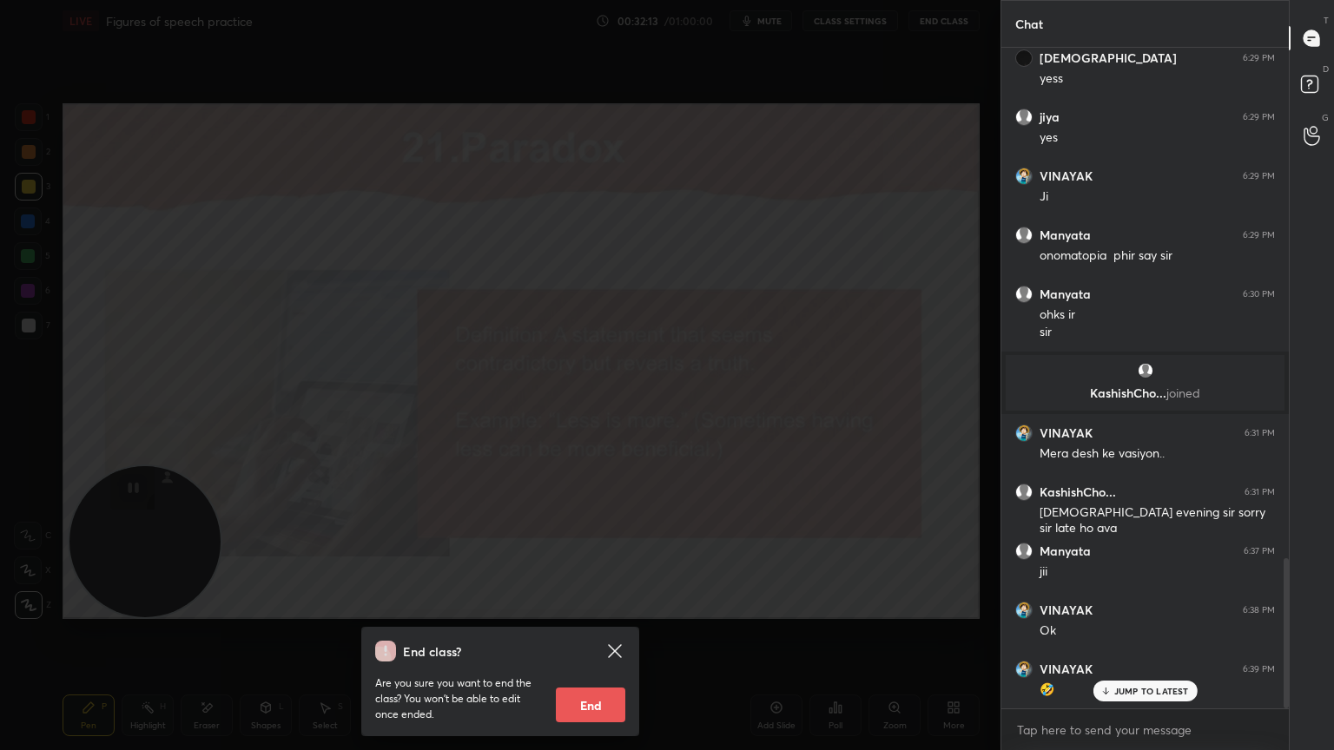
click at [600, 673] on button "End" at bounding box center [590, 705] width 69 height 35
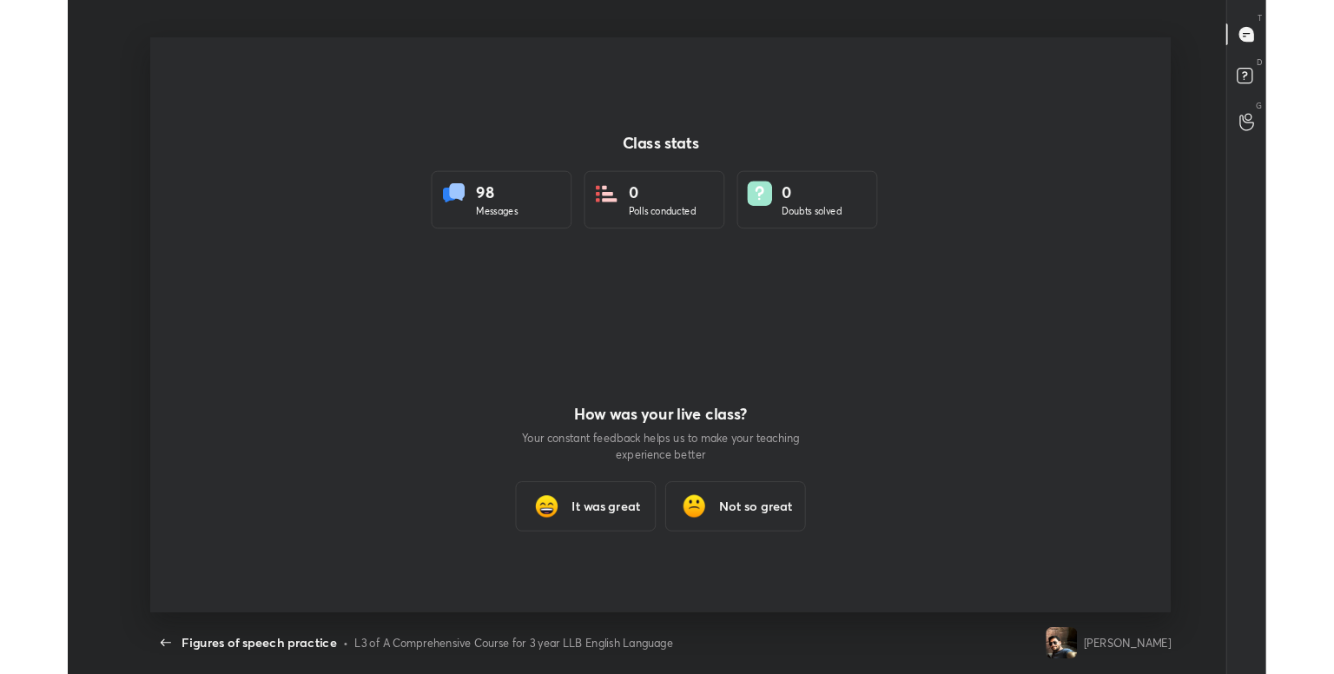
scroll to position [0, 0]
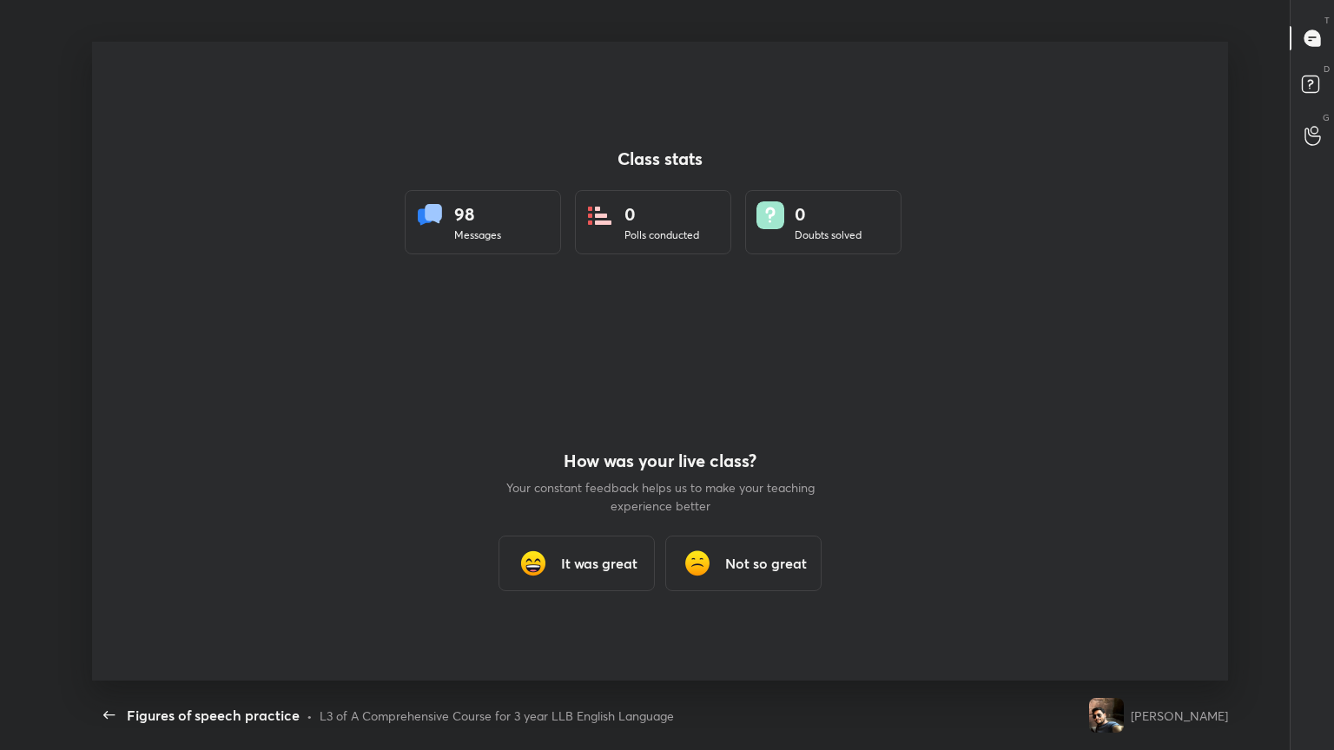
click at [595, 559] on h3 "It was great" at bounding box center [599, 563] width 76 height 21
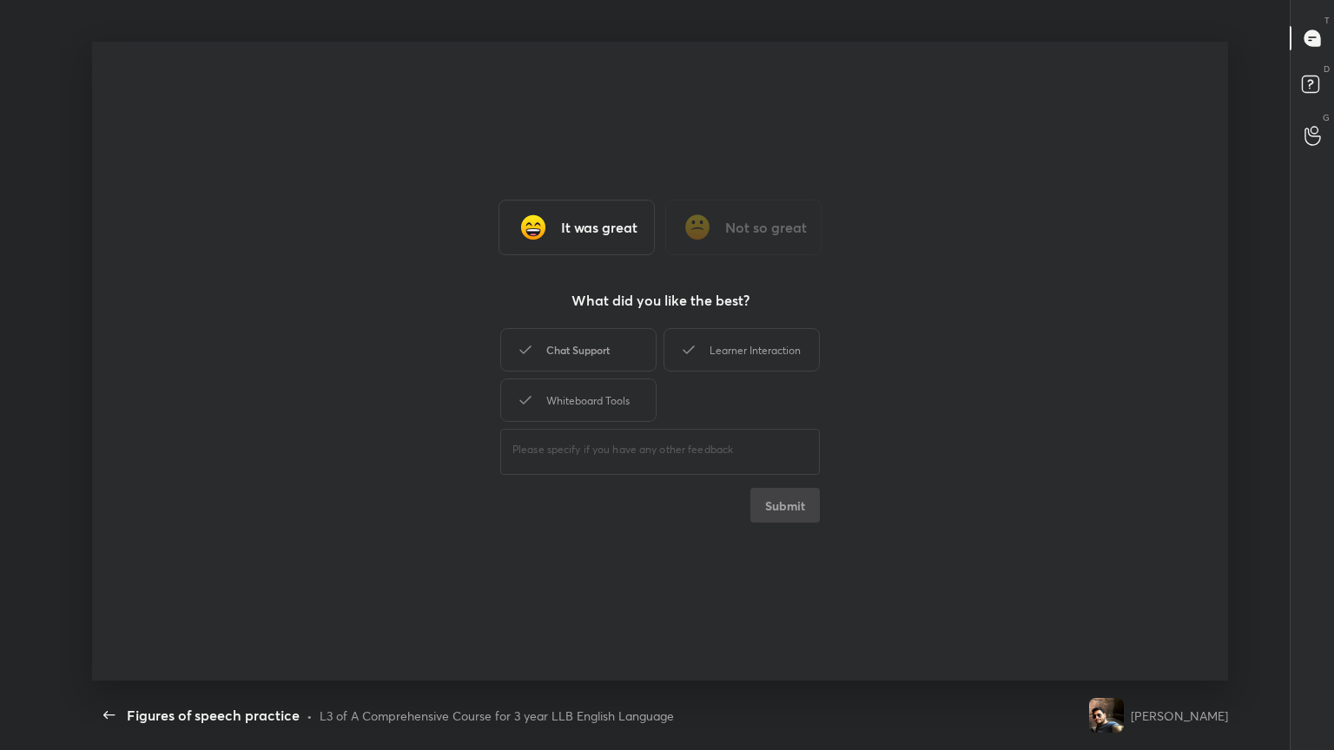
click at [570, 340] on div "Chat Support" at bounding box center [578, 349] width 156 height 43
click at [696, 346] on icon at bounding box center [688, 350] width 21 height 21
click at [600, 392] on div "Whiteboard Tools" at bounding box center [578, 400] width 156 height 43
click at [788, 521] on button "Submit" at bounding box center [784, 505] width 69 height 35
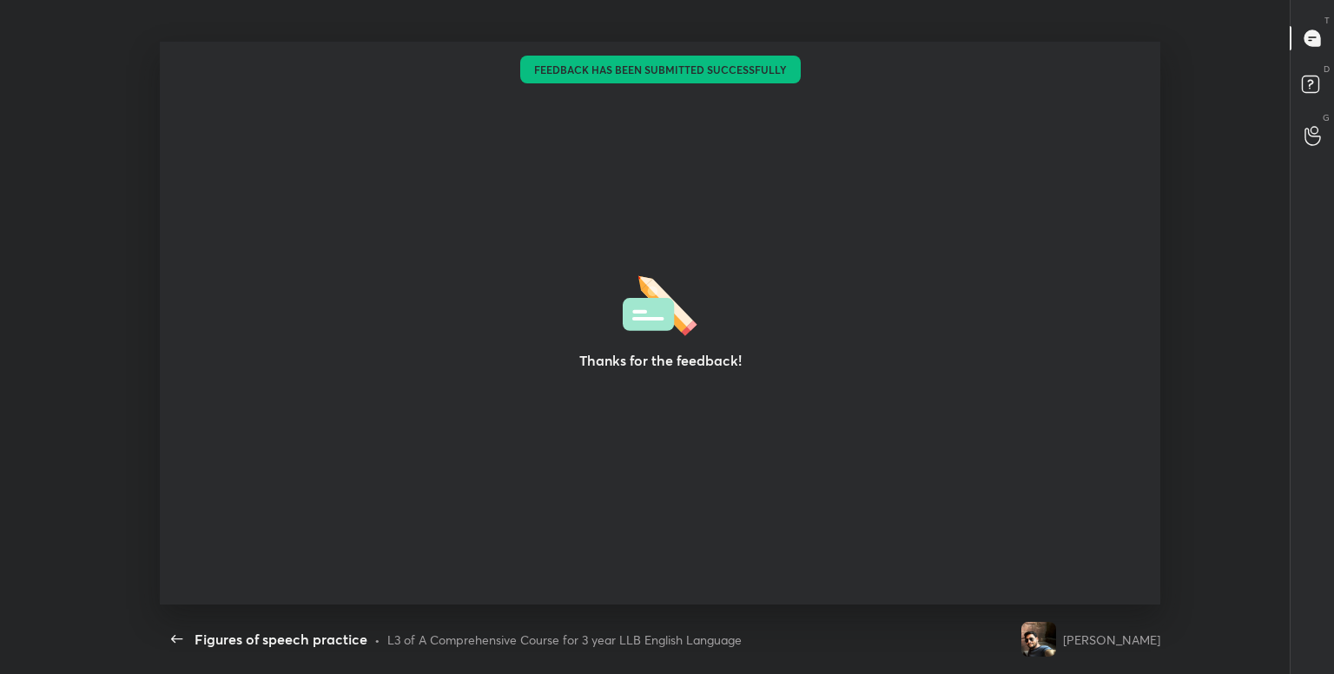
scroll to position [86270, 85513]
type textarea "x"
